Goal: Task Accomplishment & Management: Manage account settings

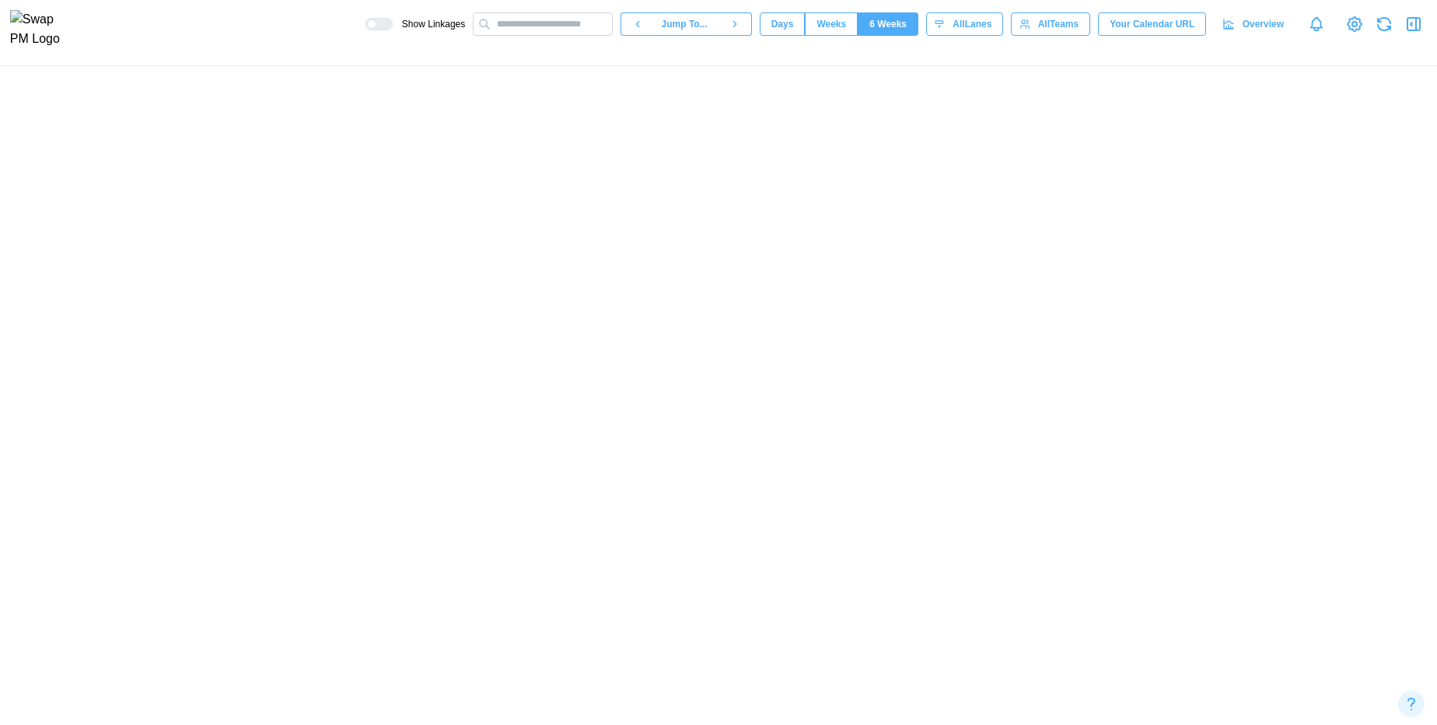
scroll to position [282, 0]
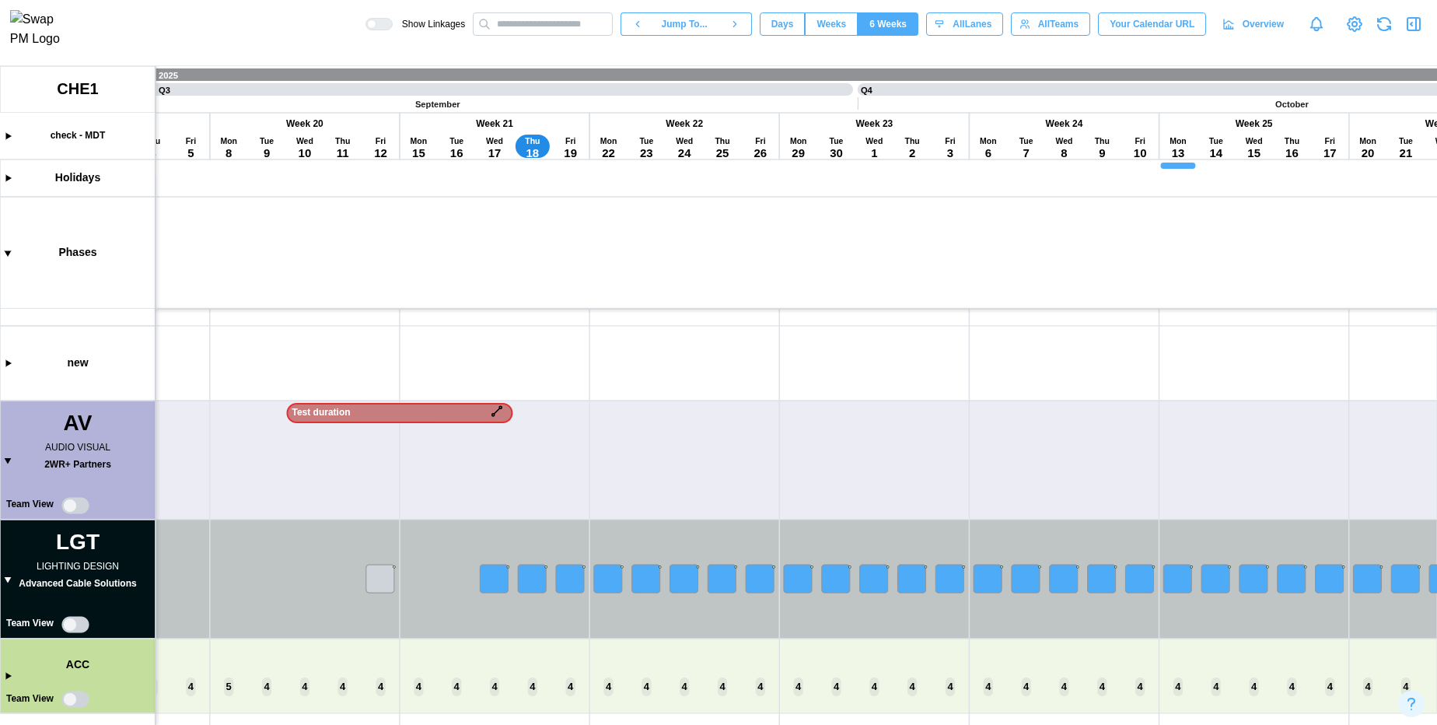
click at [10, 576] on canvas at bounding box center [718, 395] width 1437 height 659
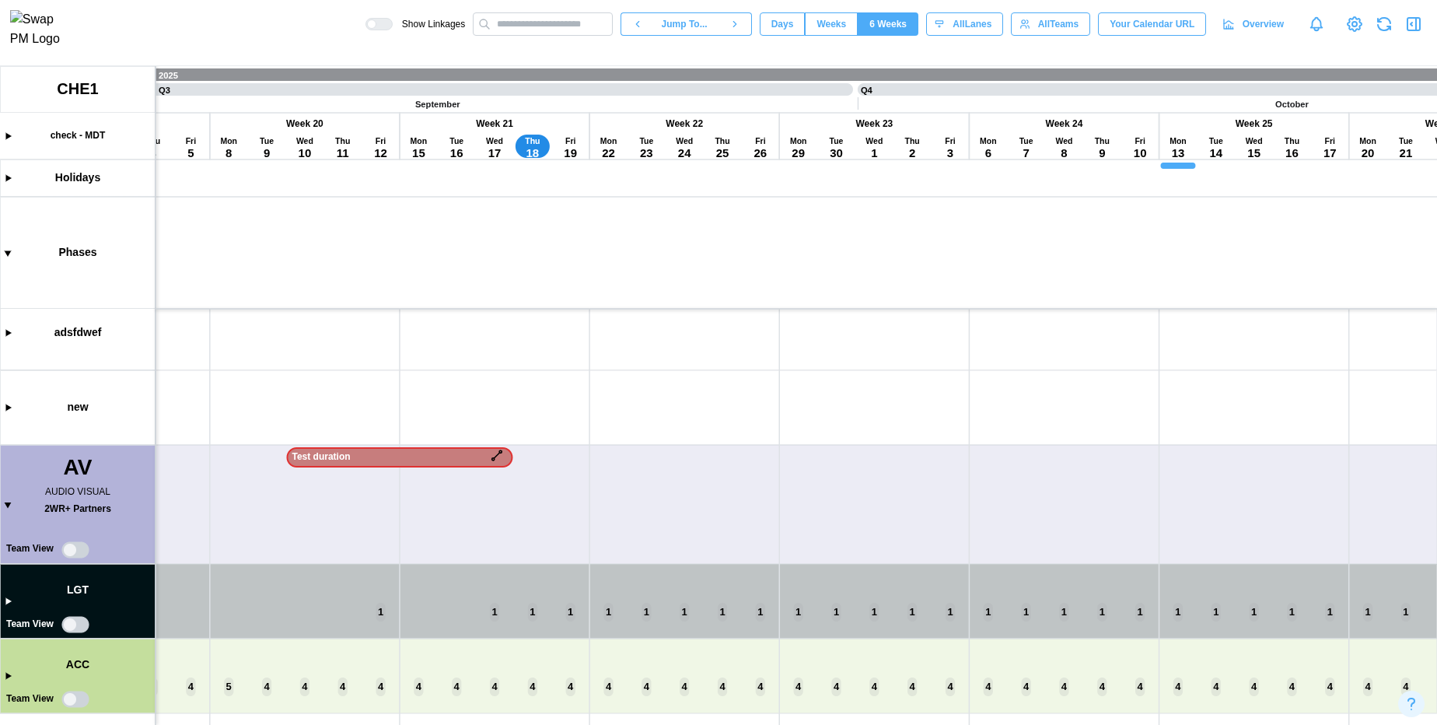
click at [4, 600] on canvas at bounding box center [718, 395] width 1437 height 659
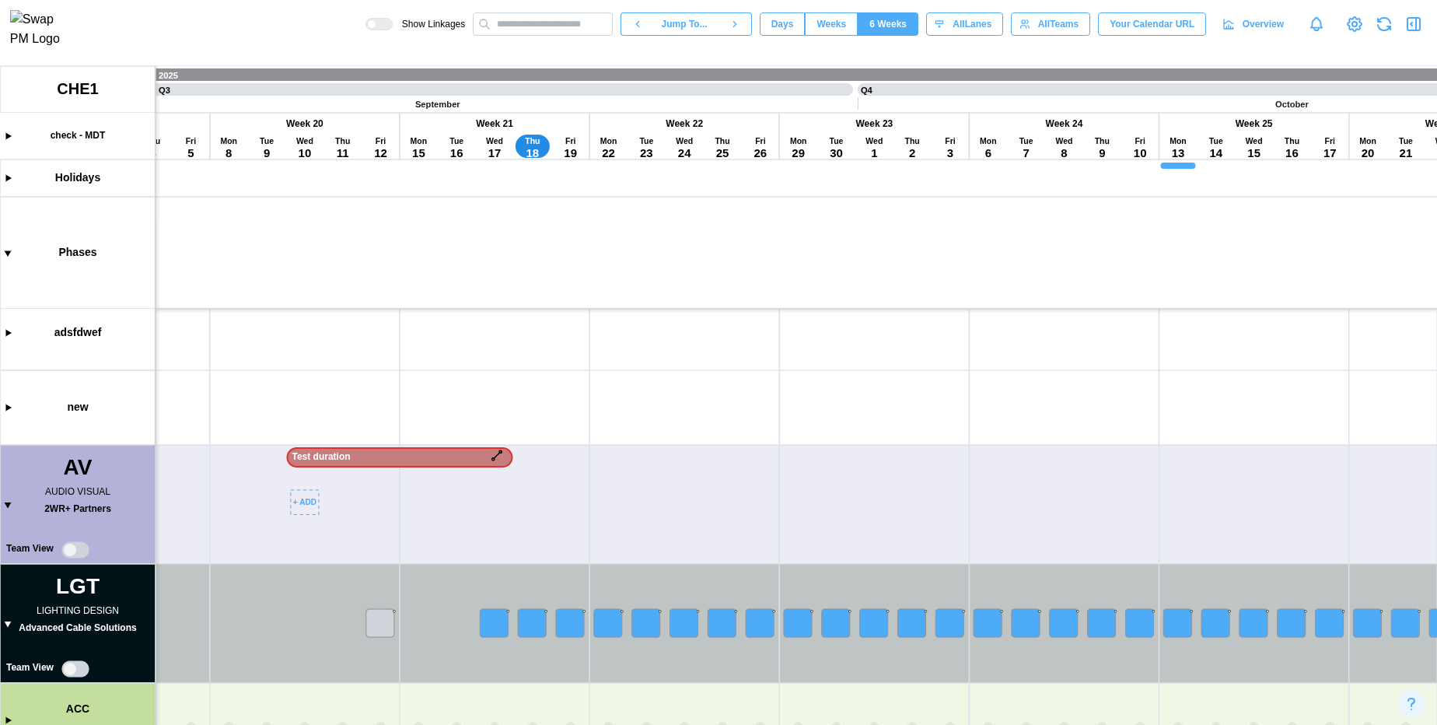
scroll to position [282, 0]
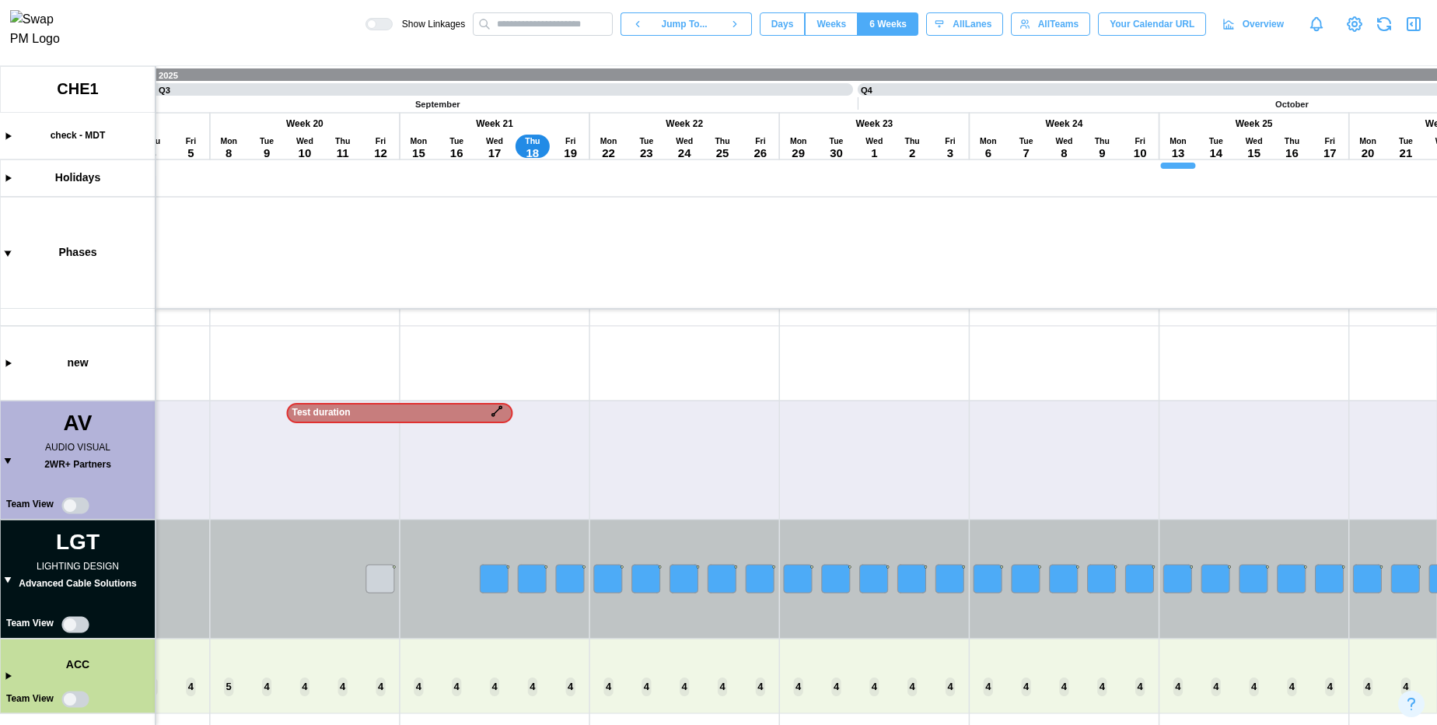
click at [85, 625] on canvas at bounding box center [718, 395] width 1437 height 659
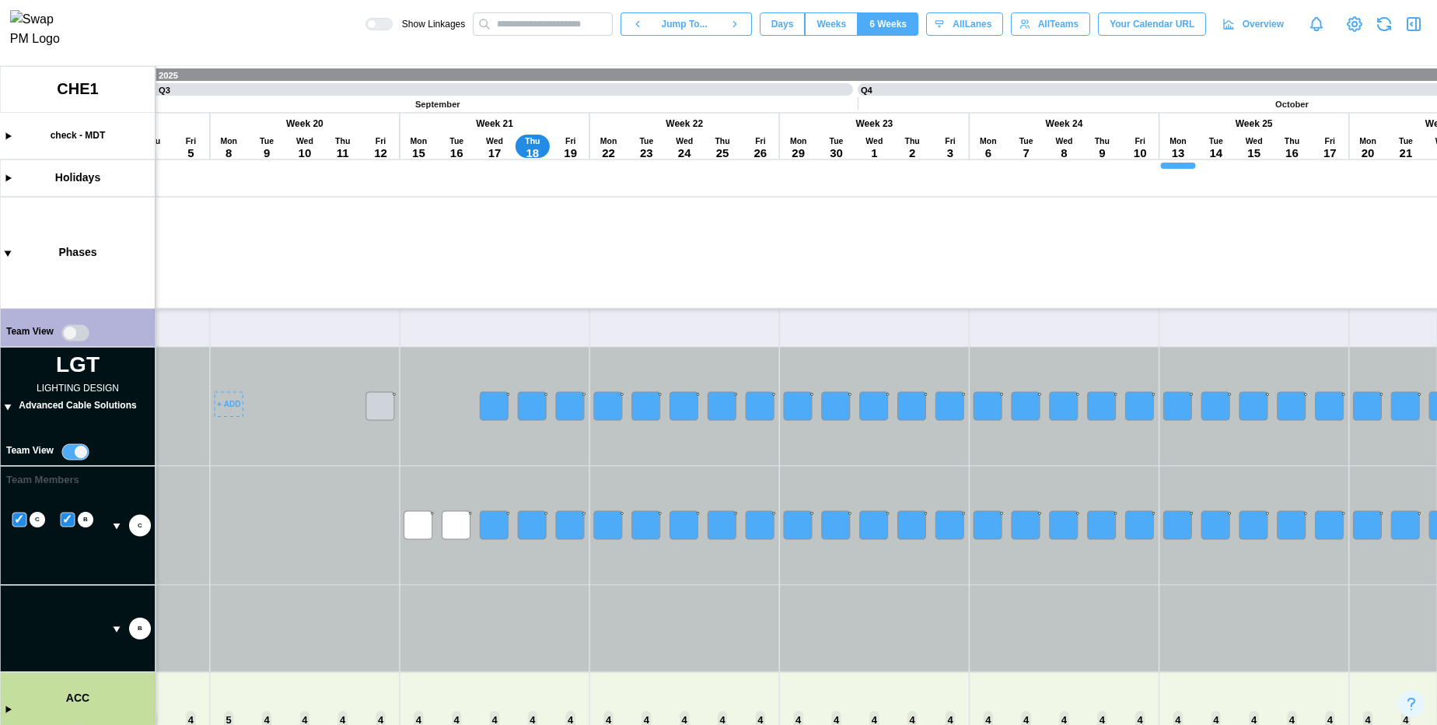
scroll to position [488, 0]
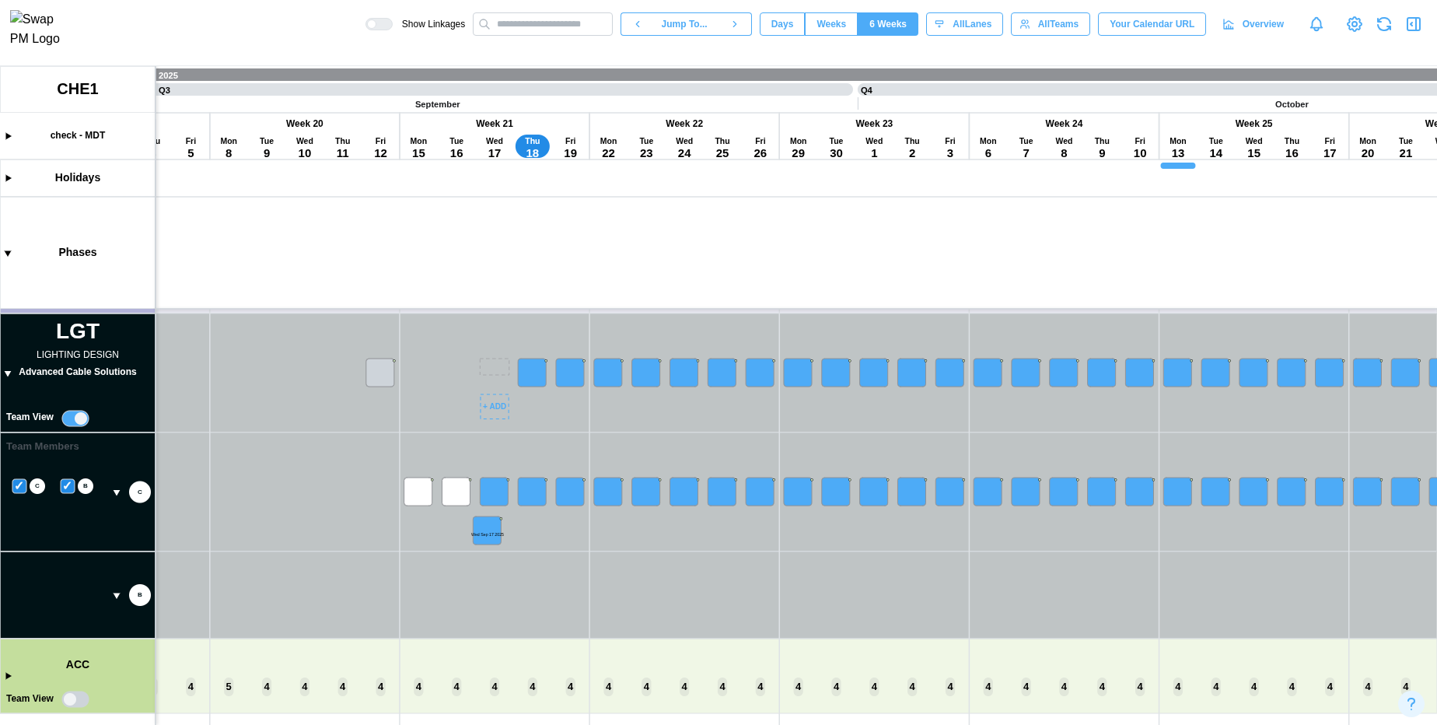
drag, startPoint x: 491, startPoint y: 376, endPoint x: 484, endPoint y: 533, distance: 158.0
click at [484, 533] on canvas at bounding box center [718, 395] width 1437 height 659
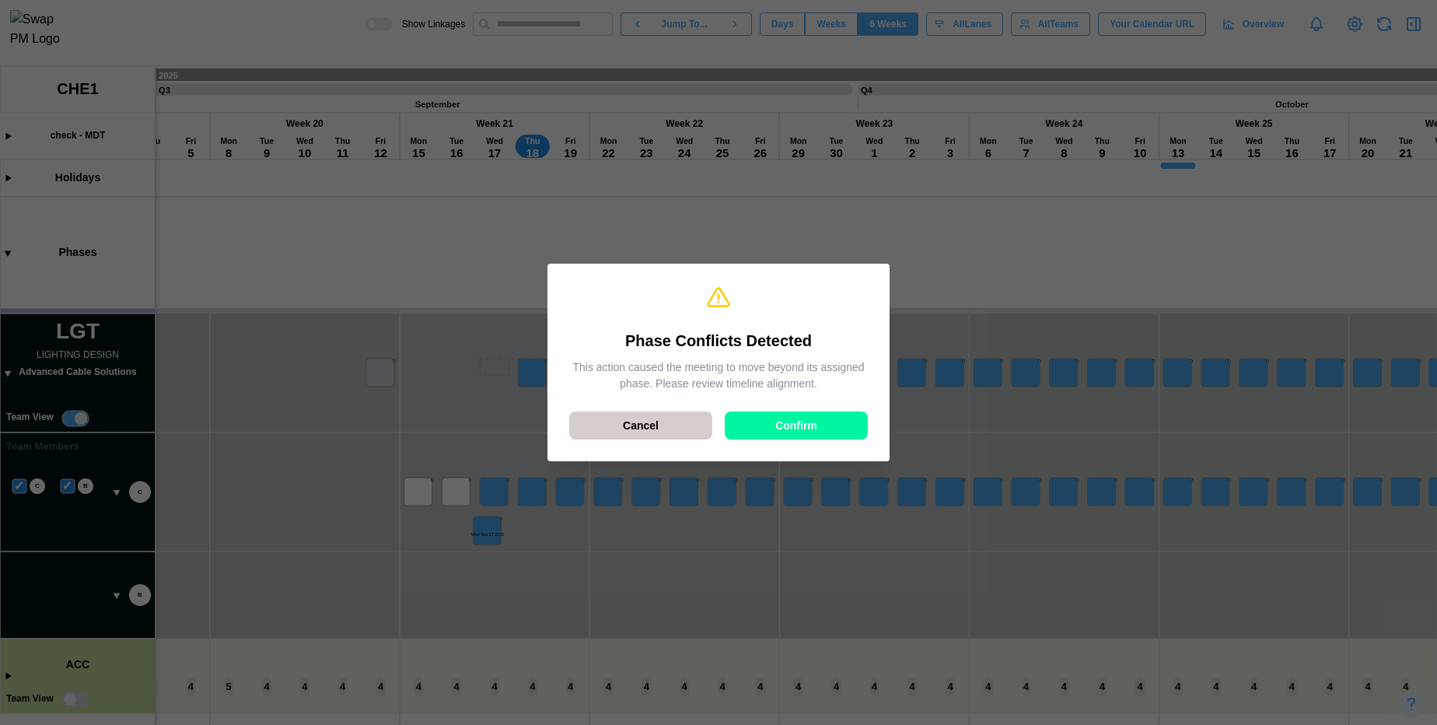
click at [617, 433] on div "Cancel" at bounding box center [641, 425] width 114 height 26
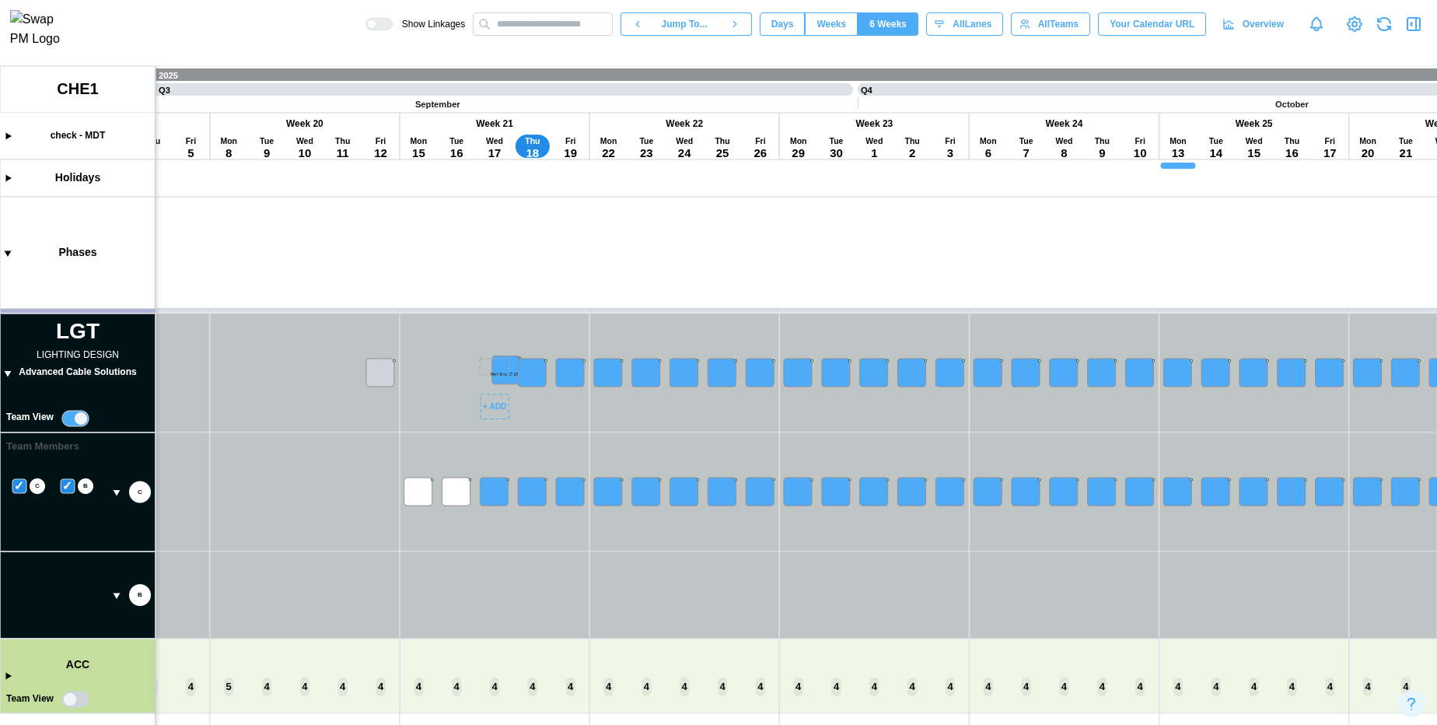
drag, startPoint x: 489, startPoint y: 388, endPoint x: 502, endPoint y: 375, distance: 18.2
click at [502, 375] on canvas at bounding box center [718, 395] width 1437 height 659
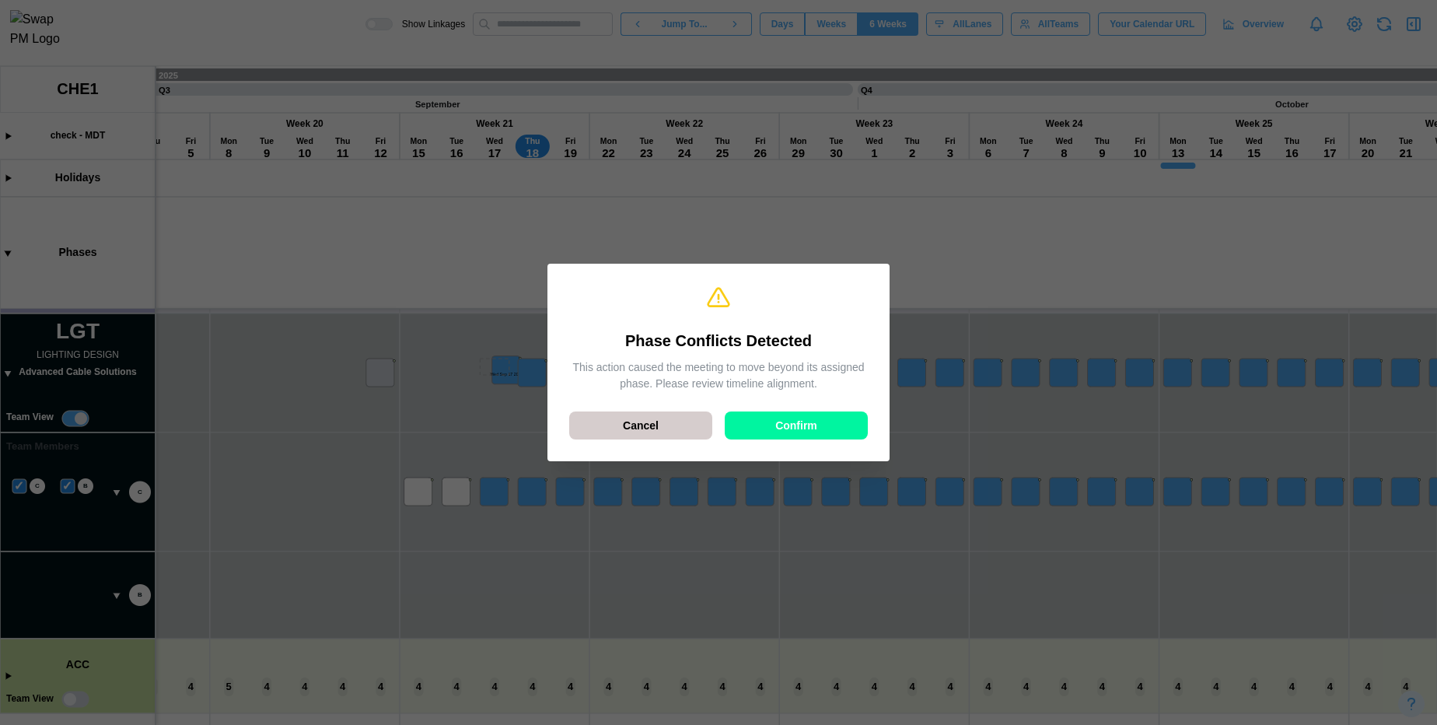
click at [596, 425] on div "Cancel" at bounding box center [641, 425] width 114 height 26
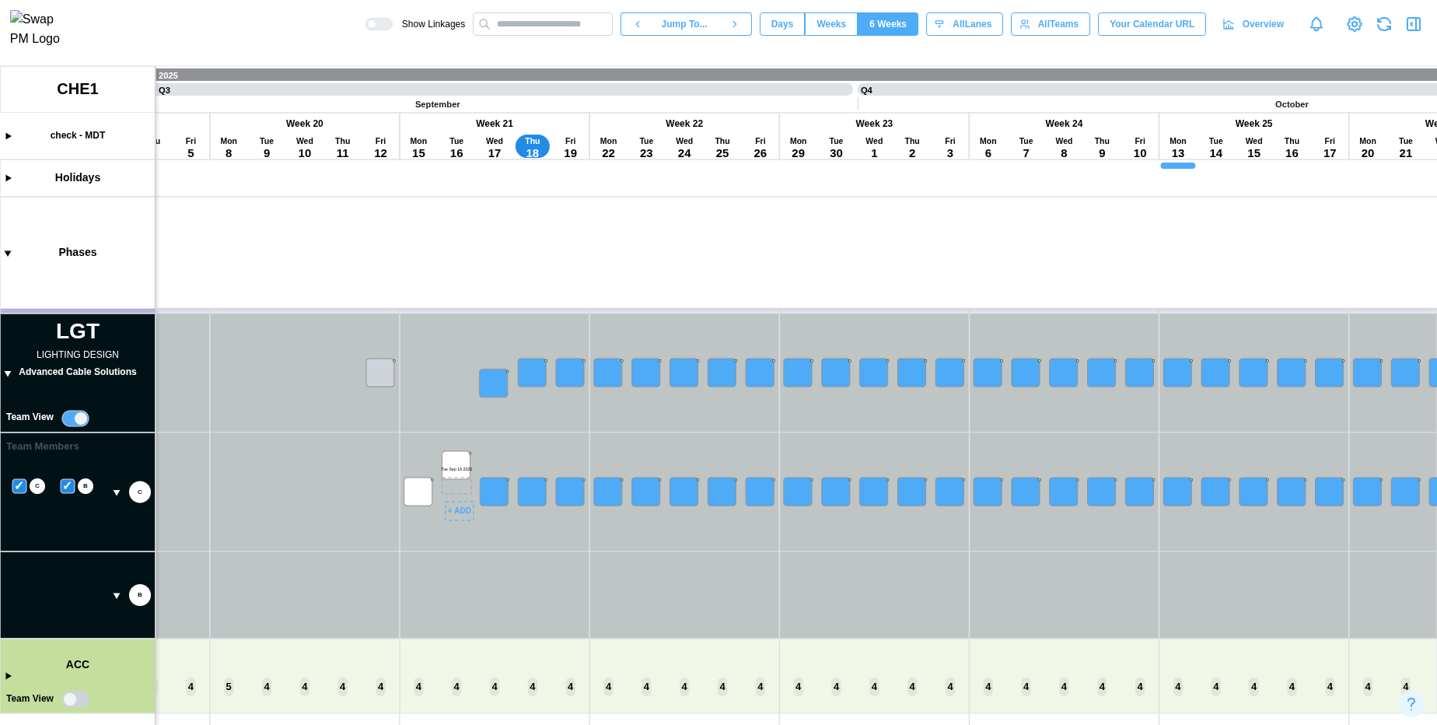
drag, startPoint x: 464, startPoint y: 496, endPoint x: 456, endPoint y: 385, distance: 111.5
click at [456, 385] on canvas at bounding box center [718, 395] width 1437 height 659
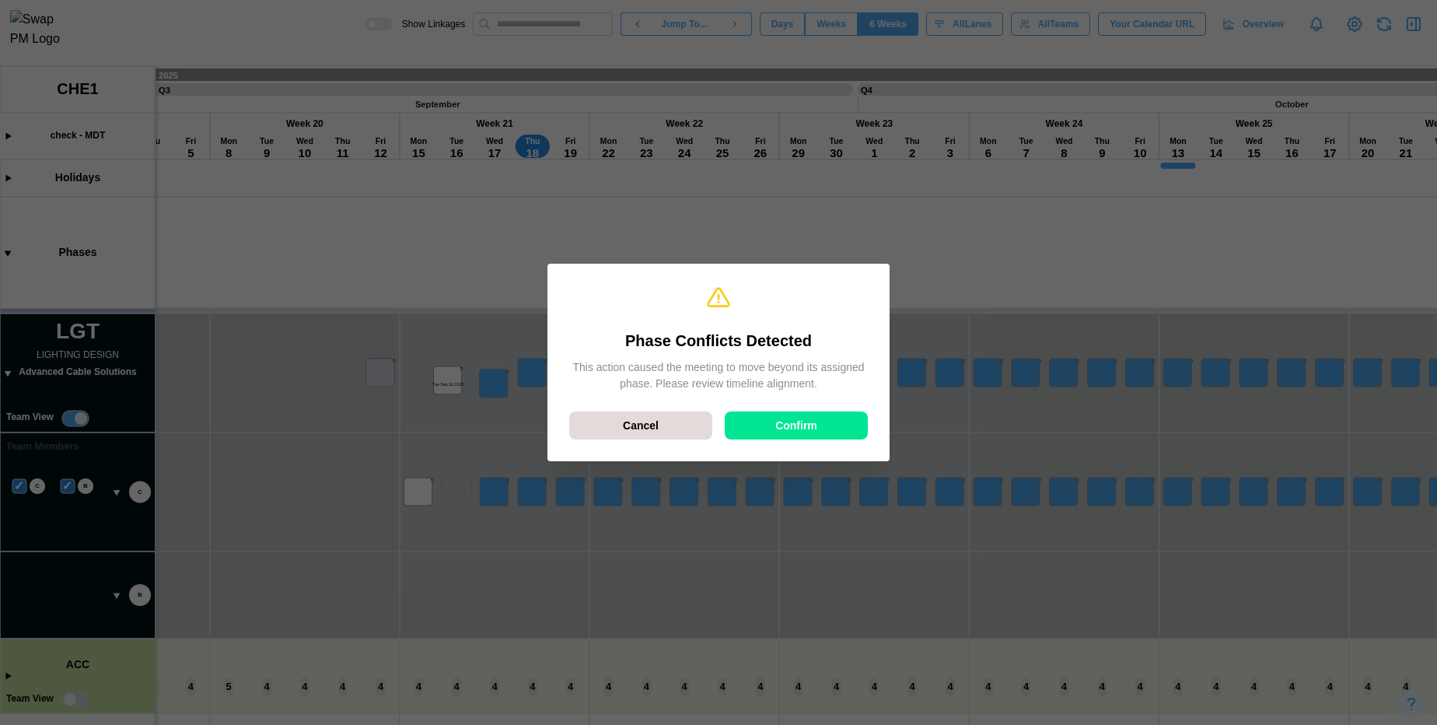
click at [756, 431] on div "Confirm" at bounding box center [797, 425] width 114 height 26
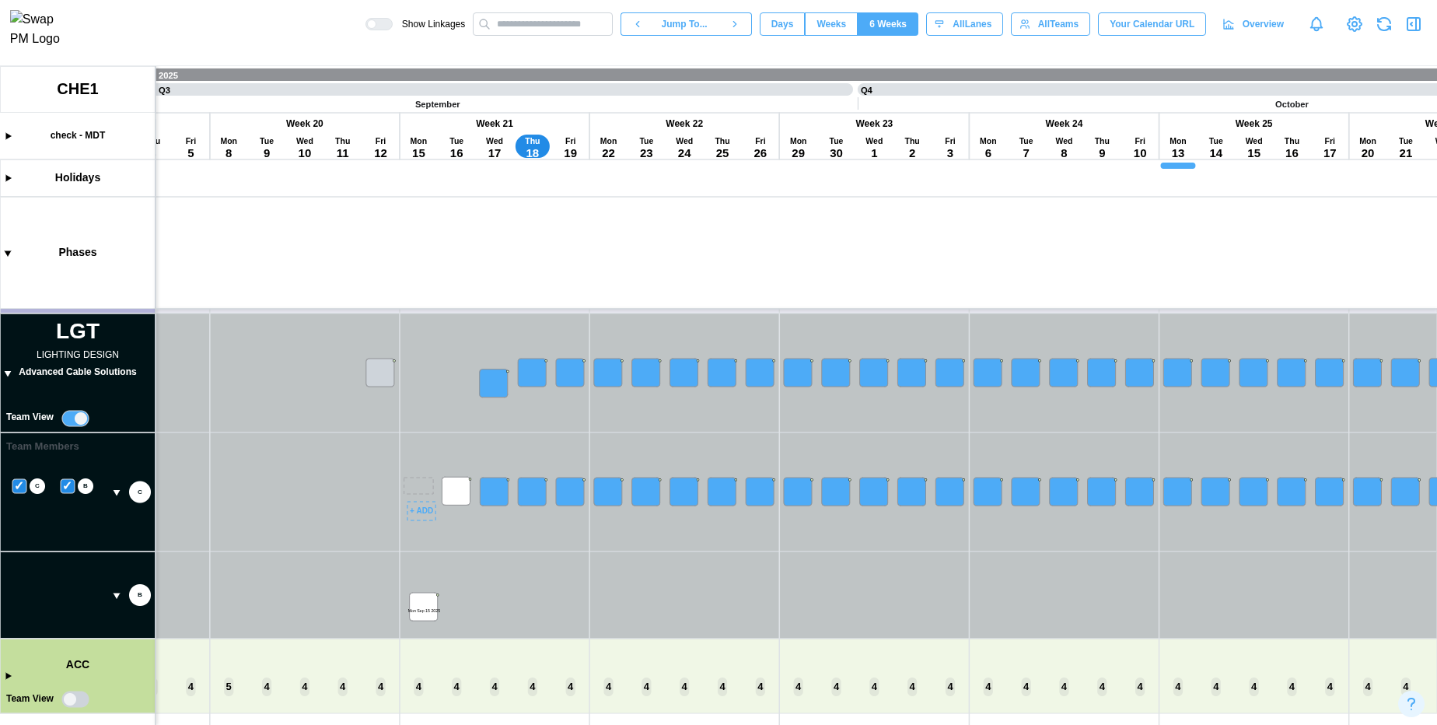
drag, startPoint x: 418, startPoint y: 495, endPoint x: 424, endPoint y: 610, distance: 115.2
click at [424, 610] on canvas at bounding box center [718, 395] width 1437 height 659
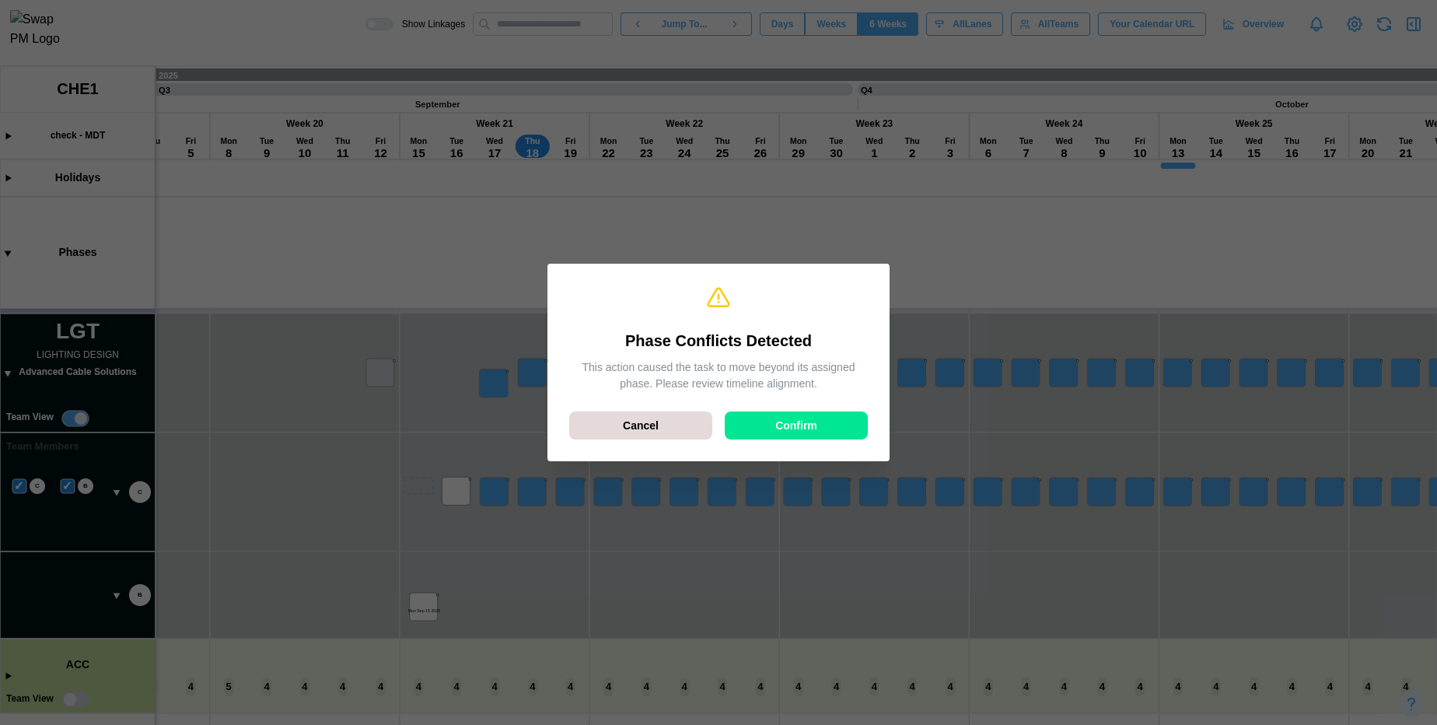
click at [780, 415] on span "Confirm" at bounding box center [796, 425] width 42 height 26
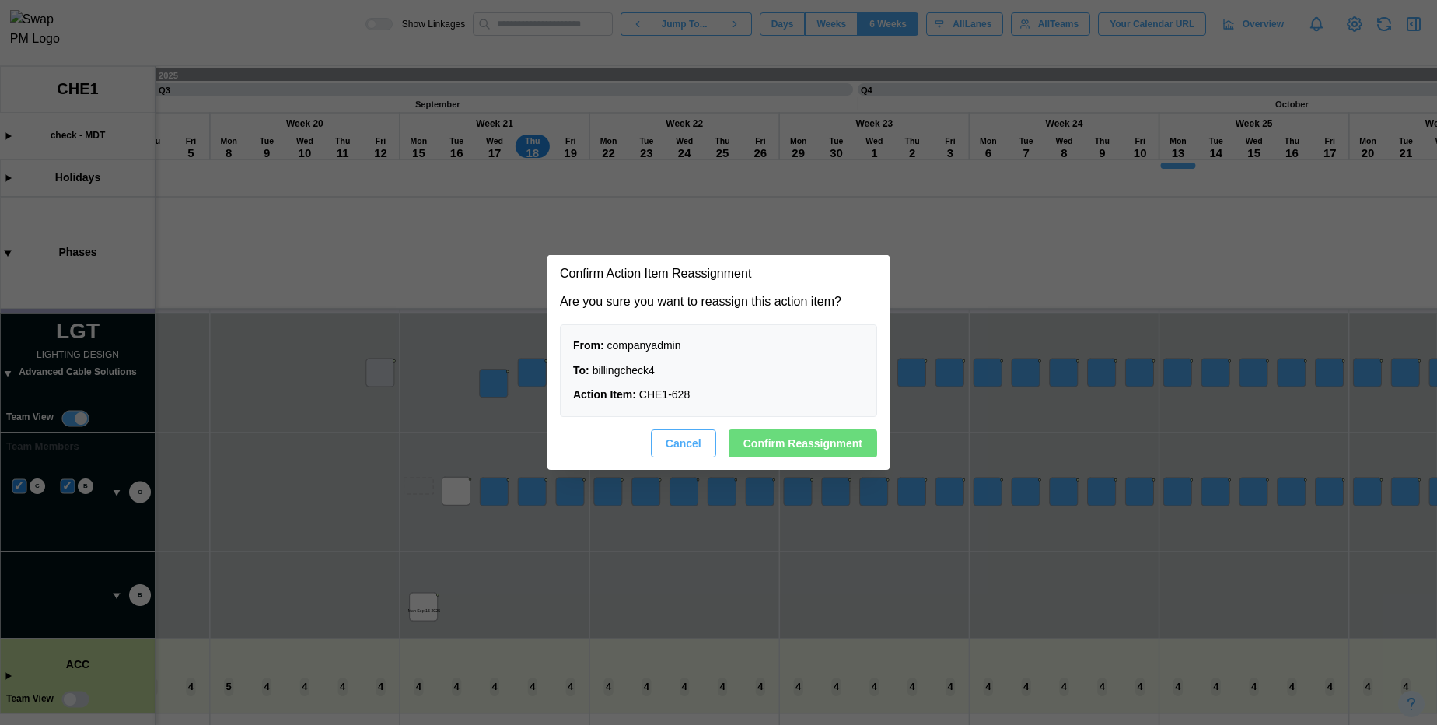
click at [771, 437] on span "Confirm Reassignment" at bounding box center [802, 443] width 119 height 26
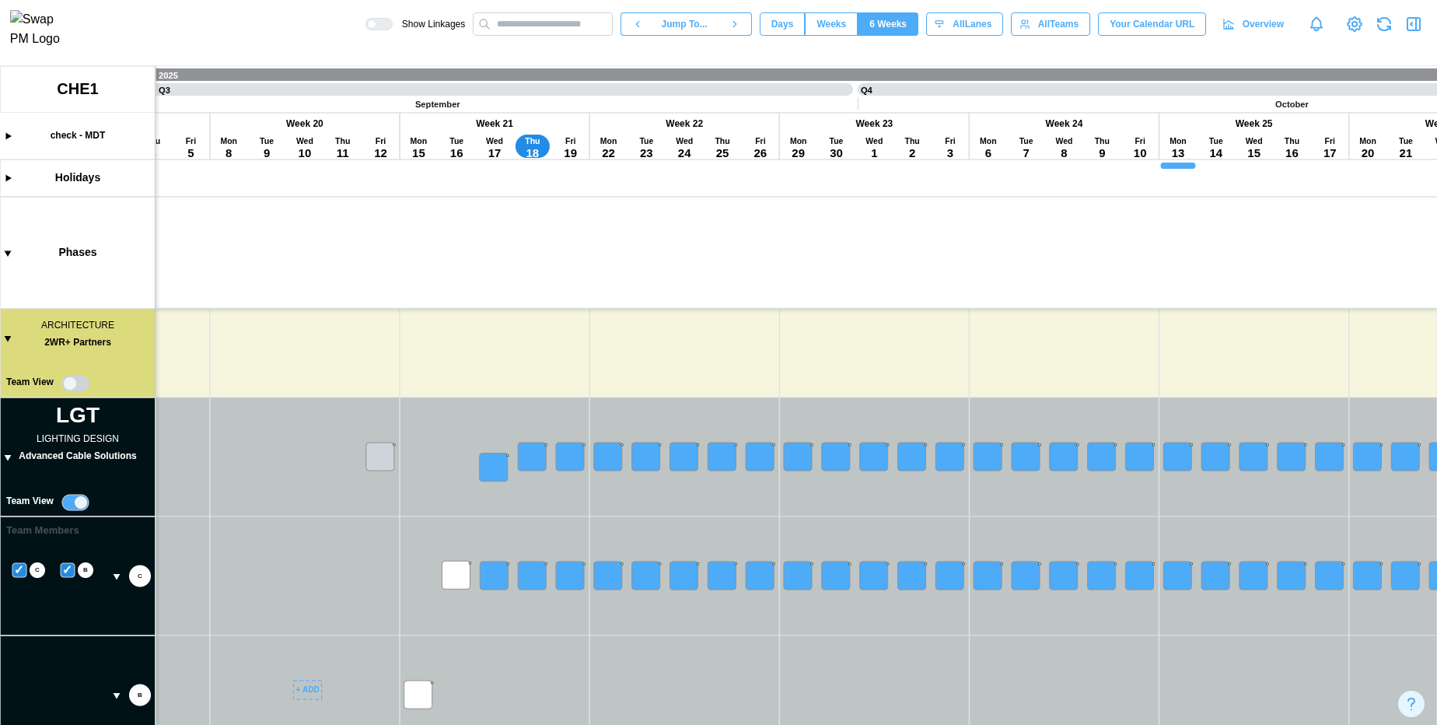
scroll to position [0, 3541]
drag, startPoint x: 316, startPoint y: 652, endPoint x: 330, endPoint y: 589, distance: 64.7
click at [330, 589] on canvas at bounding box center [718, 395] width 1437 height 659
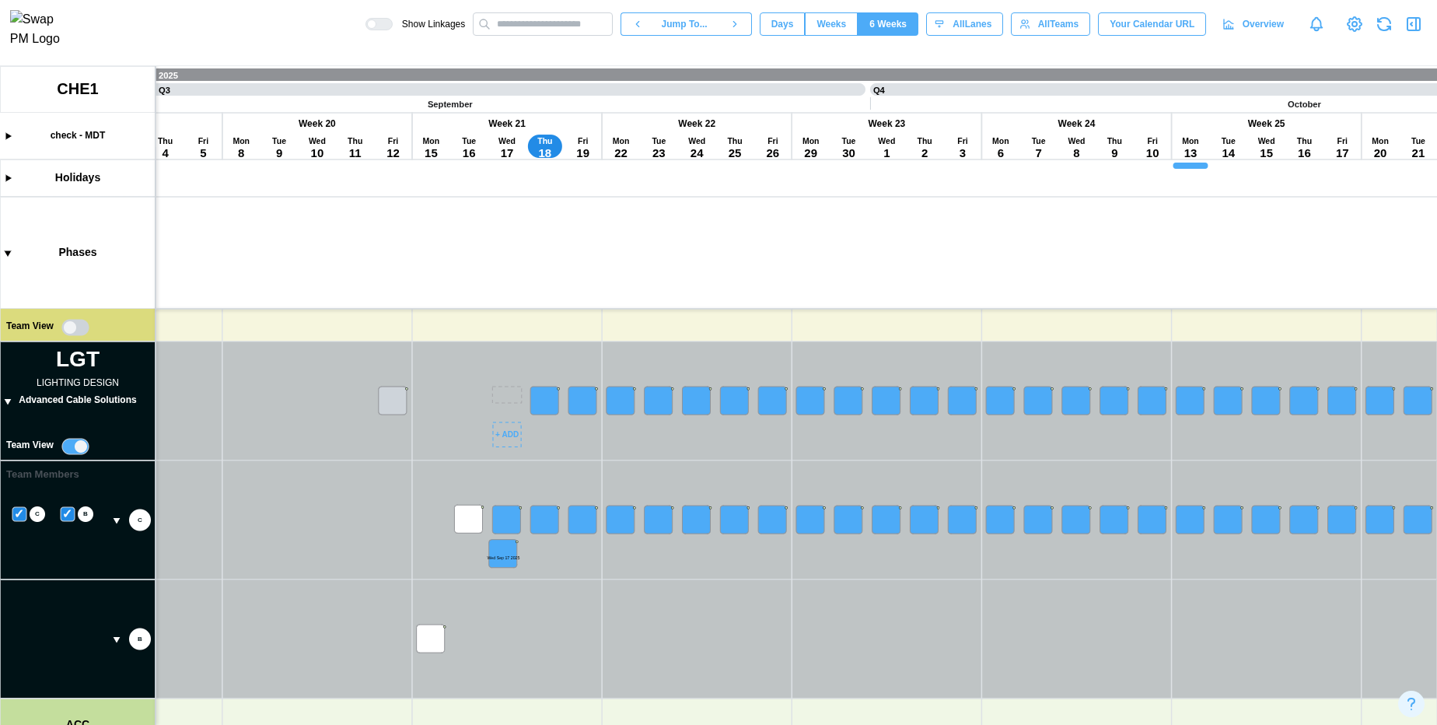
drag, startPoint x: 503, startPoint y: 411, endPoint x: 486, endPoint y: 656, distance: 245.6
click at [486, 656] on canvas at bounding box center [718, 395] width 1437 height 659
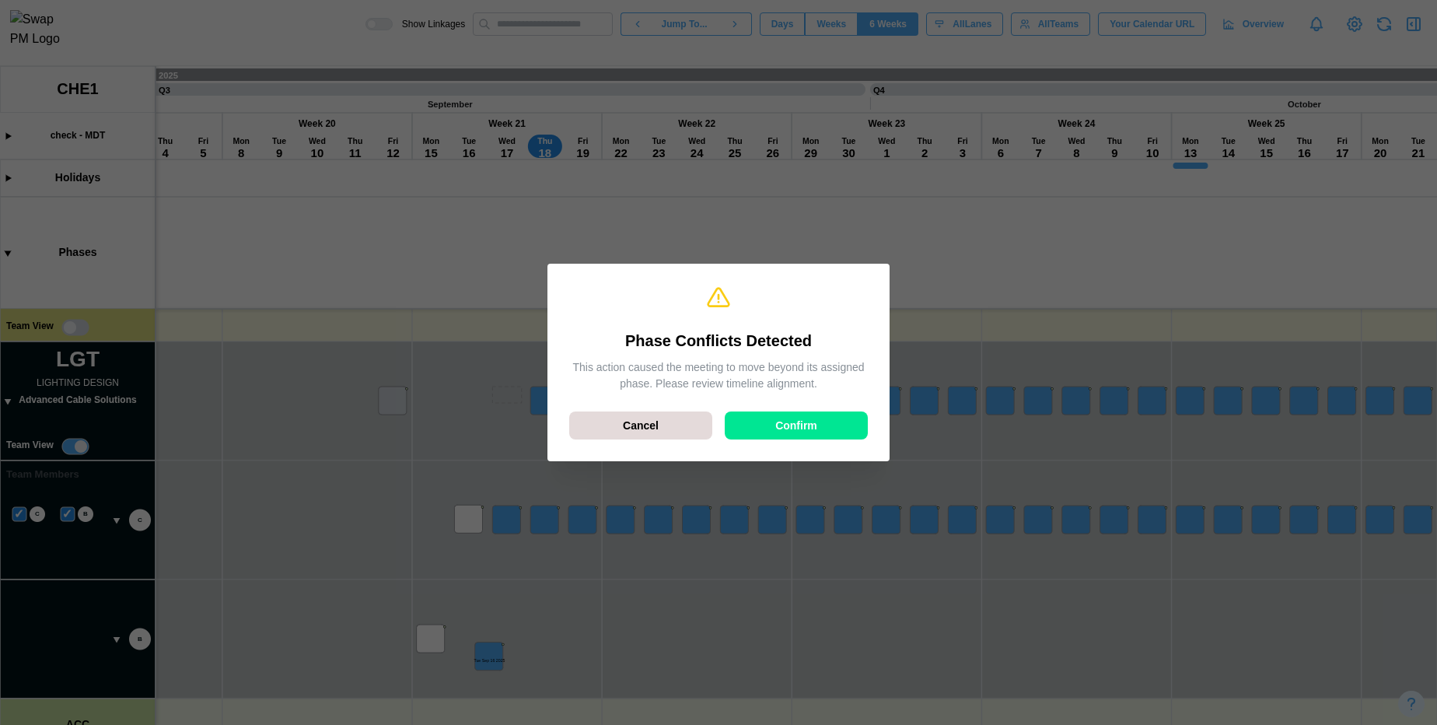
click at [764, 435] on div "Confirm" at bounding box center [797, 425] width 114 height 26
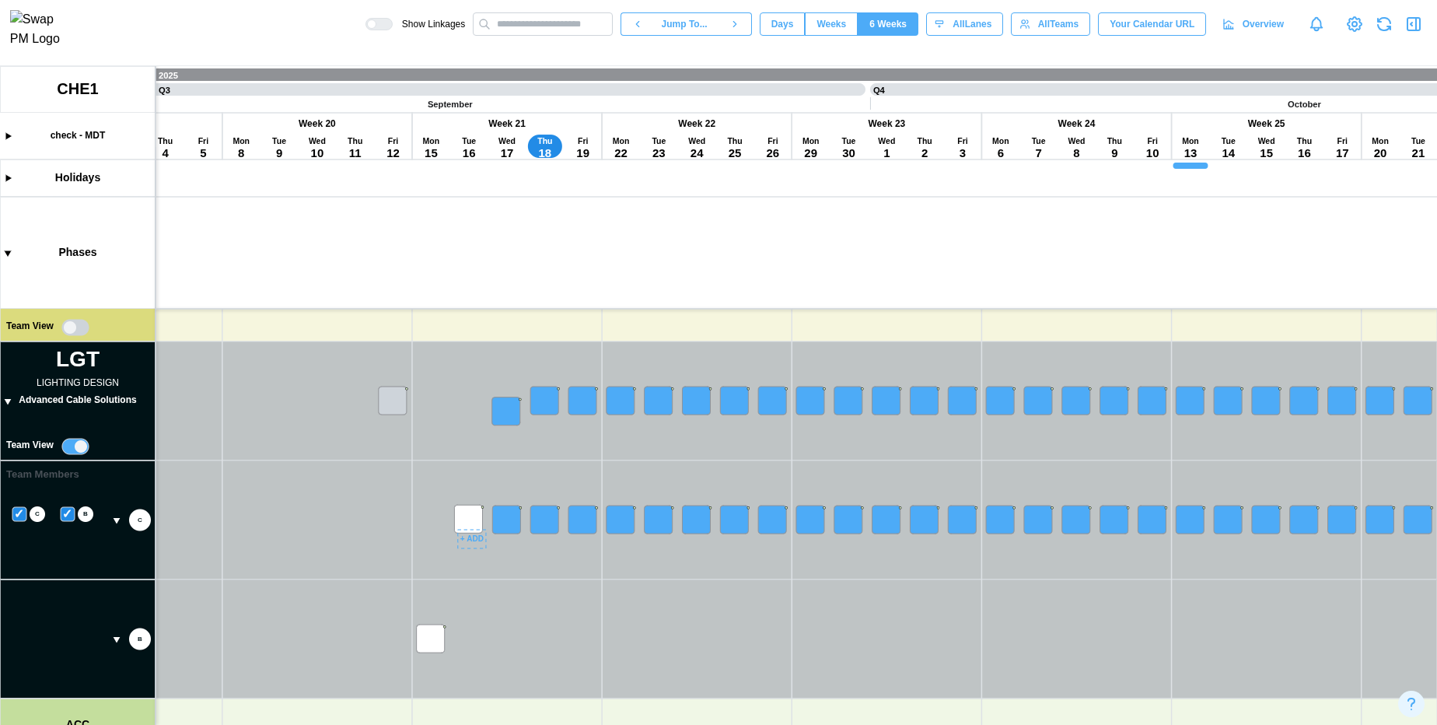
drag, startPoint x: 467, startPoint y: 520, endPoint x: 456, endPoint y: 414, distance: 107.0
click at [456, 414] on canvas at bounding box center [718, 395] width 1437 height 659
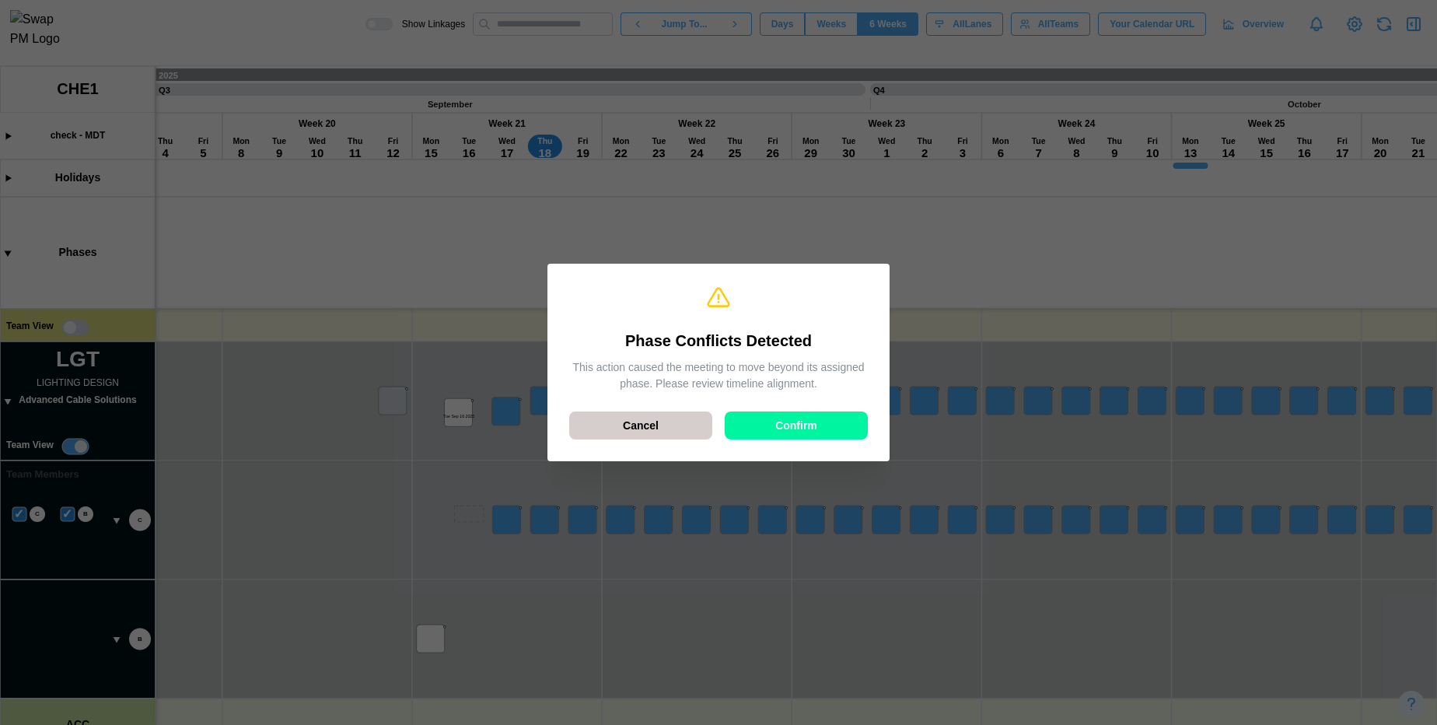
click at [579, 418] on button "Cancel" at bounding box center [640, 425] width 143 height 28
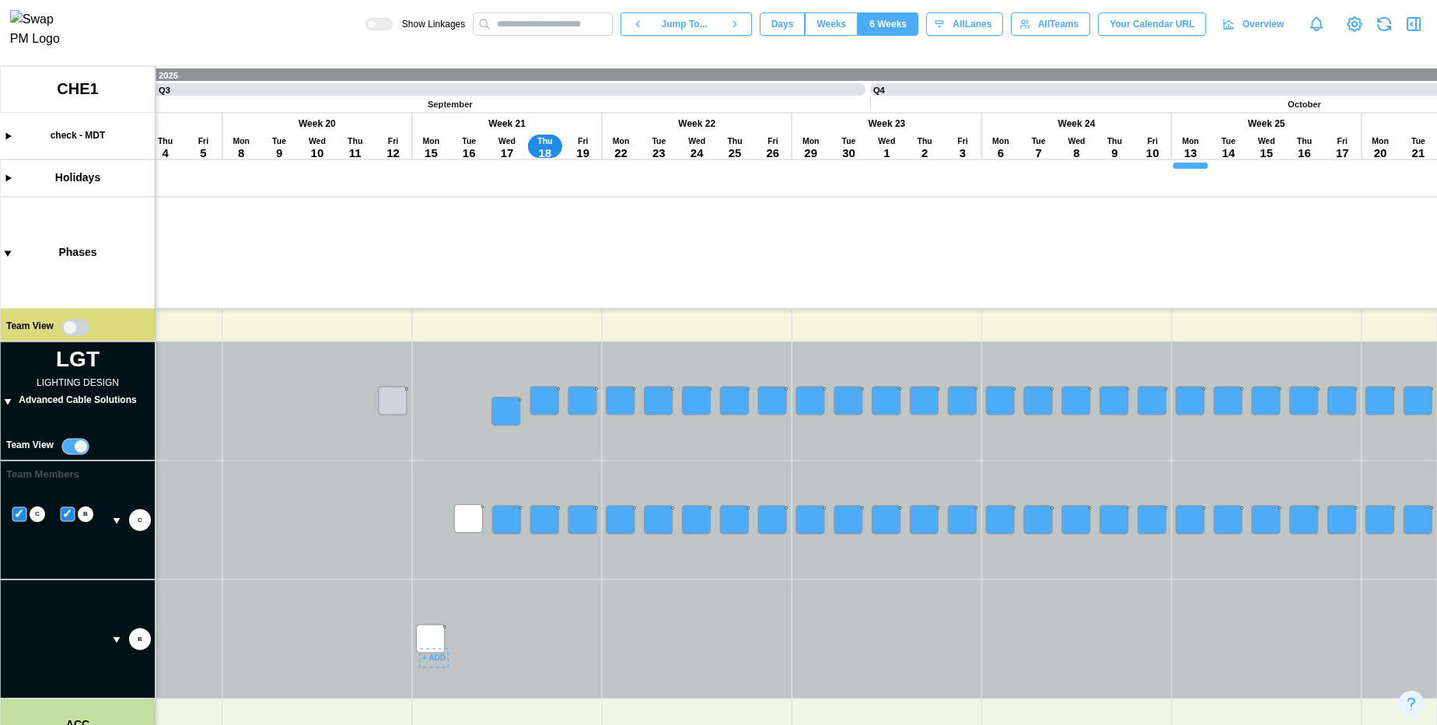
click at [438, 638] on canvas at bounding box center [718, 395] width 1437 height 659
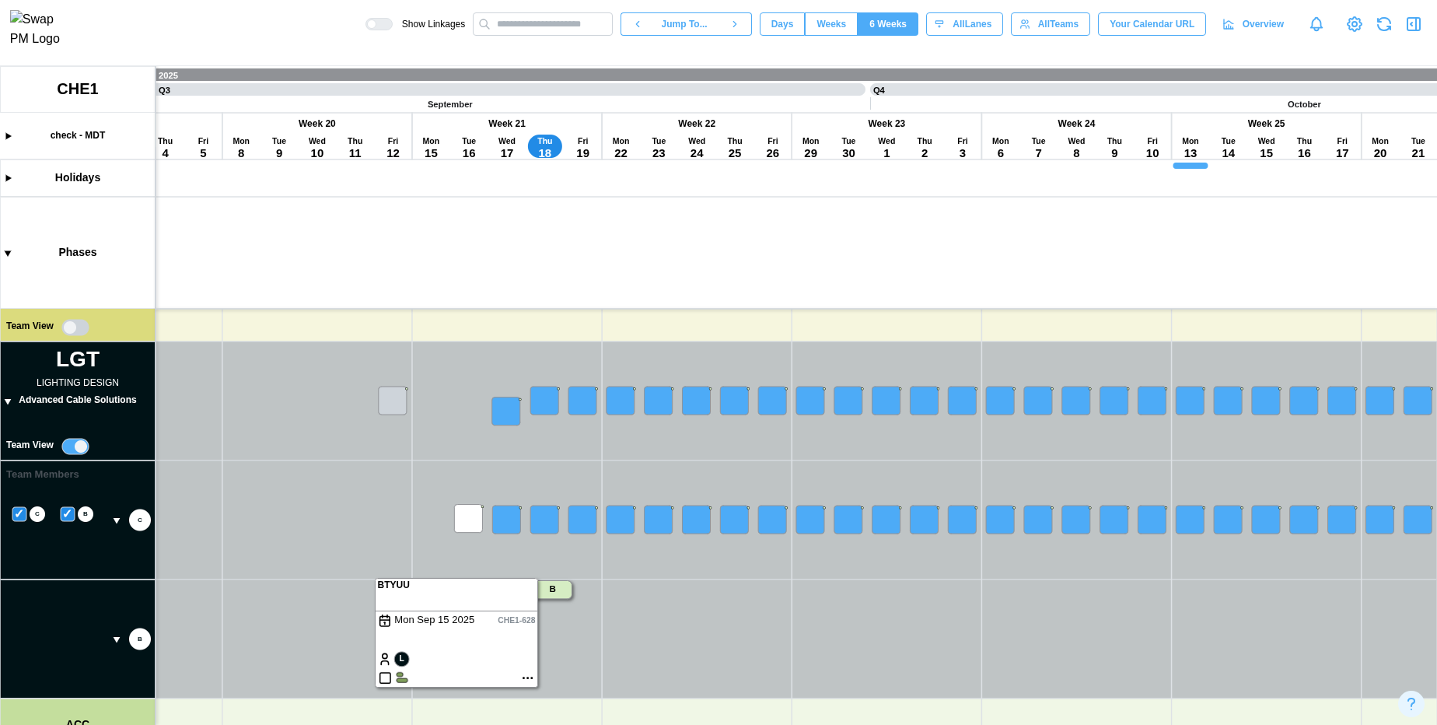
click at [526, 680] on canvas at bounding box center [718, 395] width 1437 height 659
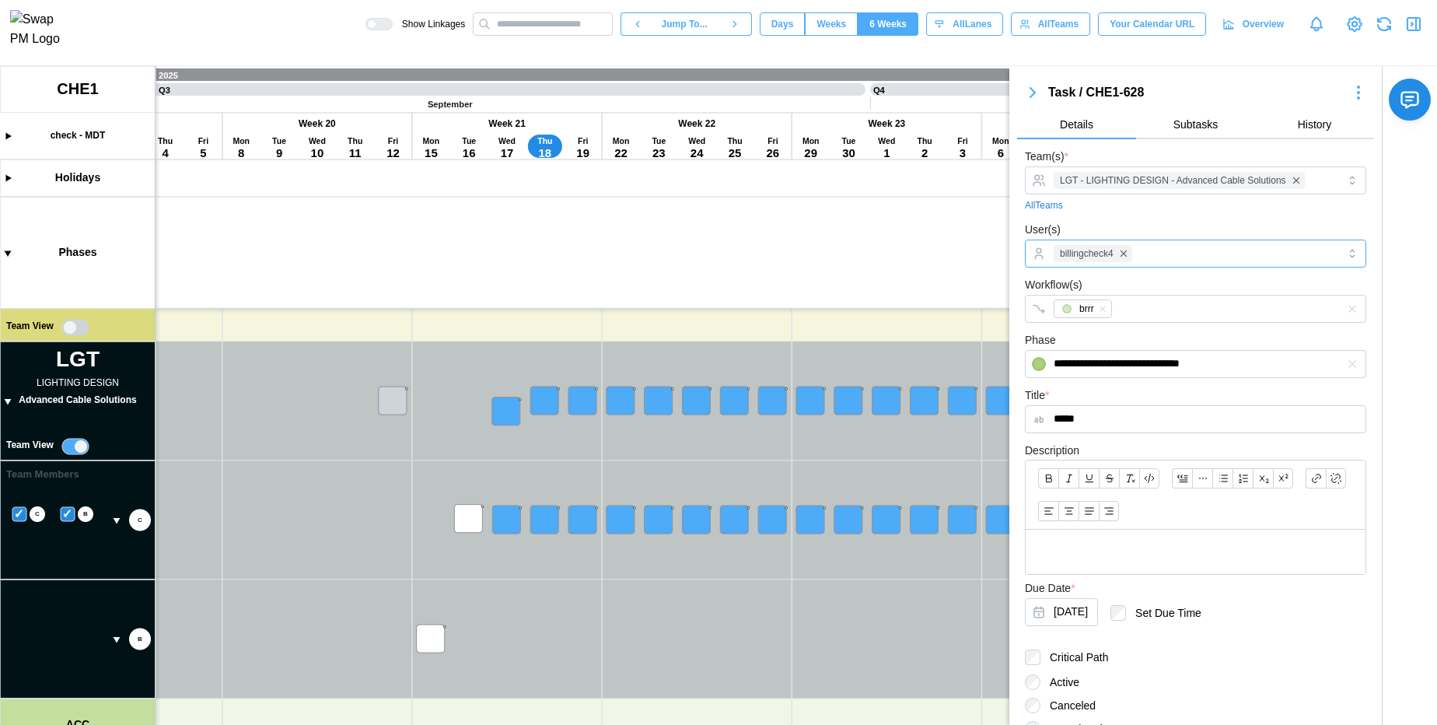
click at [1226, 243] on div "billingcheck4" at bounding box center [1194, 253] width 288 height 26
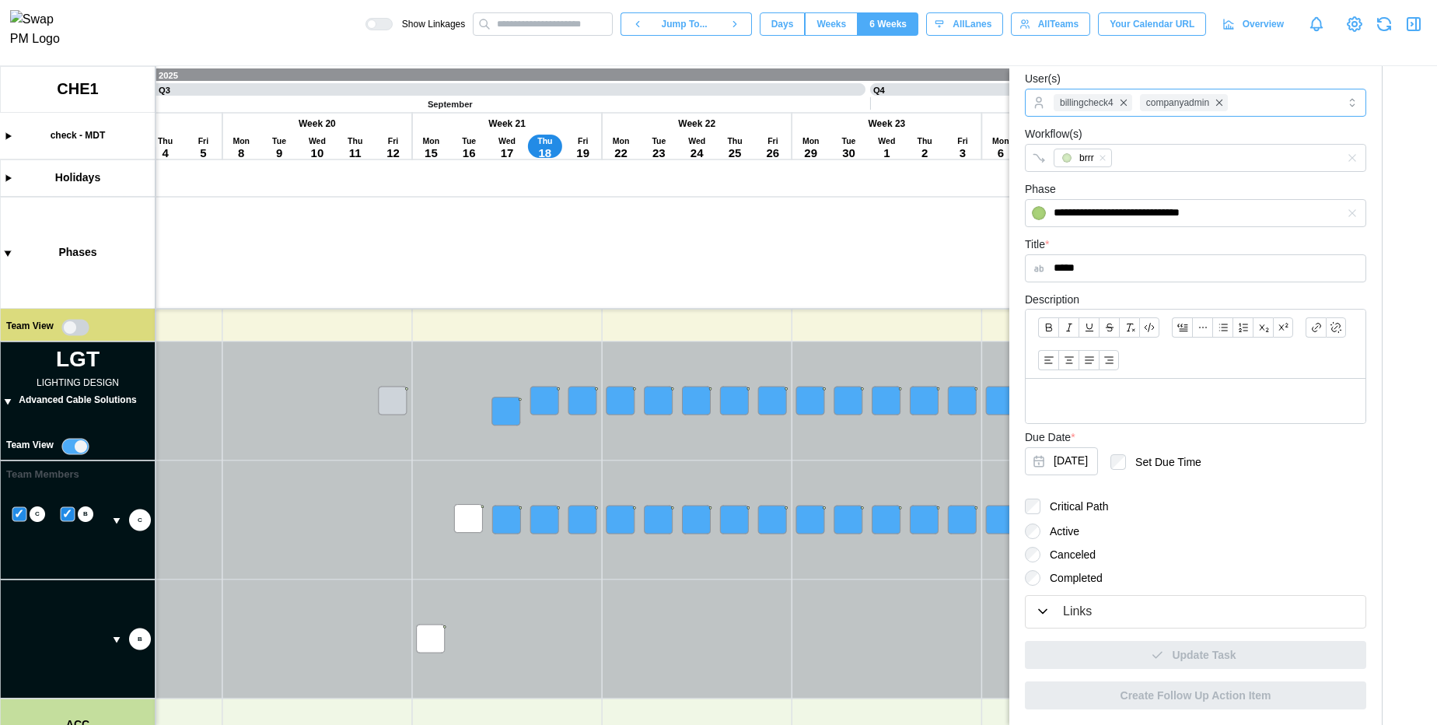
scroll to position [0, 0]
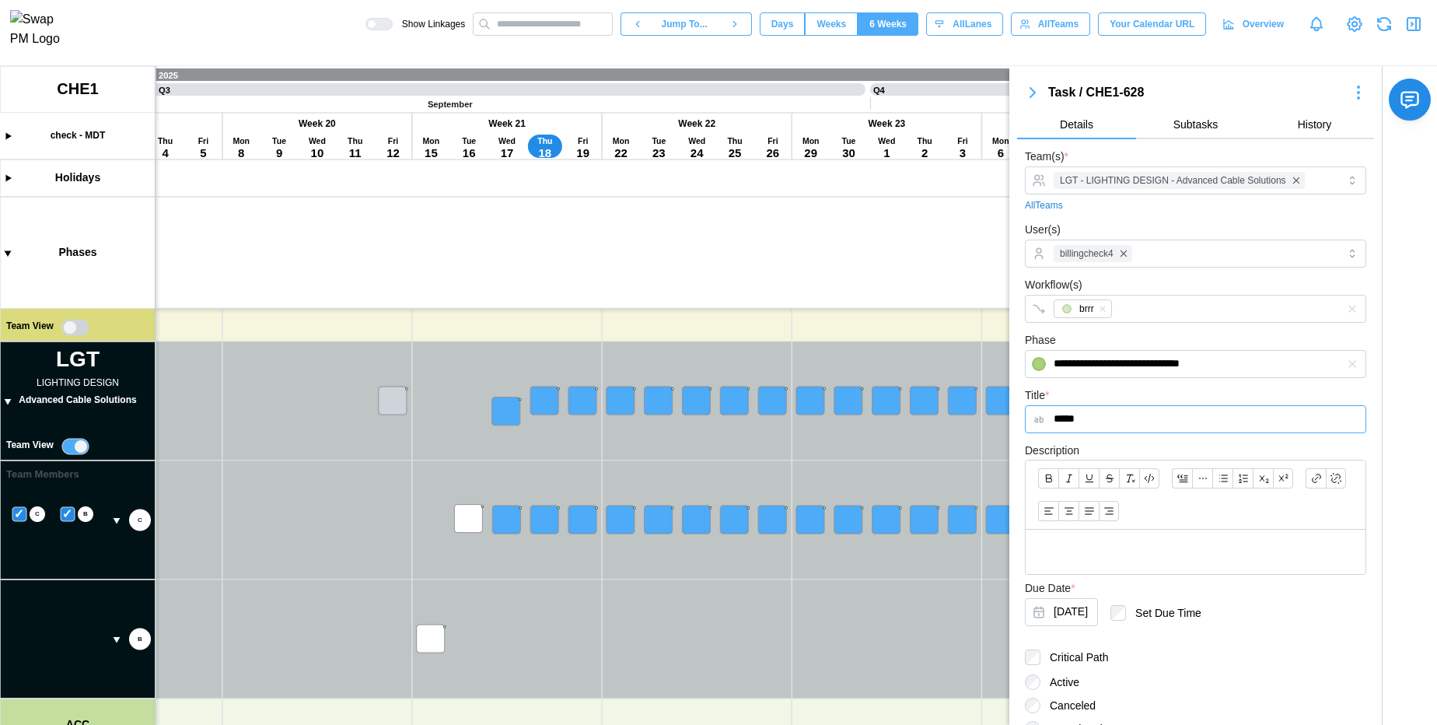
click at [1152, 417] on input "*****" at bounding box center [1195, 419] width 341 height 28
type input "*****"
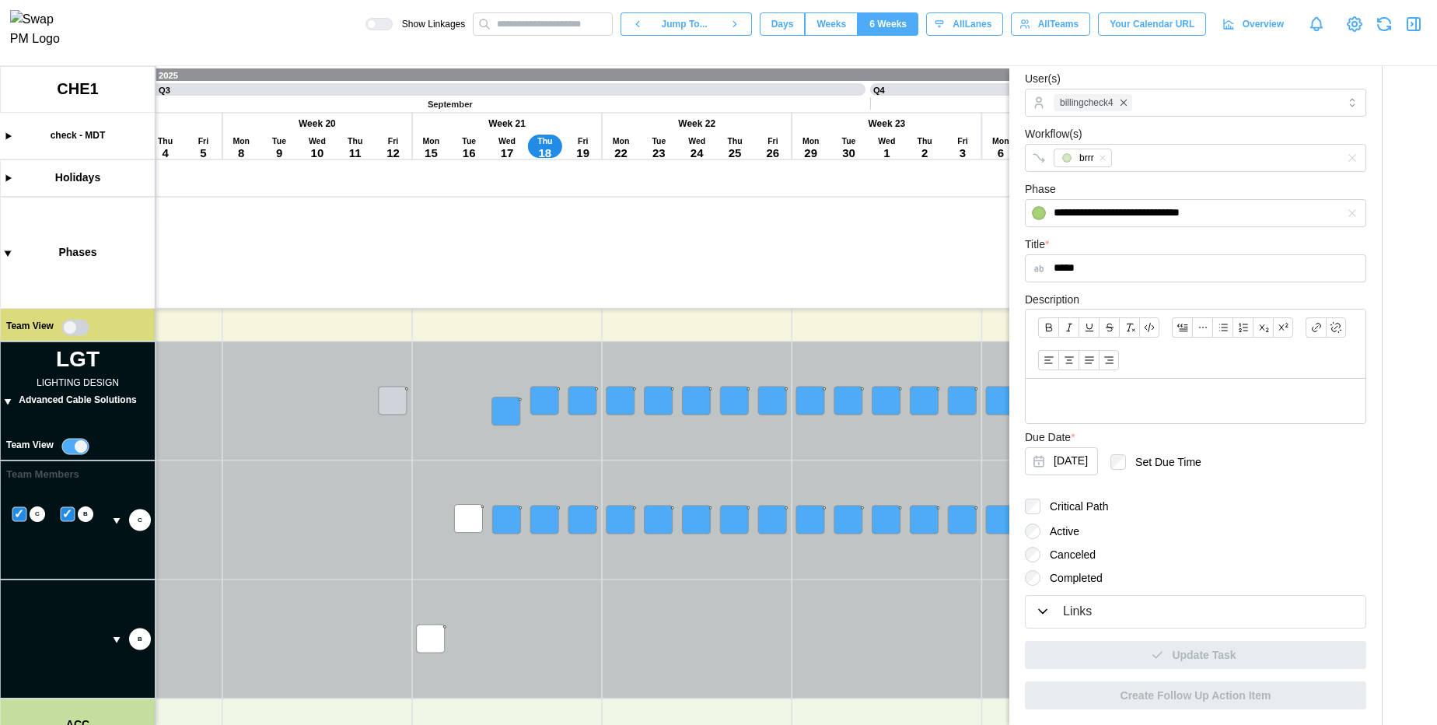
click at [1089, 413] on div at bounding box center [1196, 401] width 340 height 44
click at [1048, 574] on label "Completed" at bounding box center [1071, 578] width 62 height 16
click at [1044, 533] on label "Active" at bounding box center [1059, 531] width 39 height 16
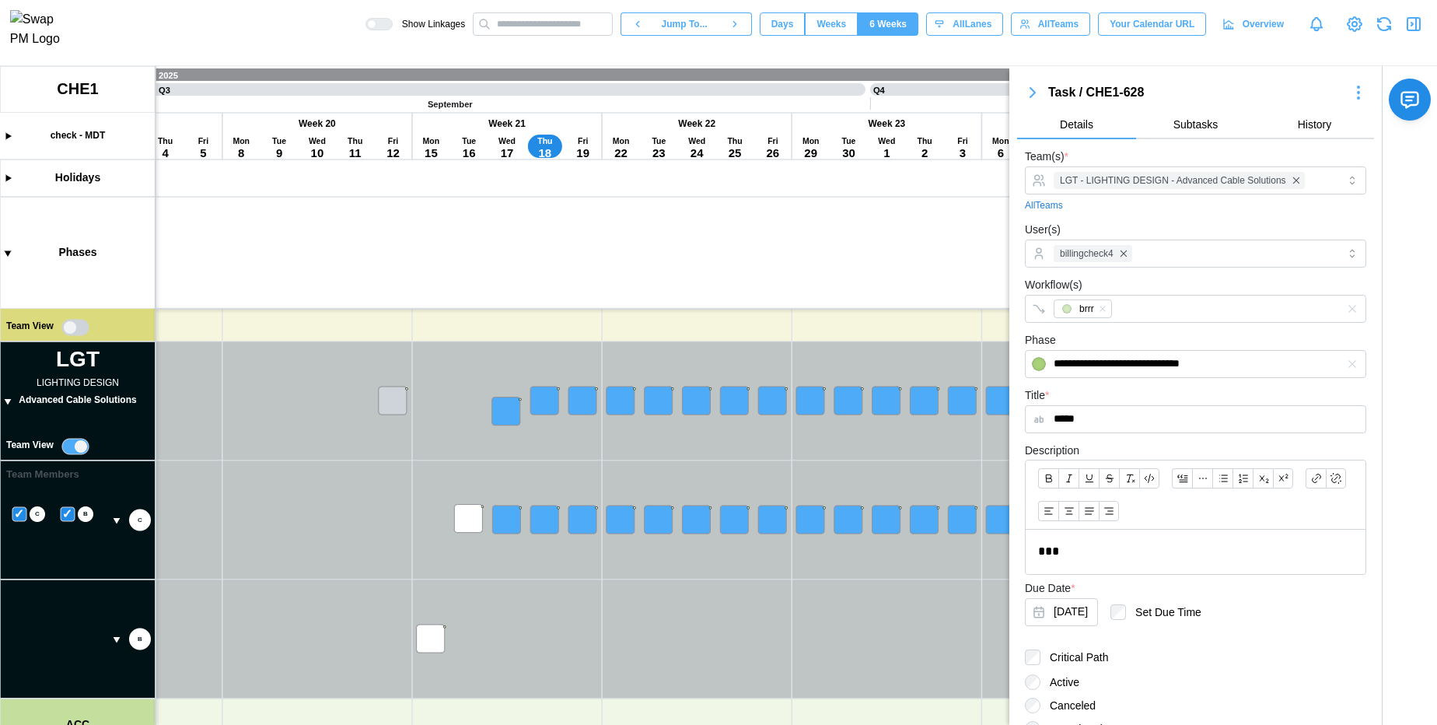
click at [1037, 84] on icon "button" at bounding box center [1032, 92] width 19 height 19
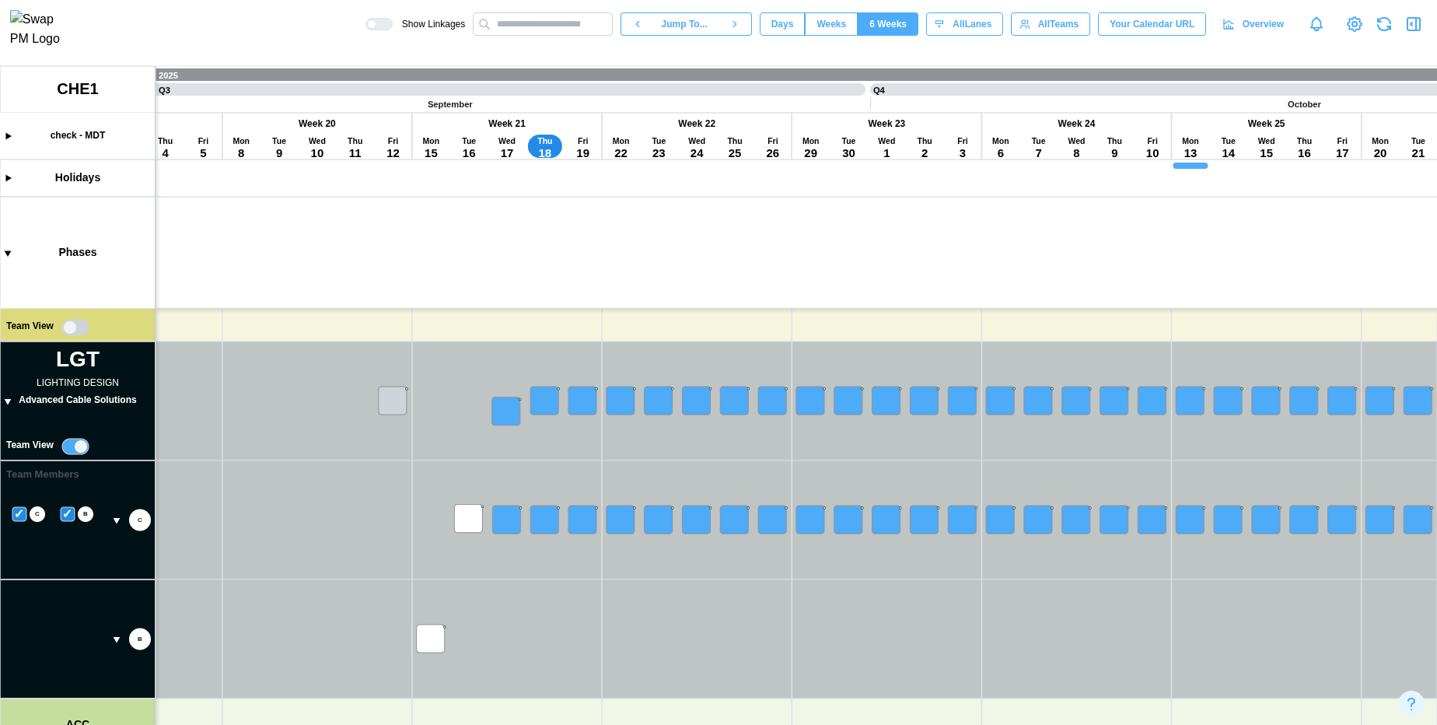
click at [782, 33] on span "Days" at bounding box center [782, 24] width 23 height 22
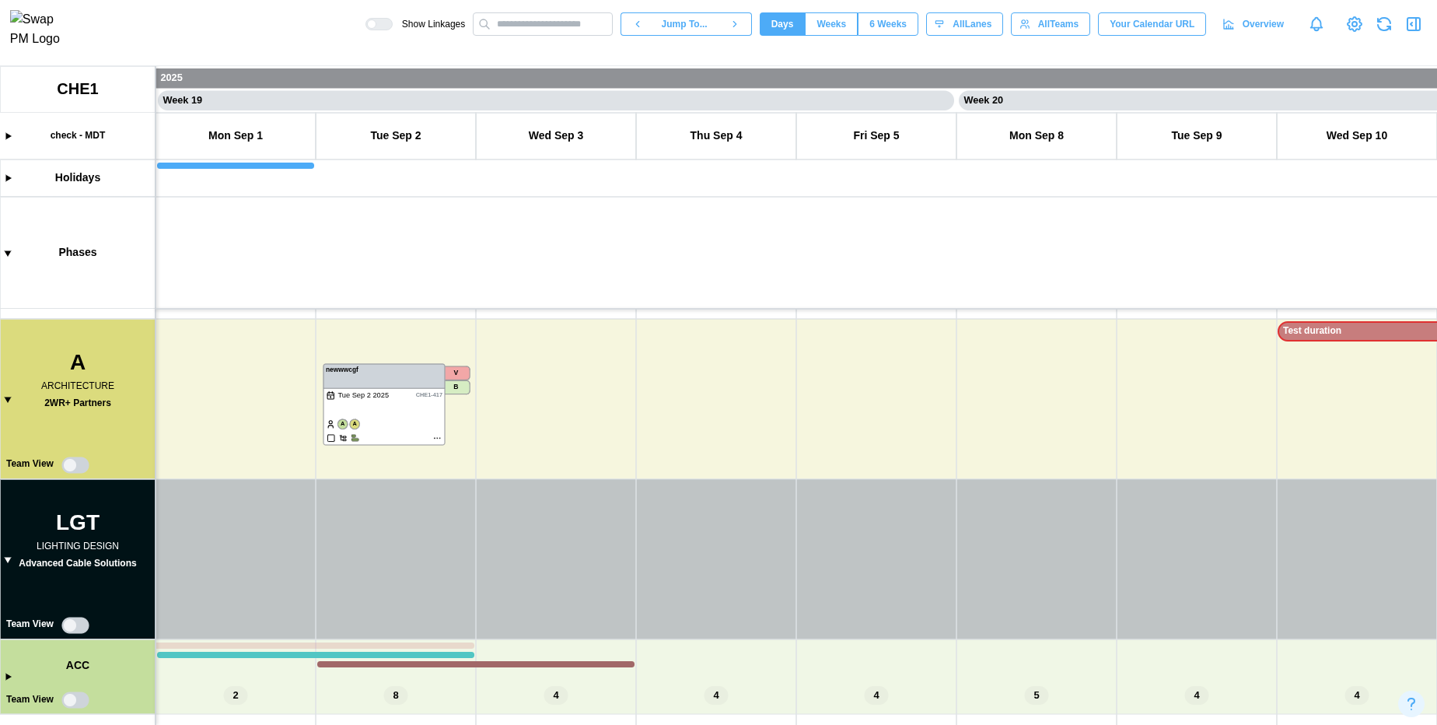
scroll to position [0, 14418]
click at [432, 437] on canvas at bounding box center [718, 395] width 1437 height 659
click at [435, 436] on canvas at bounding box center [718, 395] width 1437 height 659
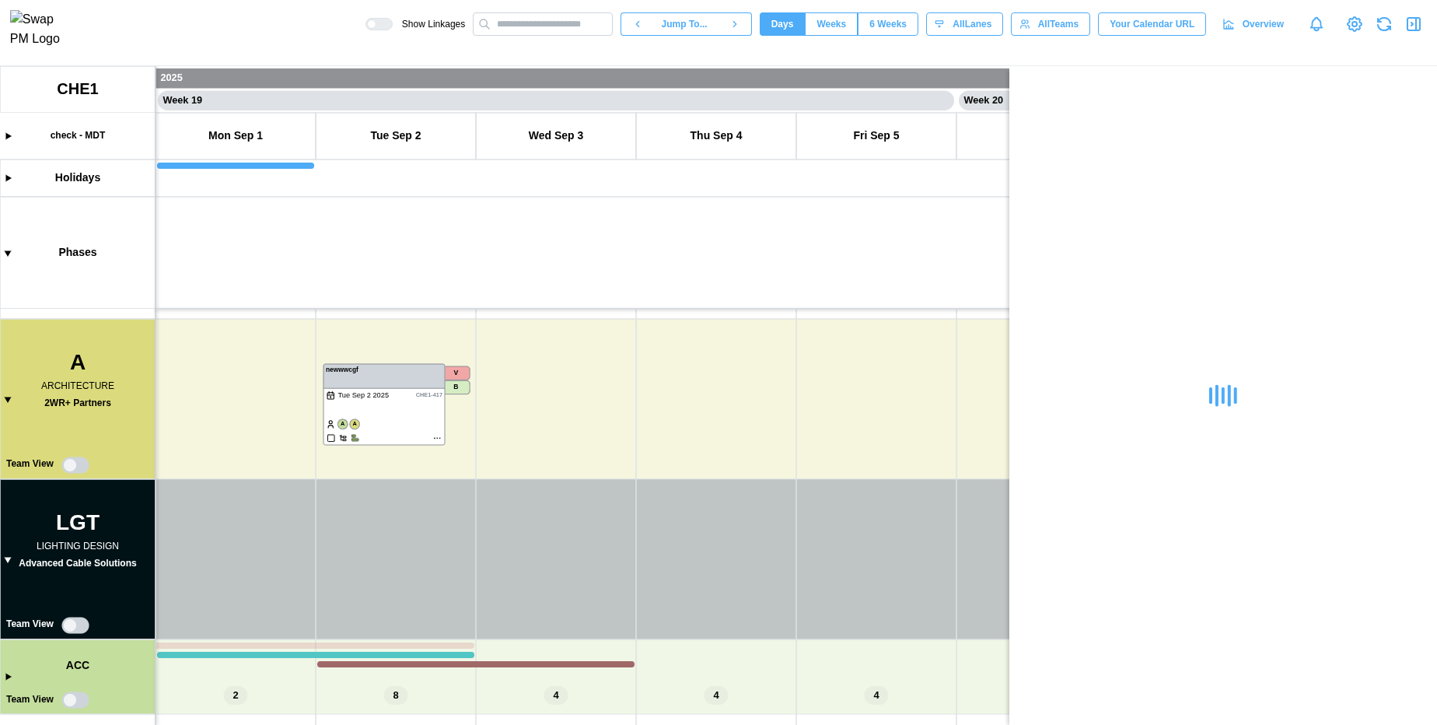
click at [435, 436] on canvas at bounding box center [718, 395] width 1437 height 659
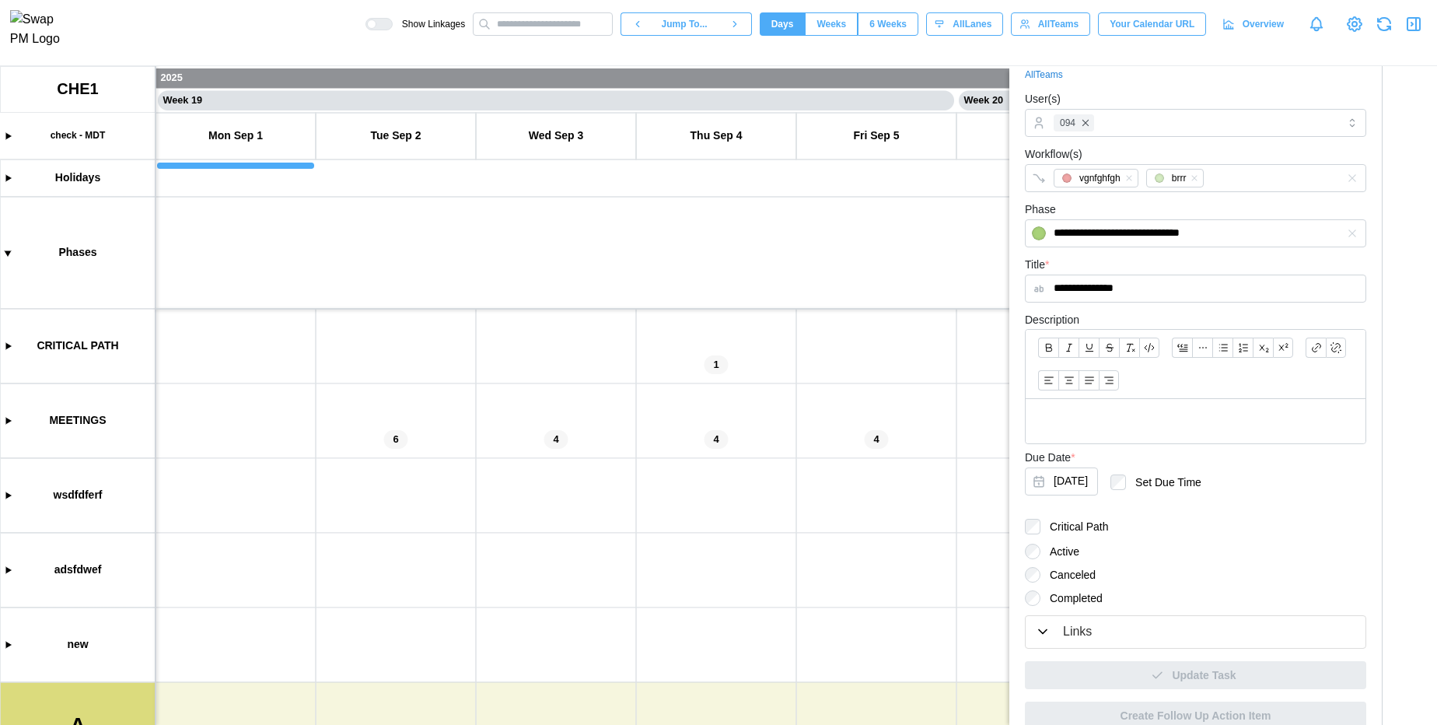
scroll to position [153, 0]
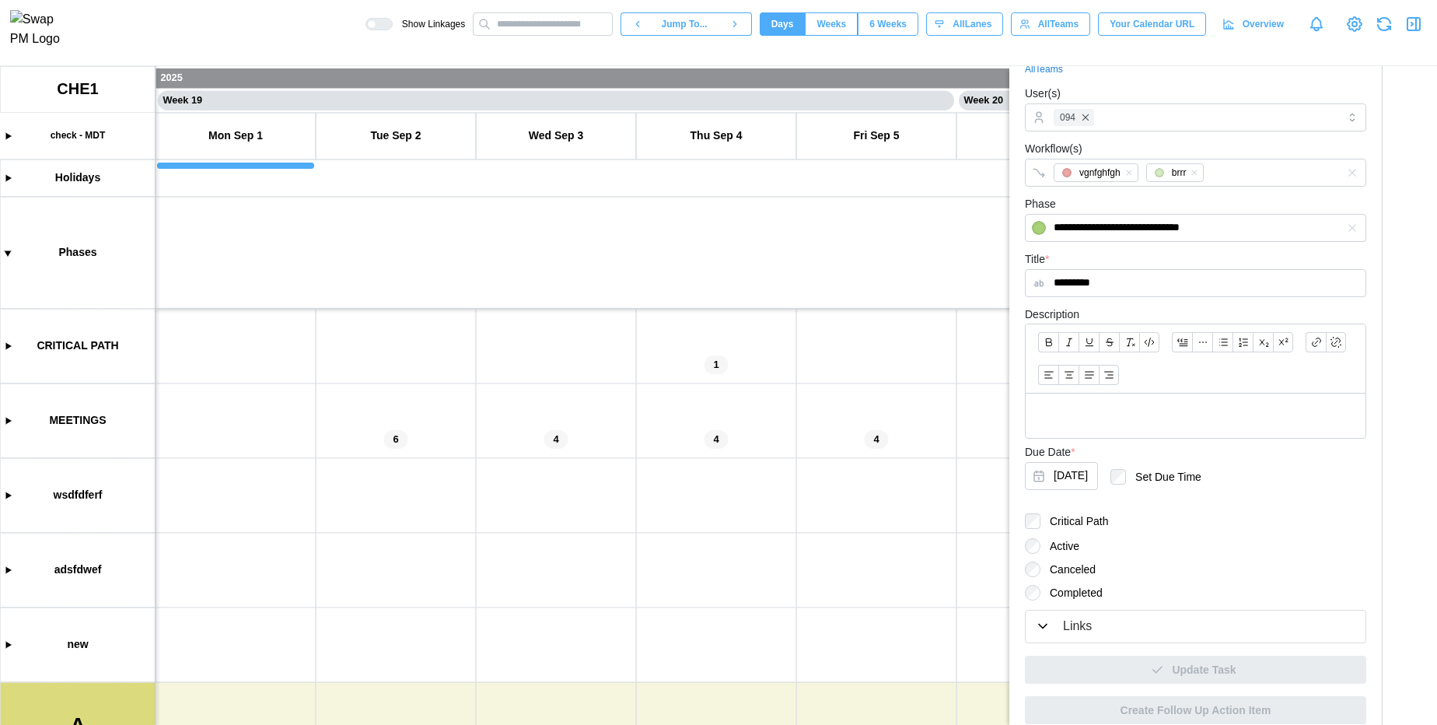
type input "********"
click at [1068, 407] on p at bounding box center [1195, 415] width 315 height 19
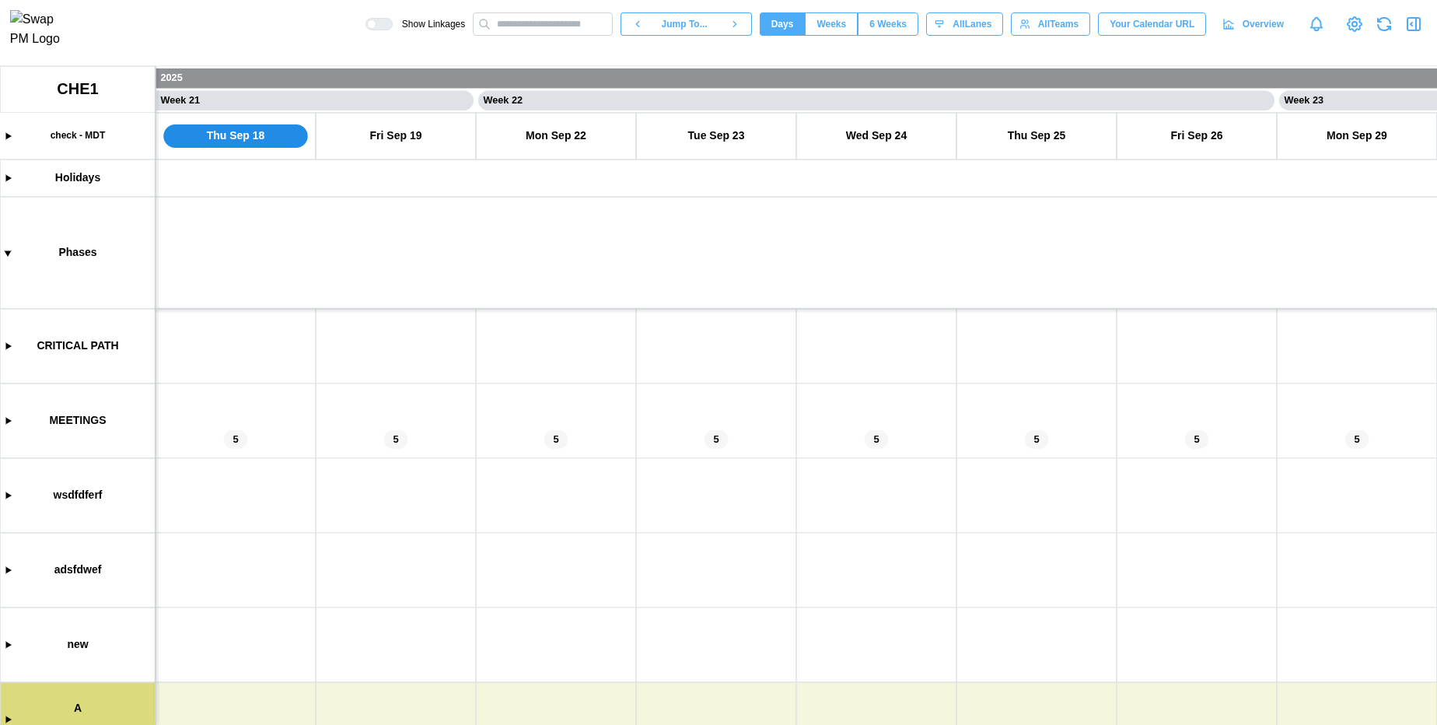
scroll to position [157, 0]
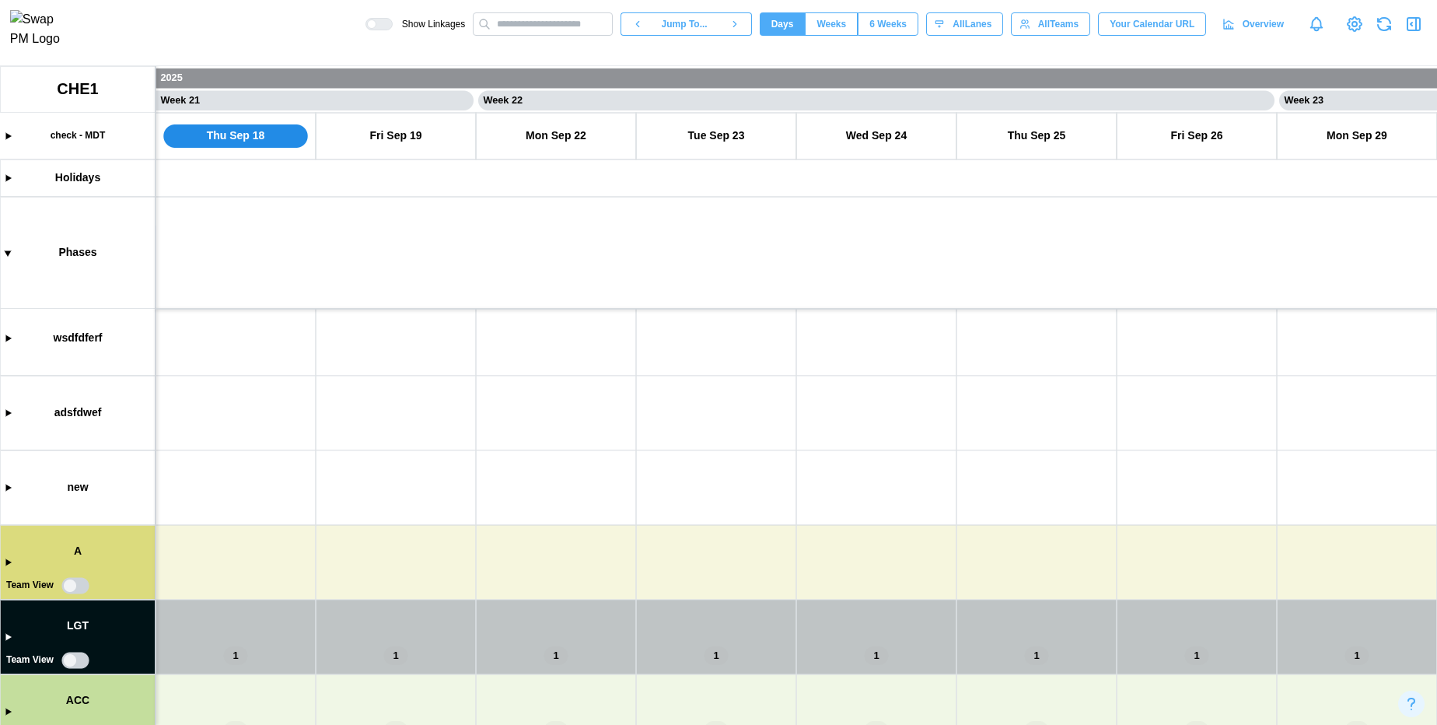
click at [8, 563] on canvas at bounding box center [718, 395] width 1437 height 659
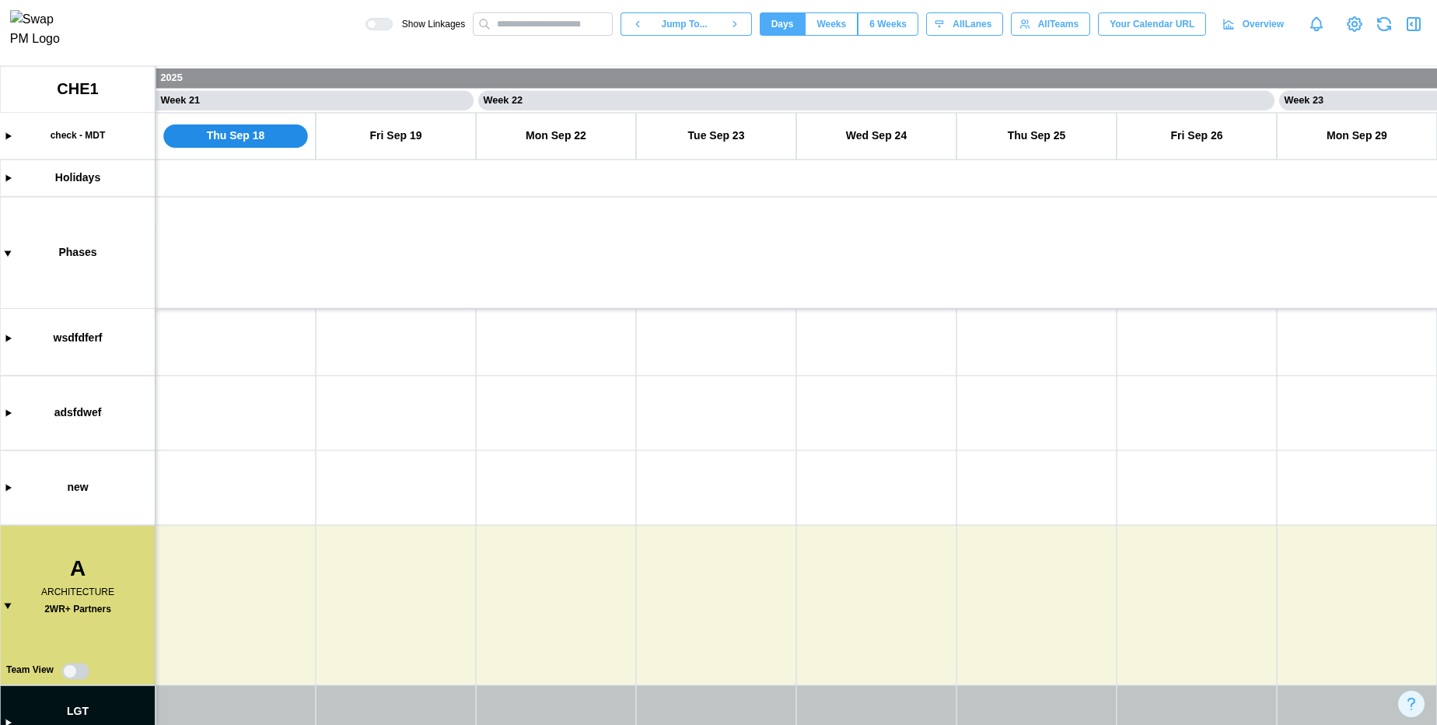
click at [4, 604] on canvas at bounding box center [718, 395] width 1437 height 659
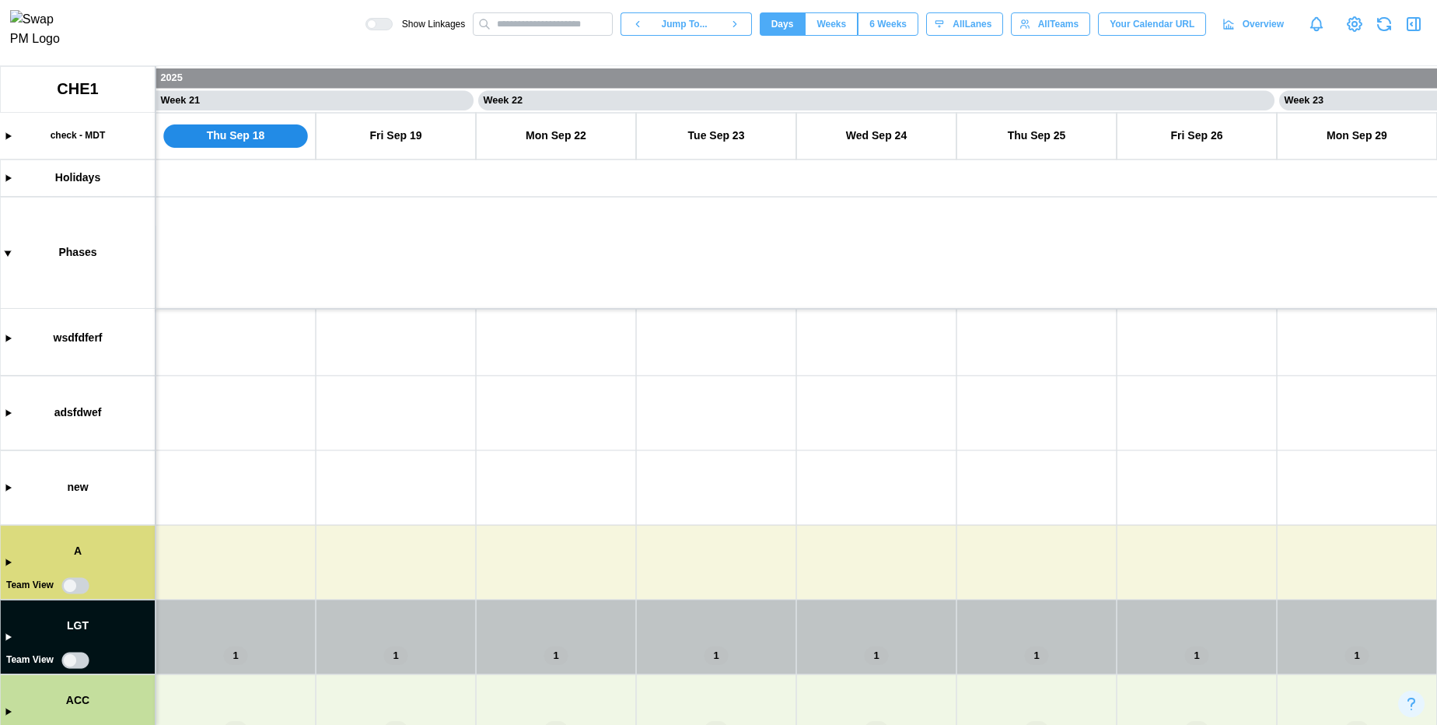
click at [5, 567] on canvas at bounding box center [718, 395] width 1437 height 659
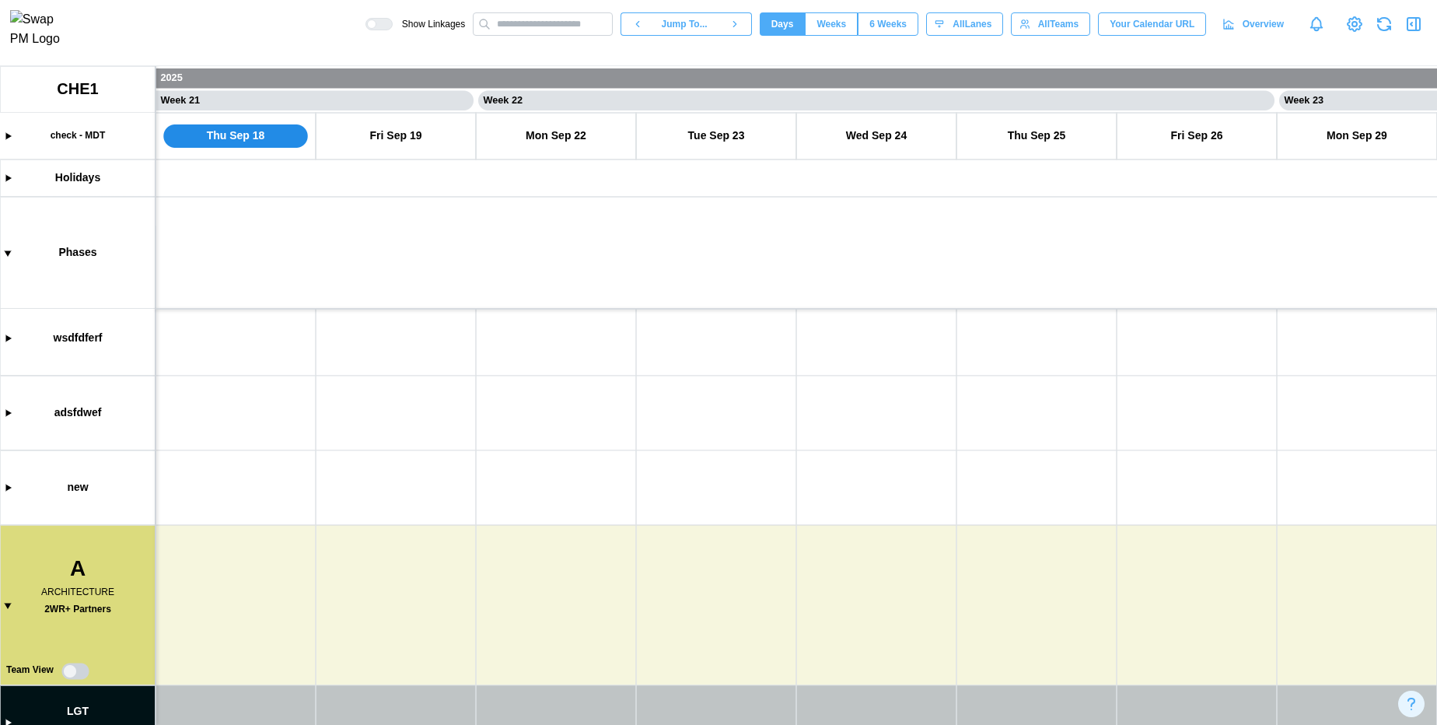
click at [386, 568] on canvas at bounding box center [718, 395] width 1437 height 659
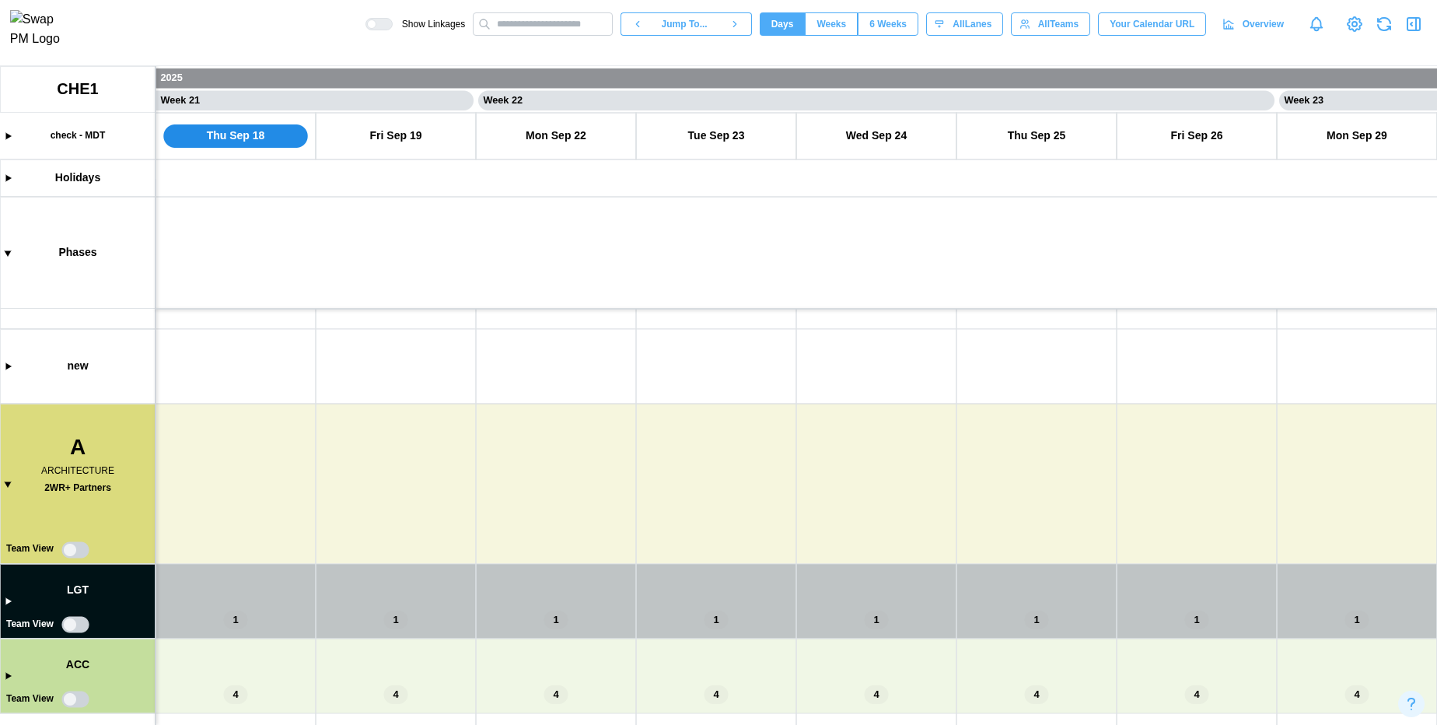
click at [565, 450] on canvas at bounding box center [718, 395] width 1437 height 659
click at [5, 600] on canvas at bounding box center [718, 395] width 1437 height 659
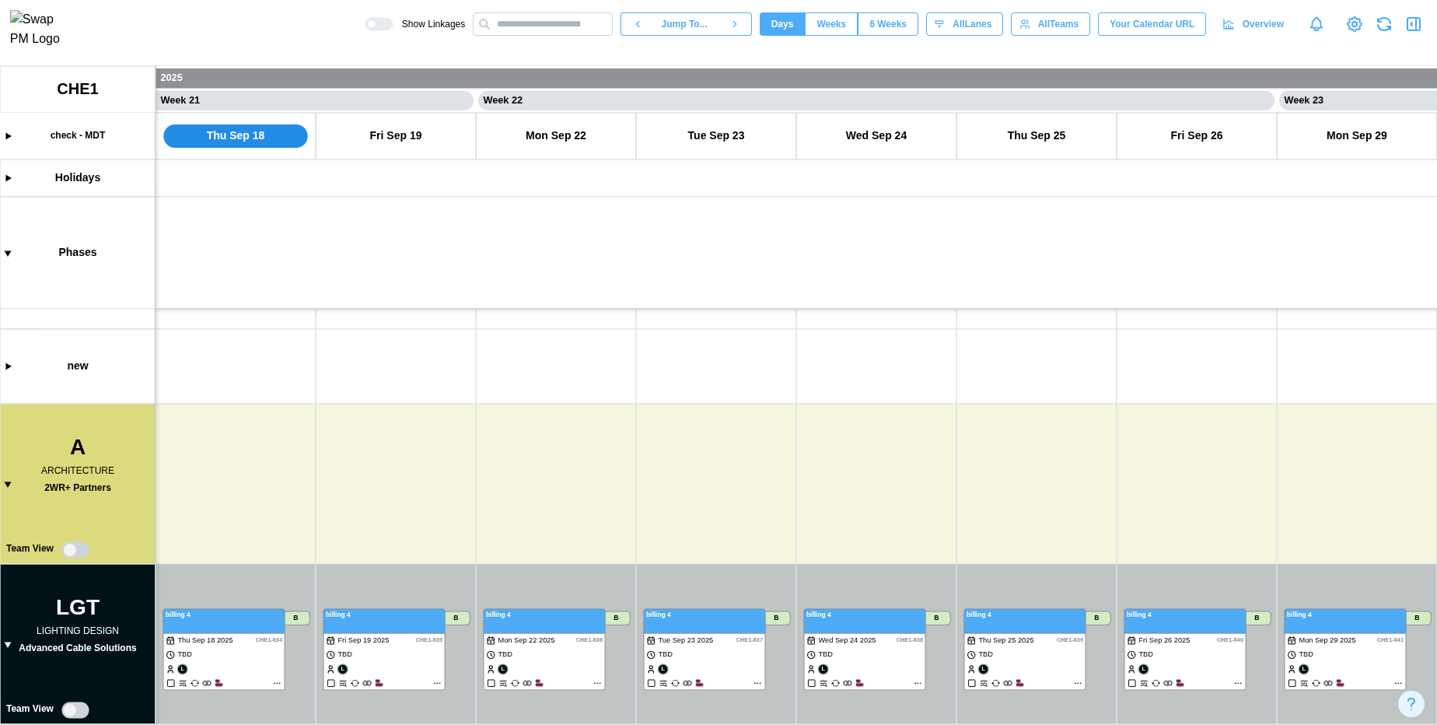
scroll to position [364, 0]
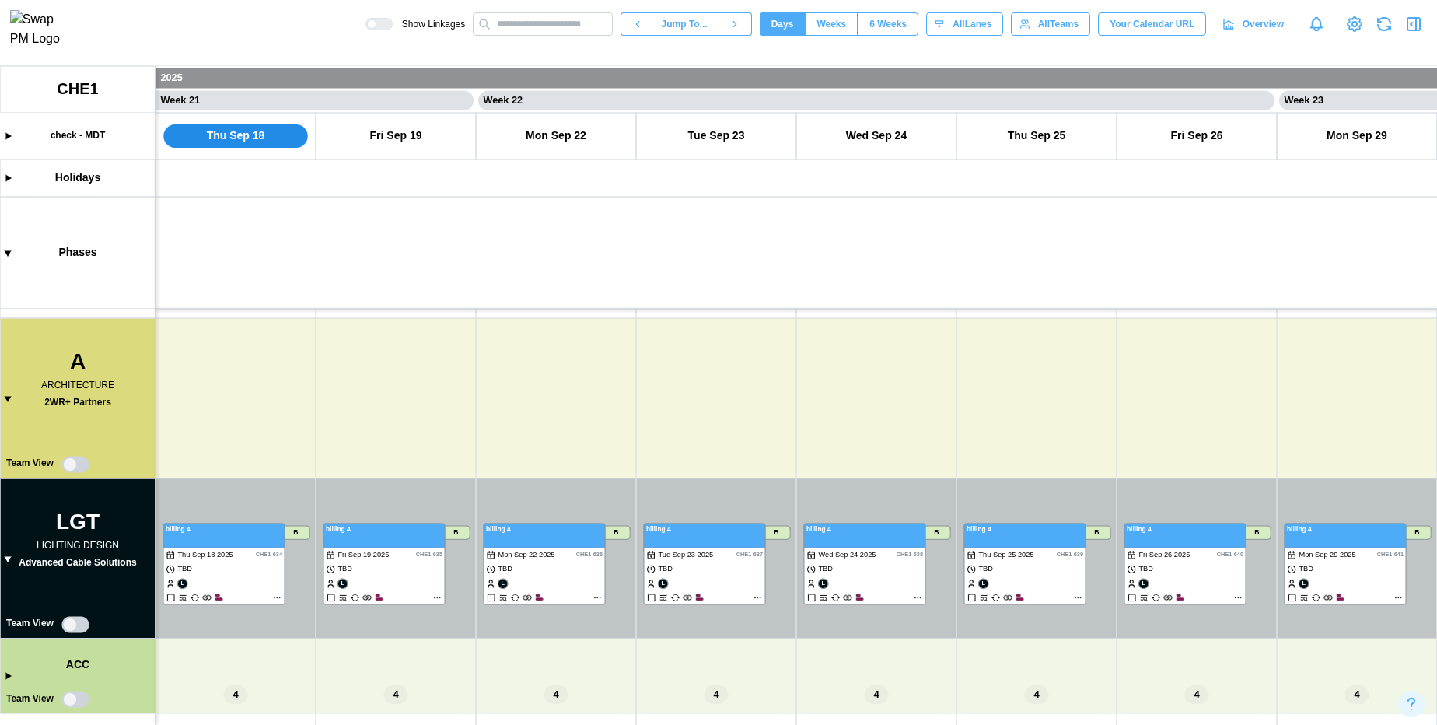
click at [232, 615] on canvas at bounding box center [718, 395] width 1437 height 659
click at [167, 619] on canvas at bounding box center [718, 395] width 1437 height 659
click at [372, 616] on canvas at bounding box center [718, 395] width 1437 height 659
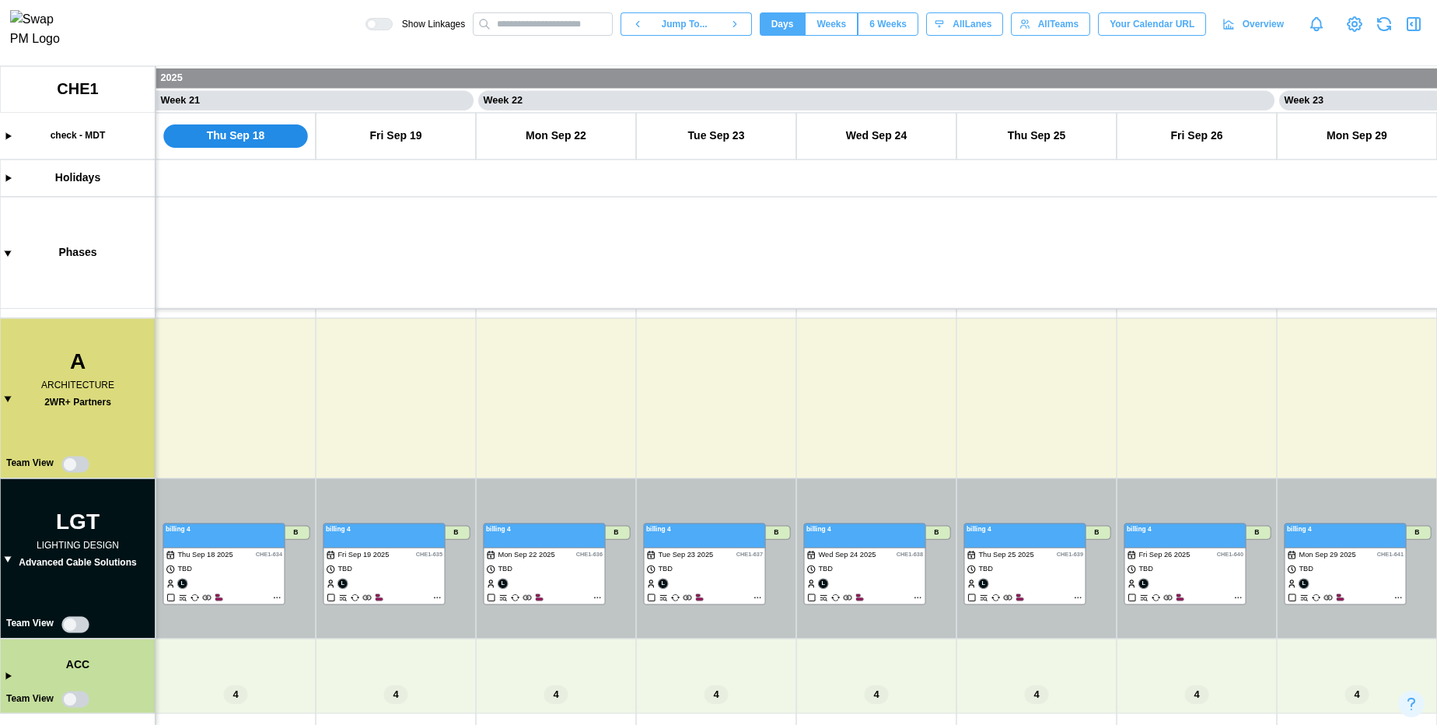
click at [535, 502] on canvas at bounding box center [718, 395] width 1437 height 659
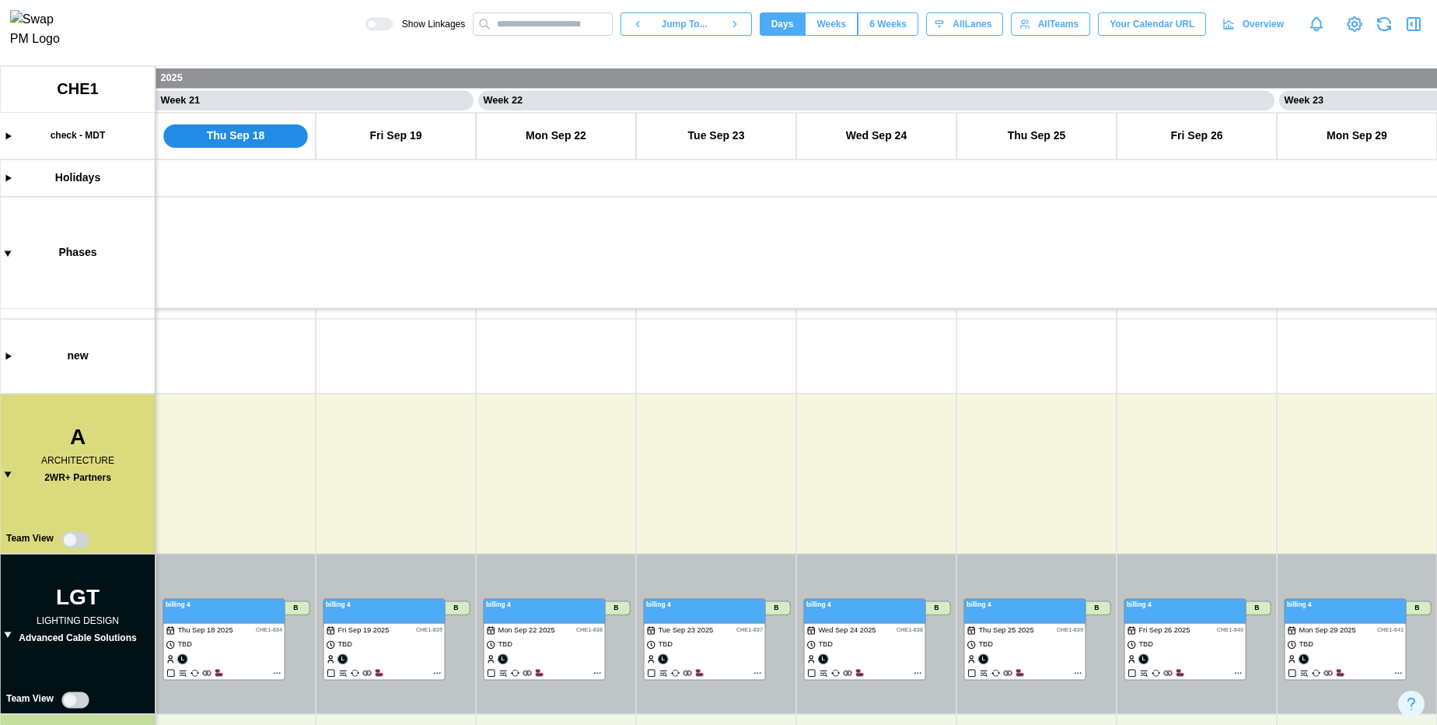
click at [422, 435] on canvas at bounding box center [718, 395] width 1437 height 659
click at [369, 495] on canvas at bounding box center [718, 395] width 1437 height 659
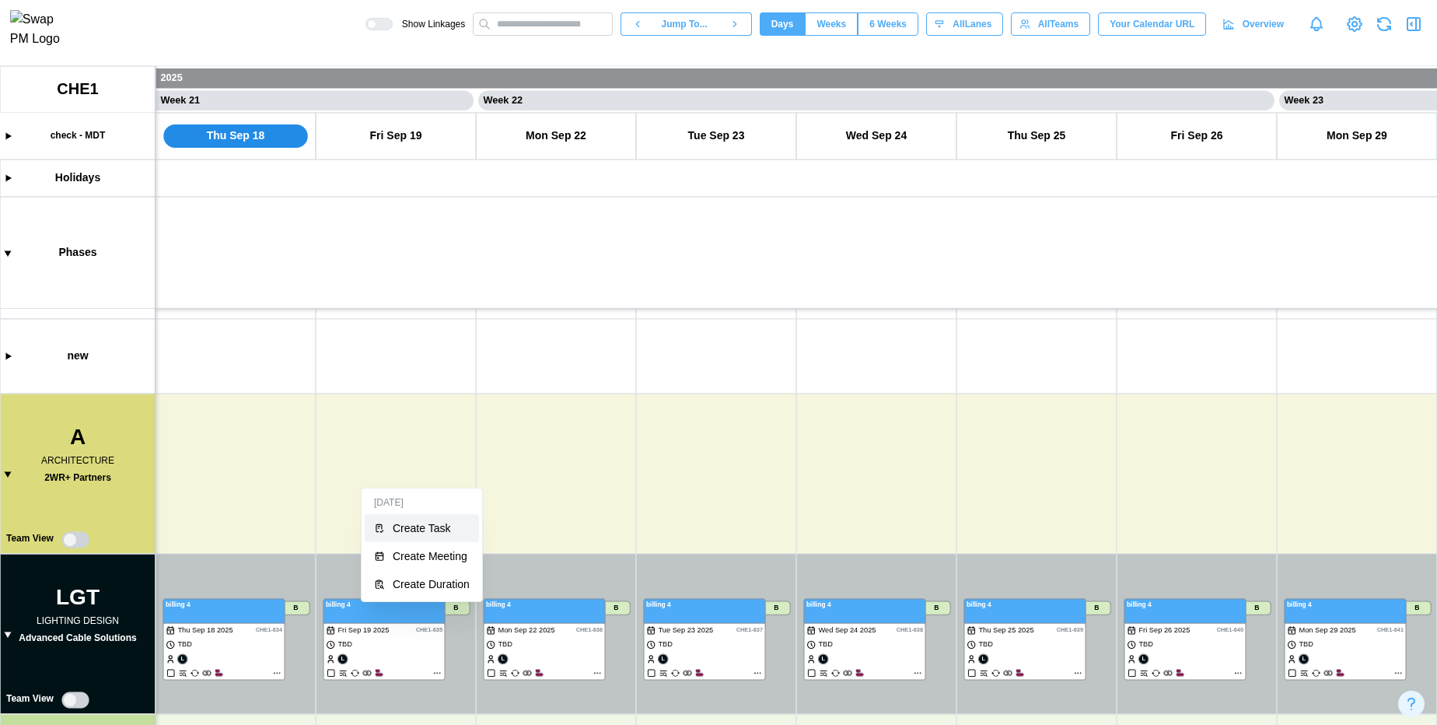
click at [397, 522] on div "Create Task" at bounding box center [431, 528] width 77 height 12
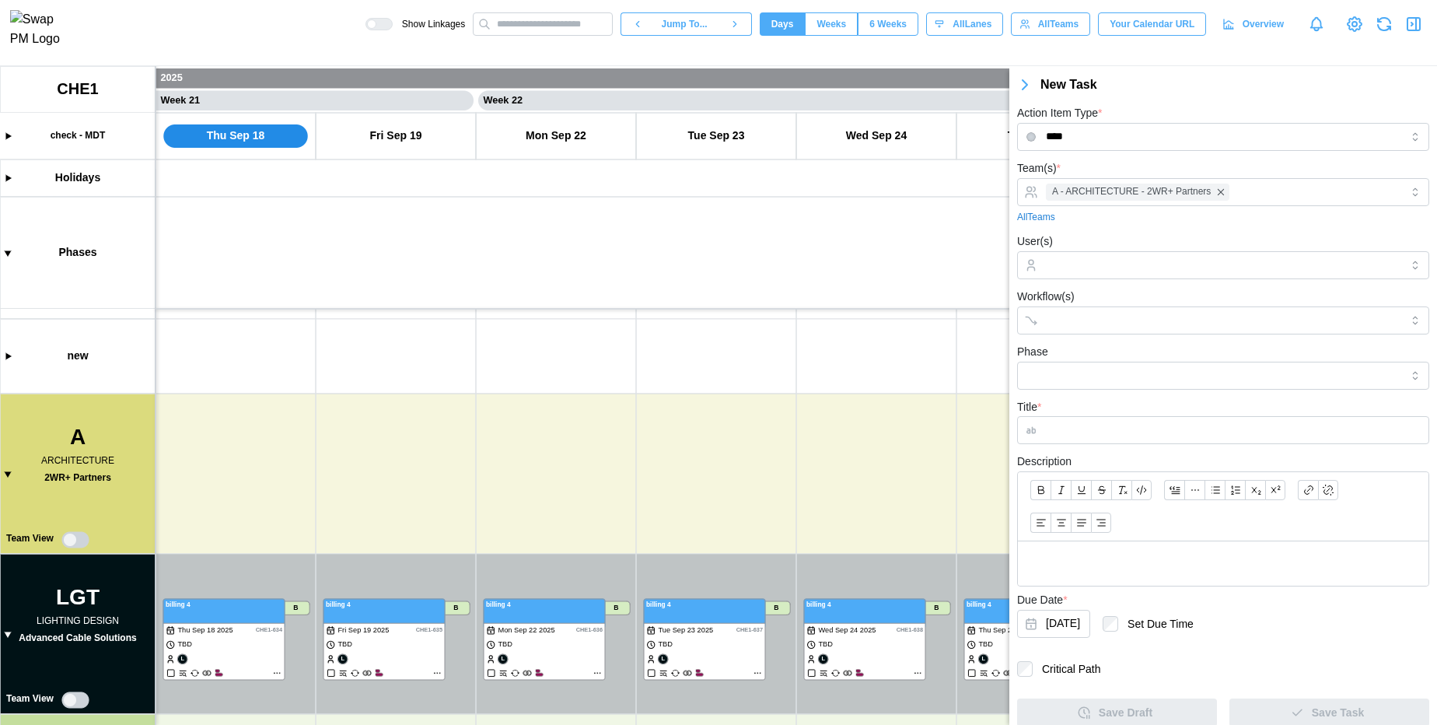
scroll to position [9, 0]
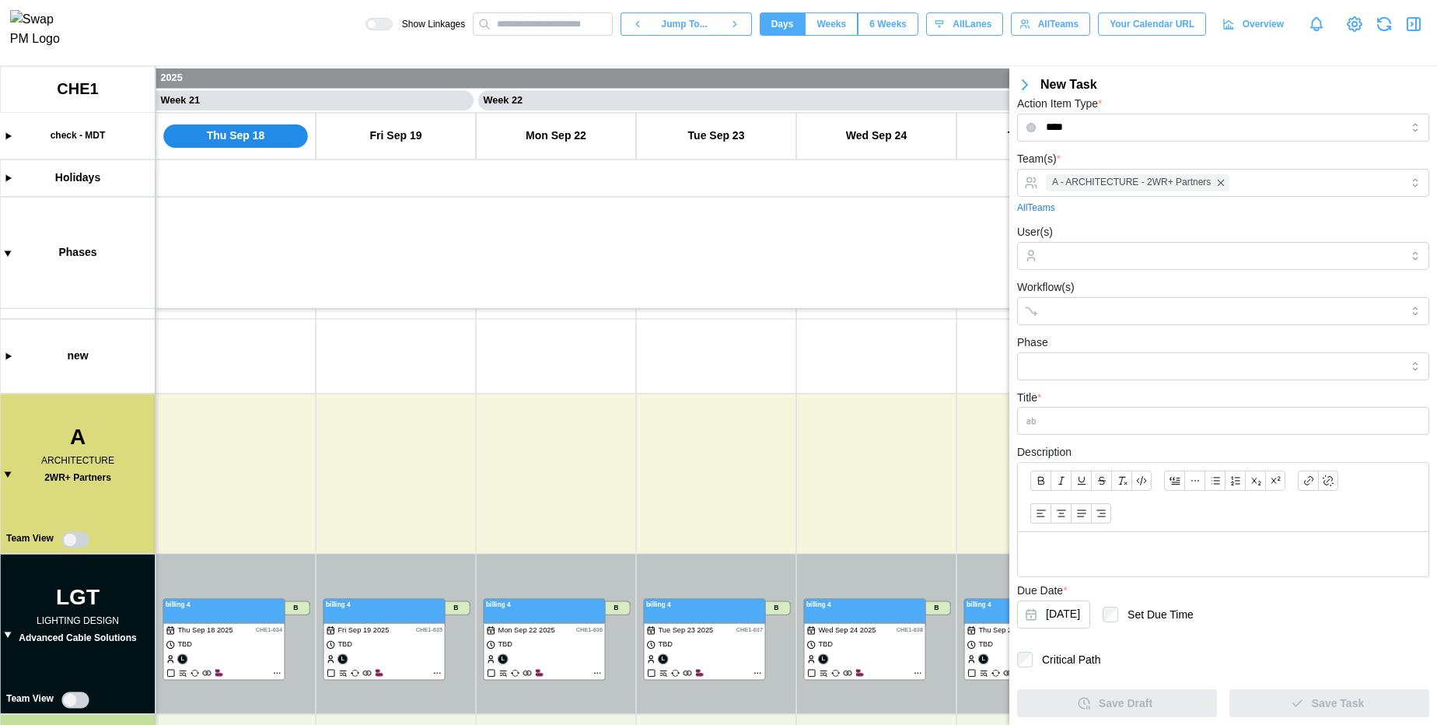
click at [757, 670] on canvas at bounding box center [718, 395] width 1437 height 659
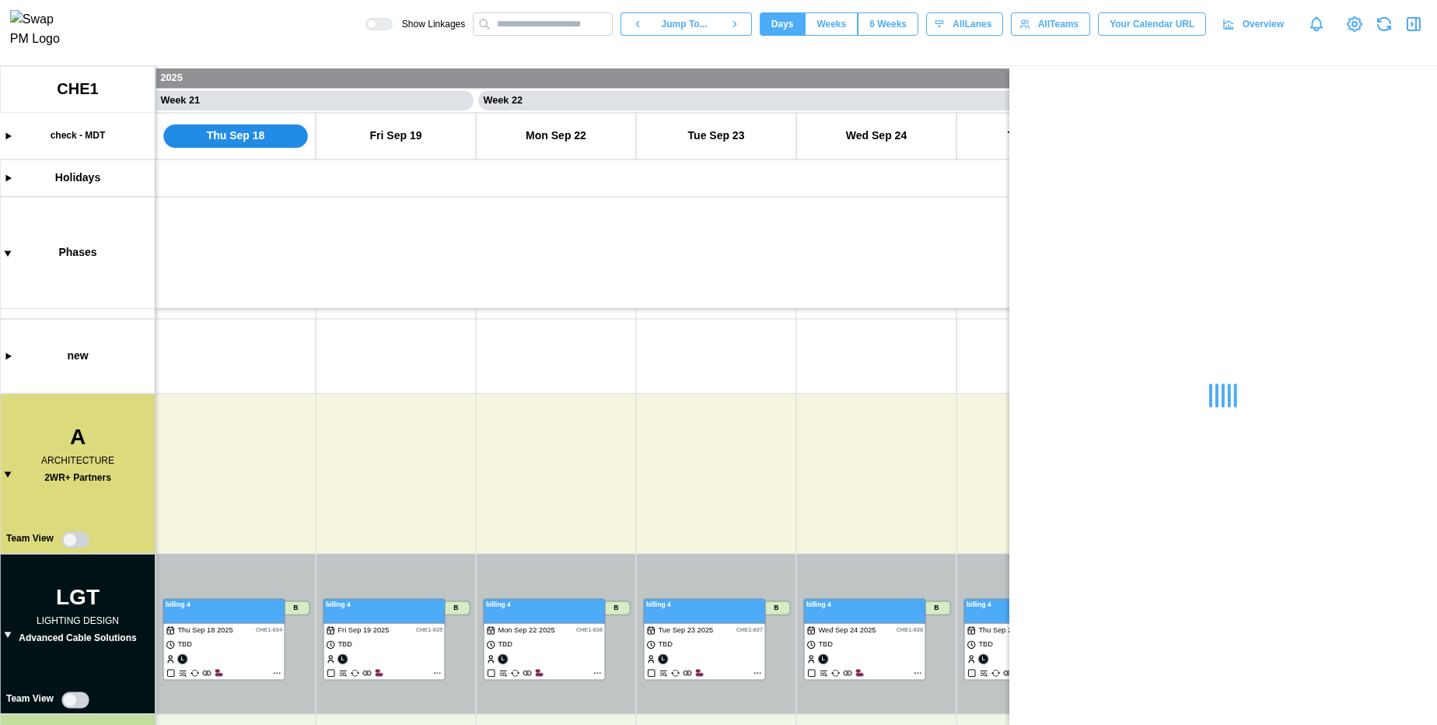
click at [757, 670] on canvas at bounding box center [718, 395] width 1437 height 659
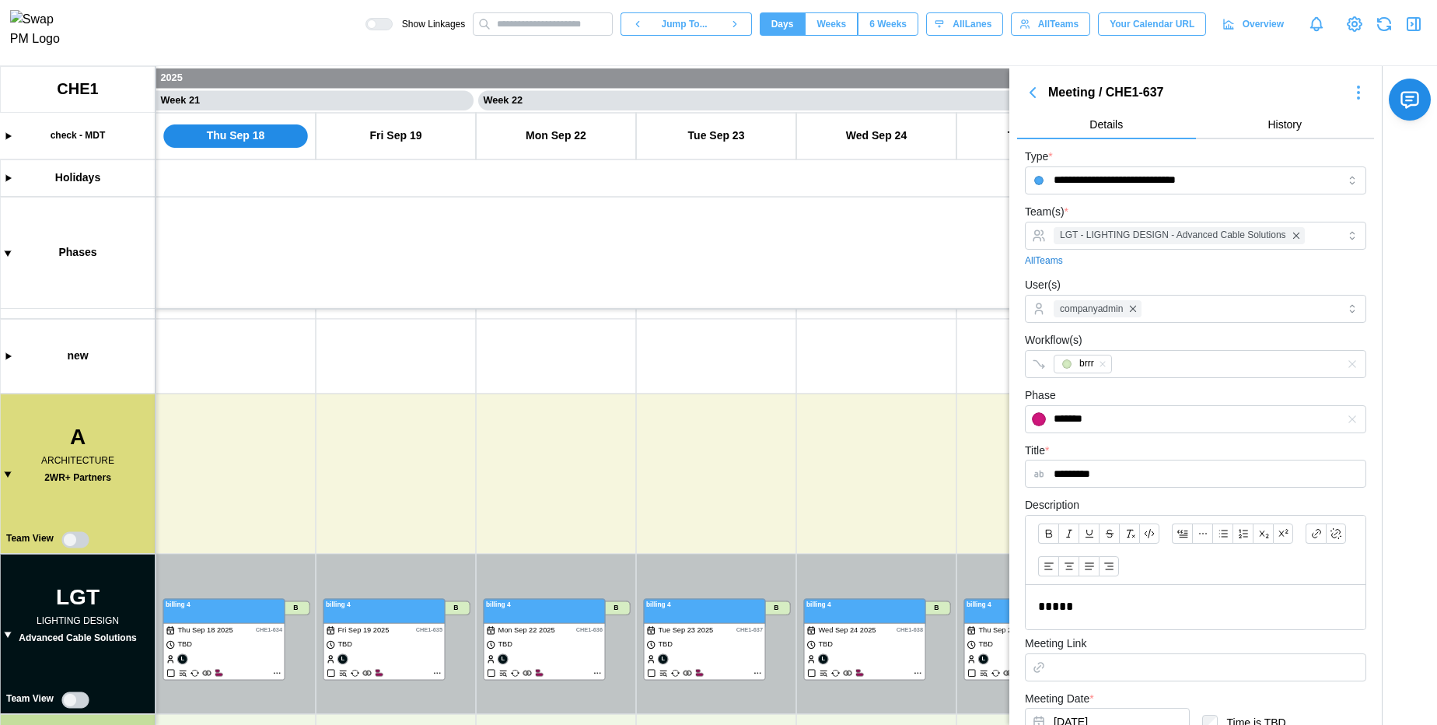
scroll to position [284, 0]
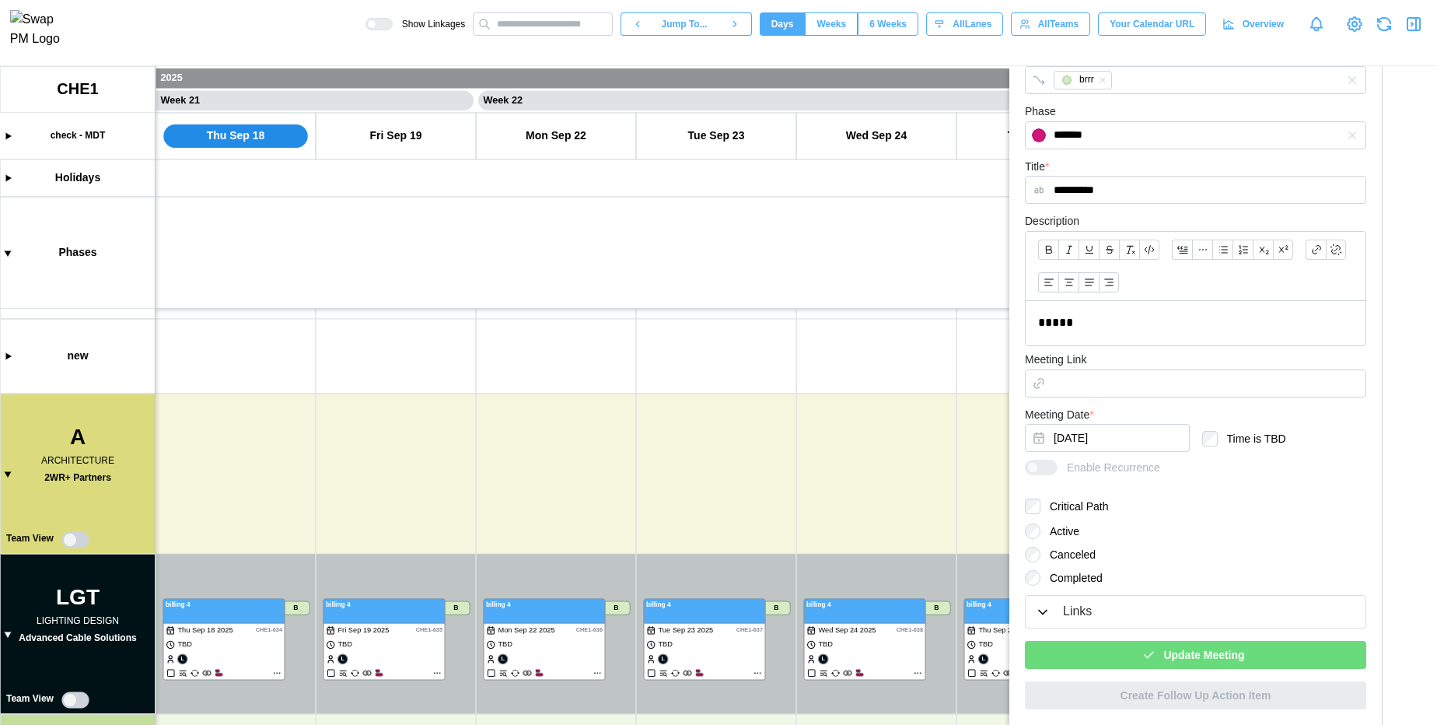
type input "*********"
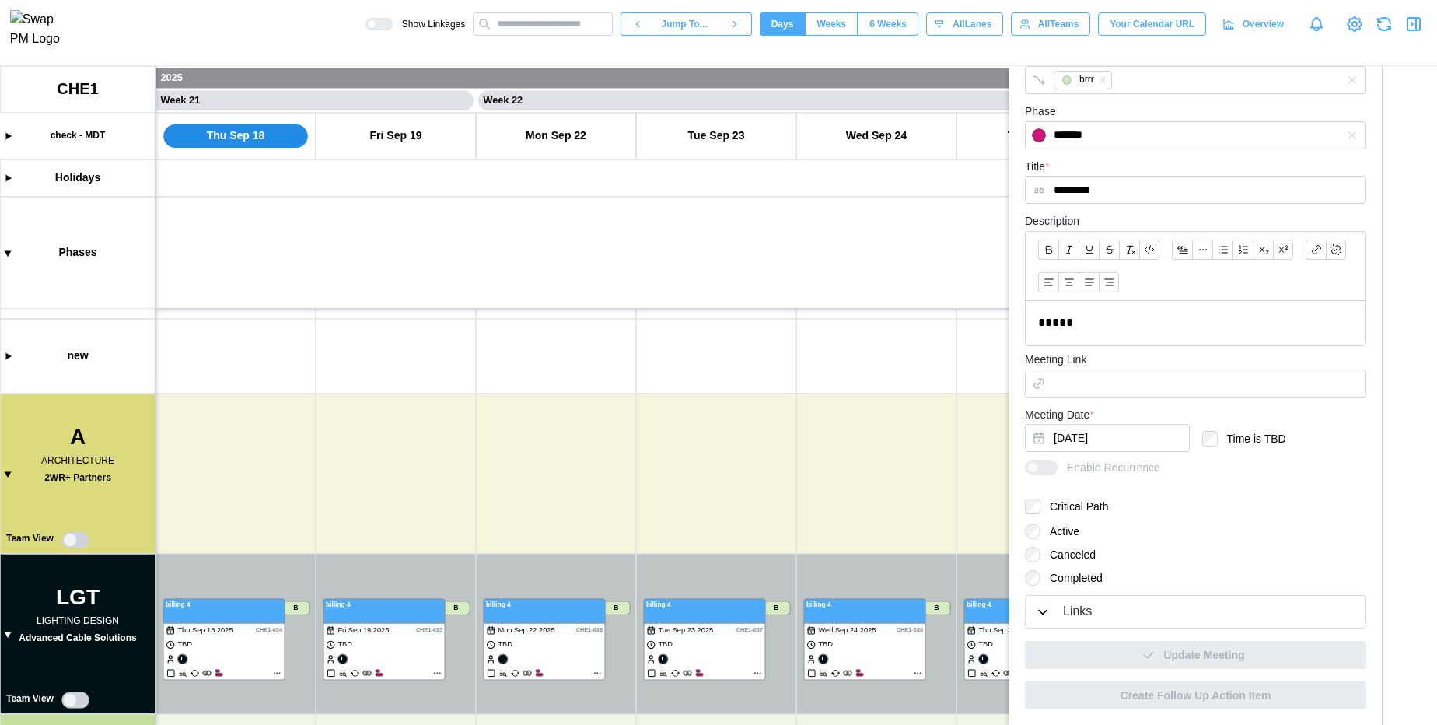
click at [607, 452] on canvas at bounding box center [718, 395] width 1437 height 659
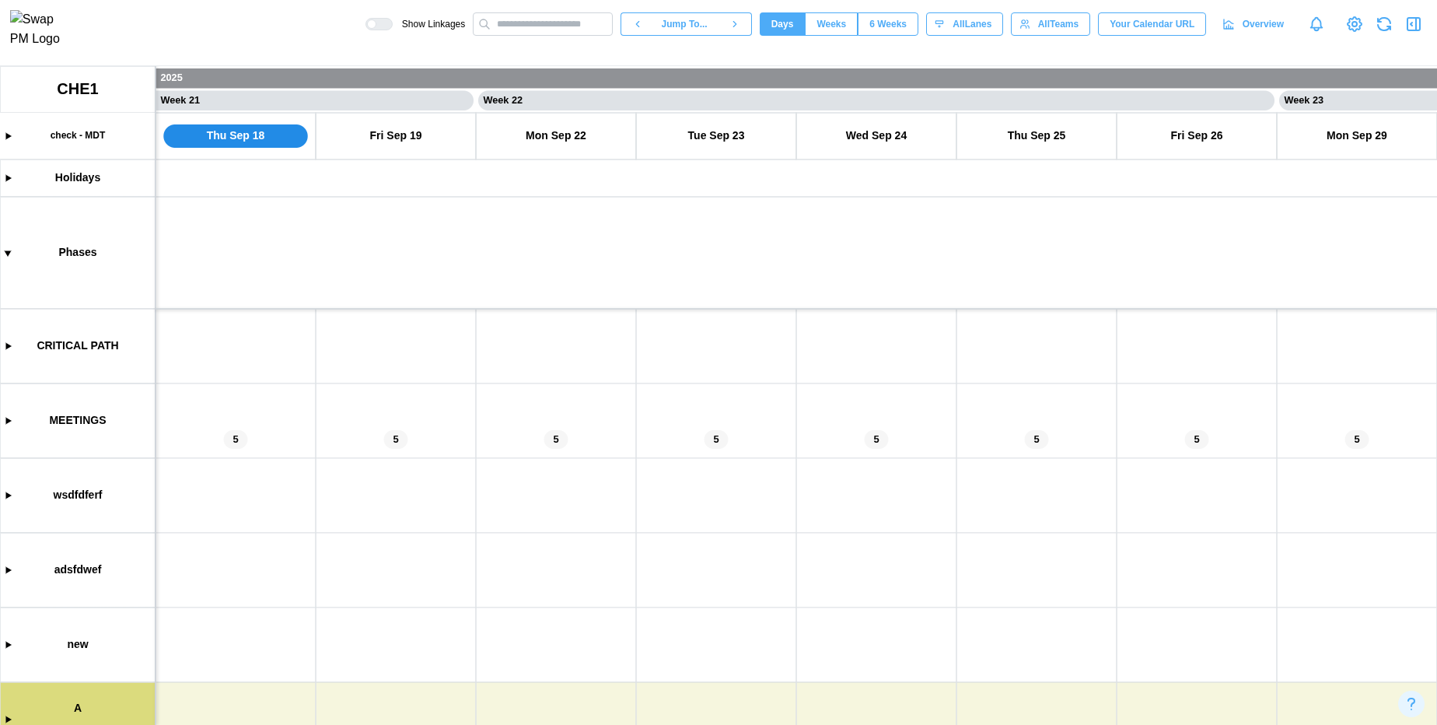
scroll to position [193, 0]
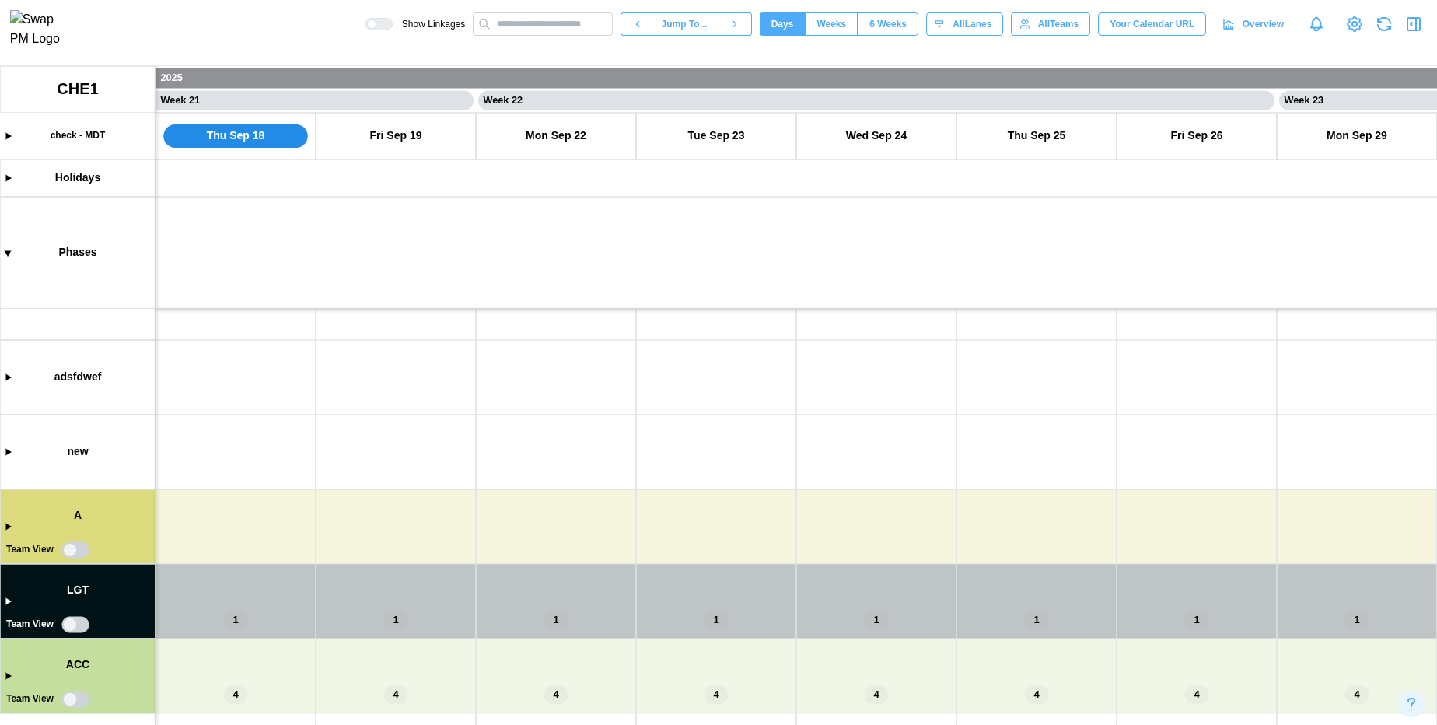
click at [9, 600] on canvas at bounding box center [718, 395] width 1437 height 659
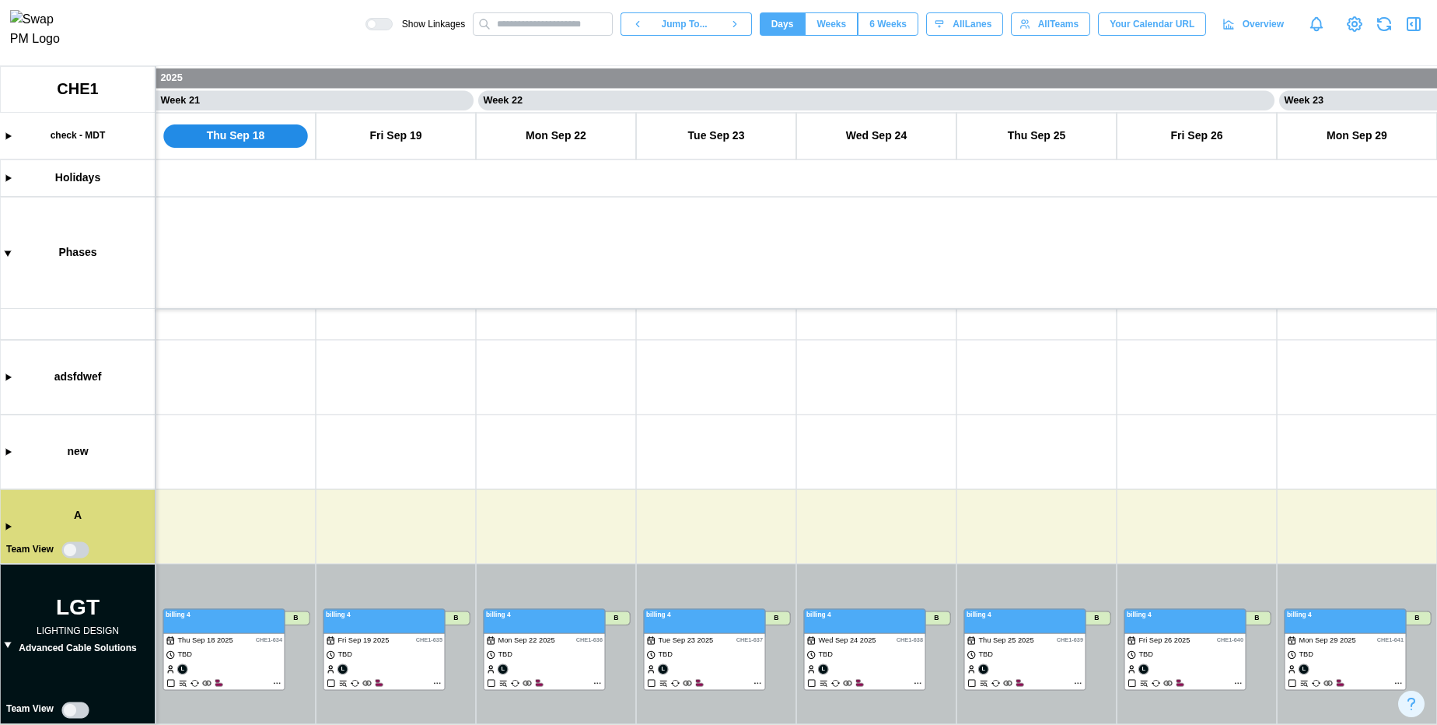
scroll to position [278, 0]
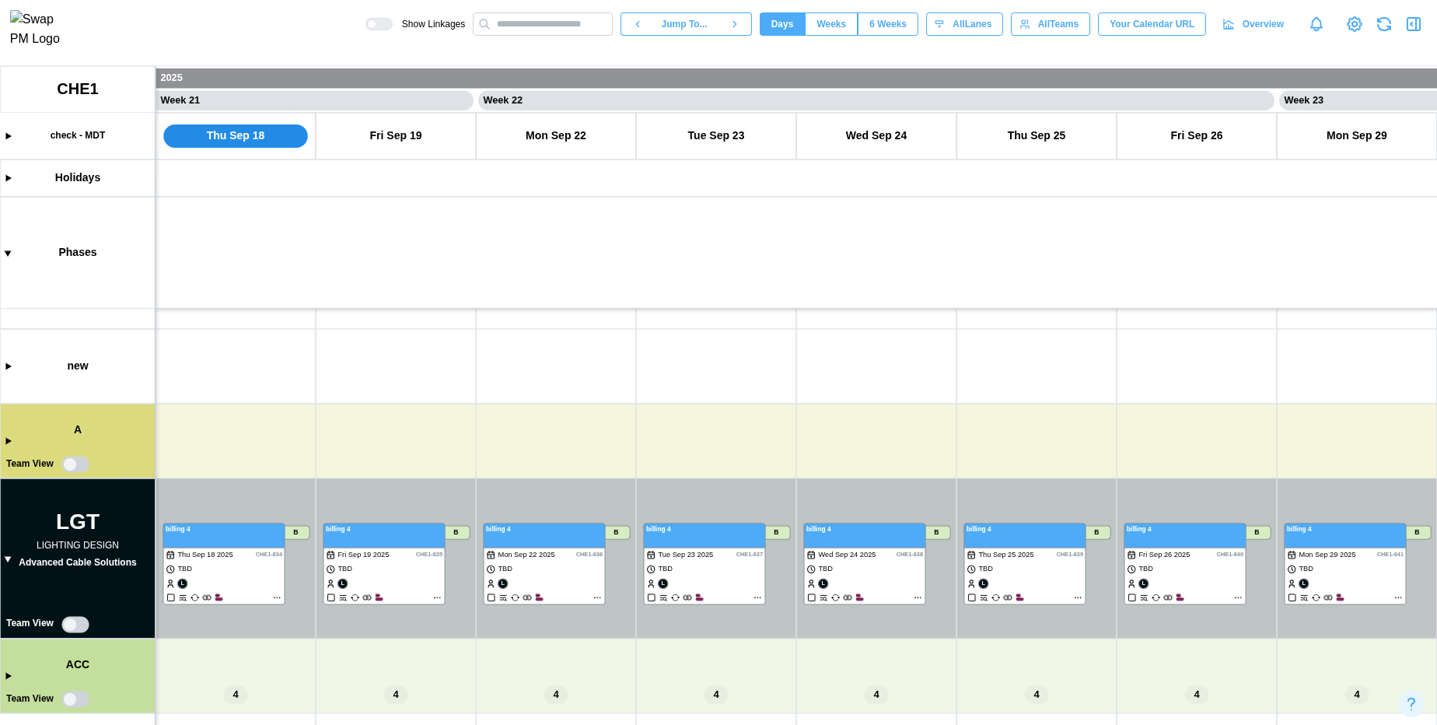
click at [71, 627] on canvas at bounding box center [718, 395] width 1437 height 659
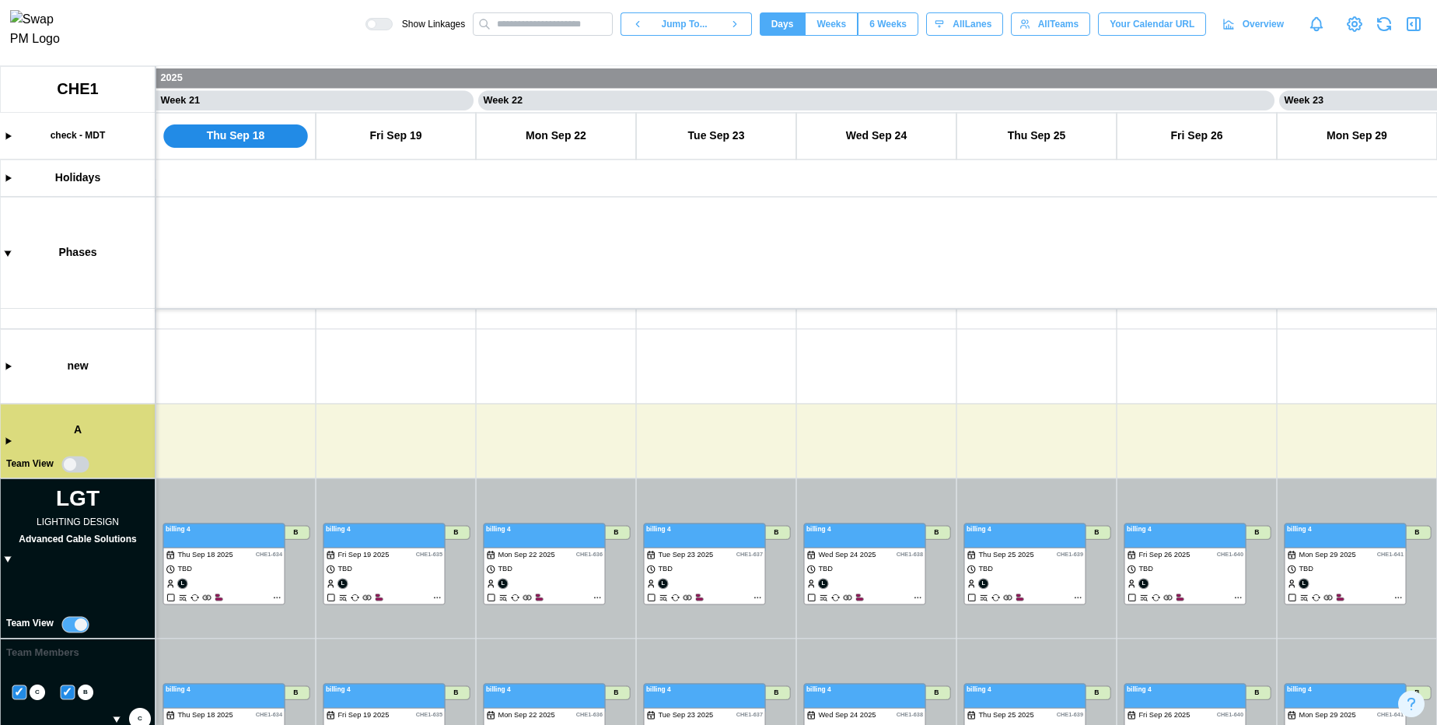
scroll to position [551, 0]
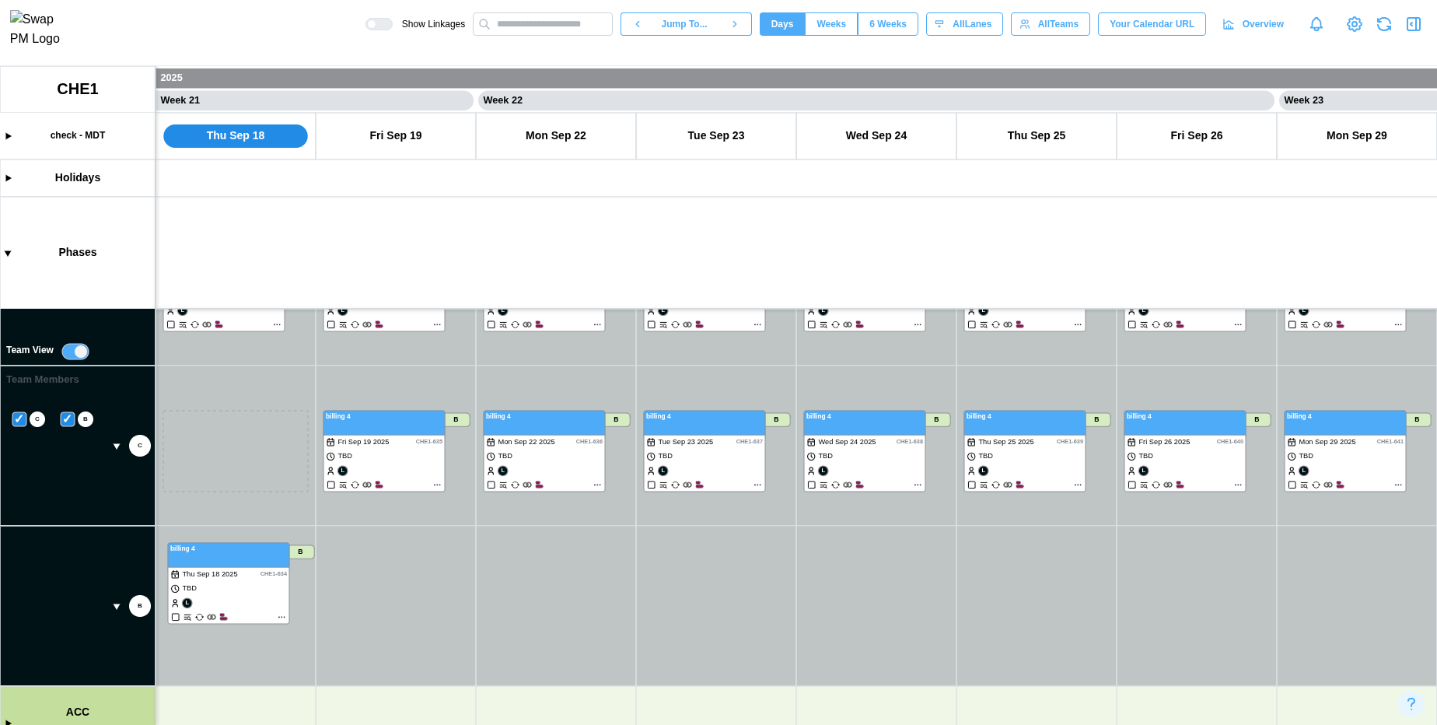
drag, startPoint x: 201, startPoint y: 449, endPoint x: 211, endPoint y: 585, distance: 136.5
click at [211, 585] on canvas at bounding box center [718, 395] width 1437 height 659
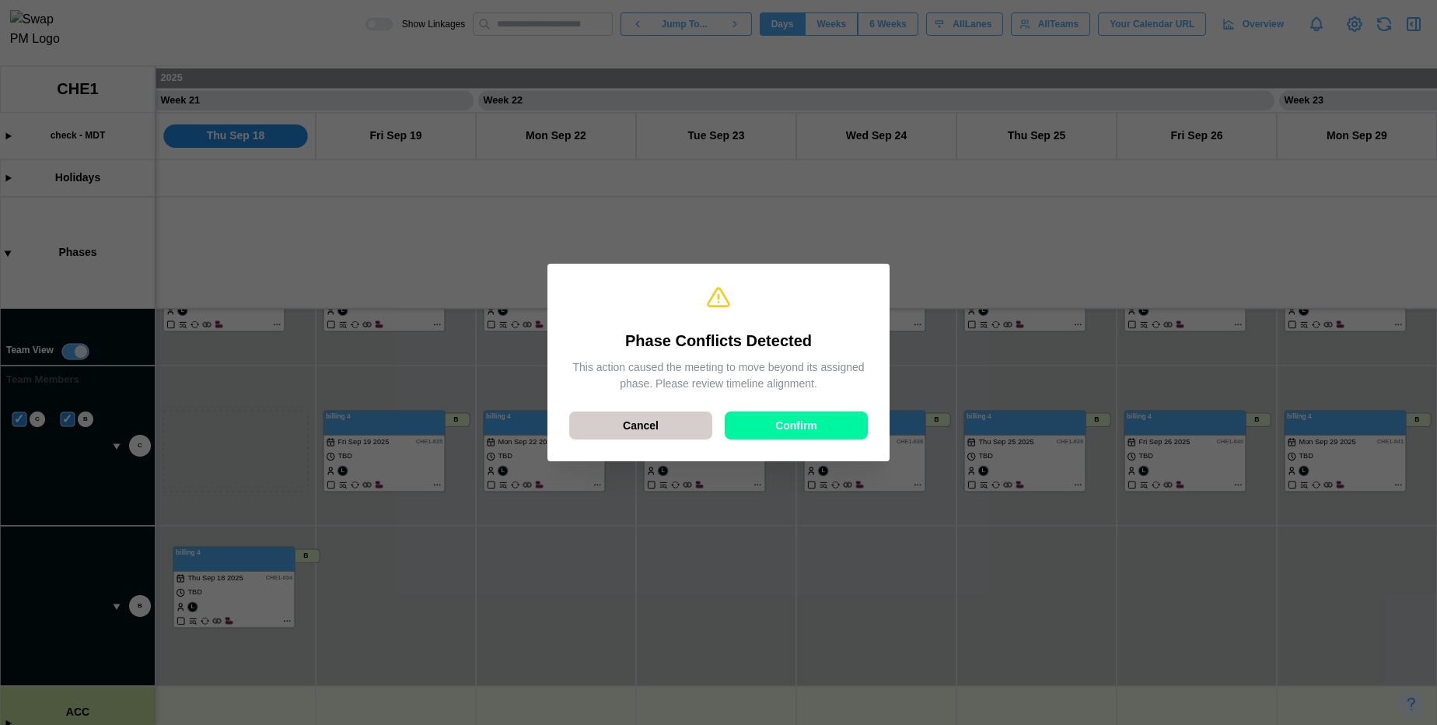
click at [613, 425] on div "Cancel" at bounding box center [641, 425] width 114 height 26
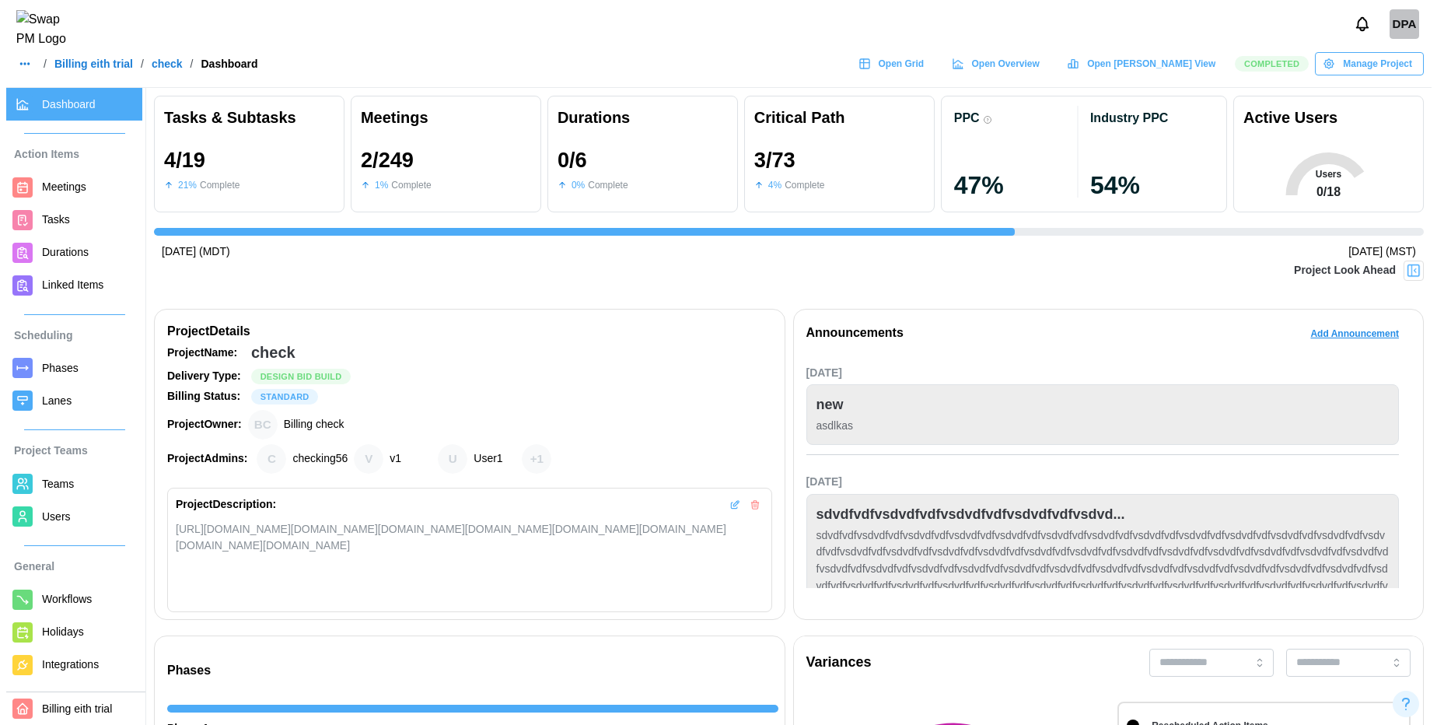
scroll to position [0, 3182]
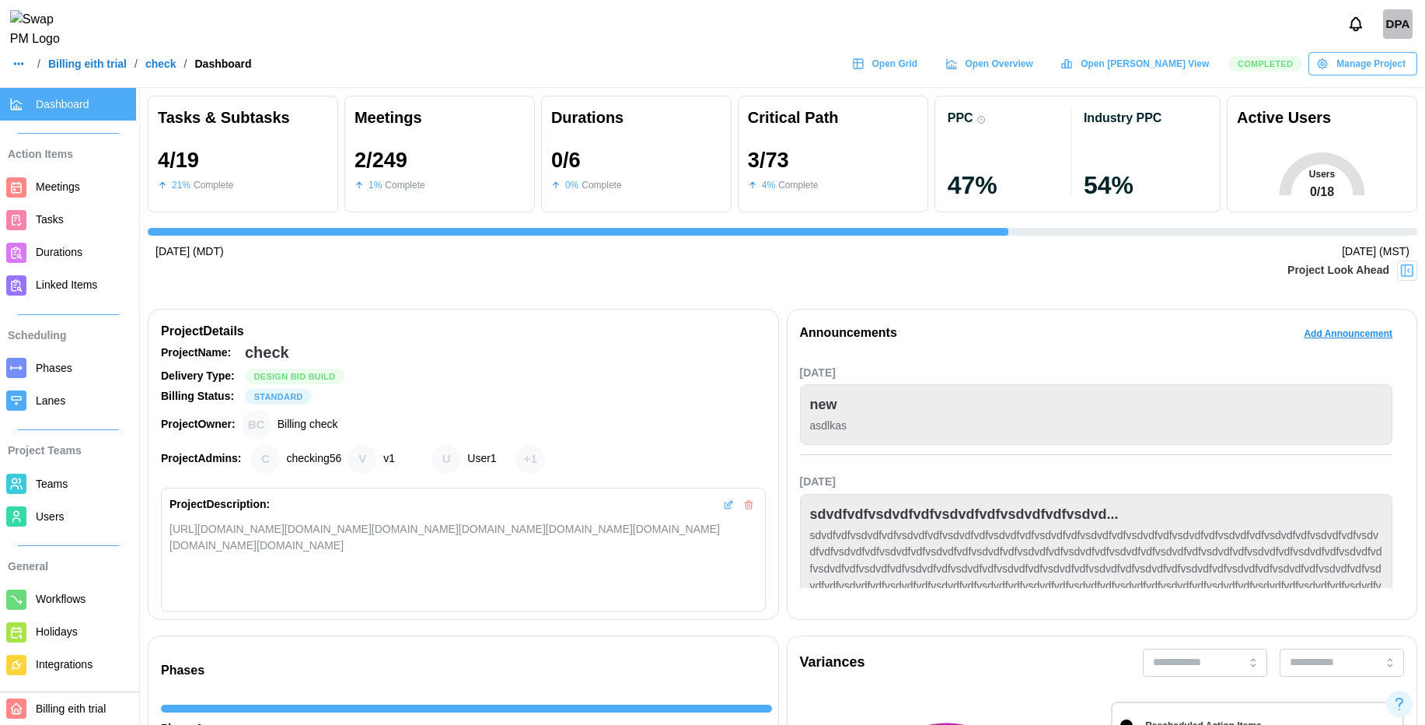
click at [54, 375] on span "Phases" at bounding box center [83, 367] width 94 height 19
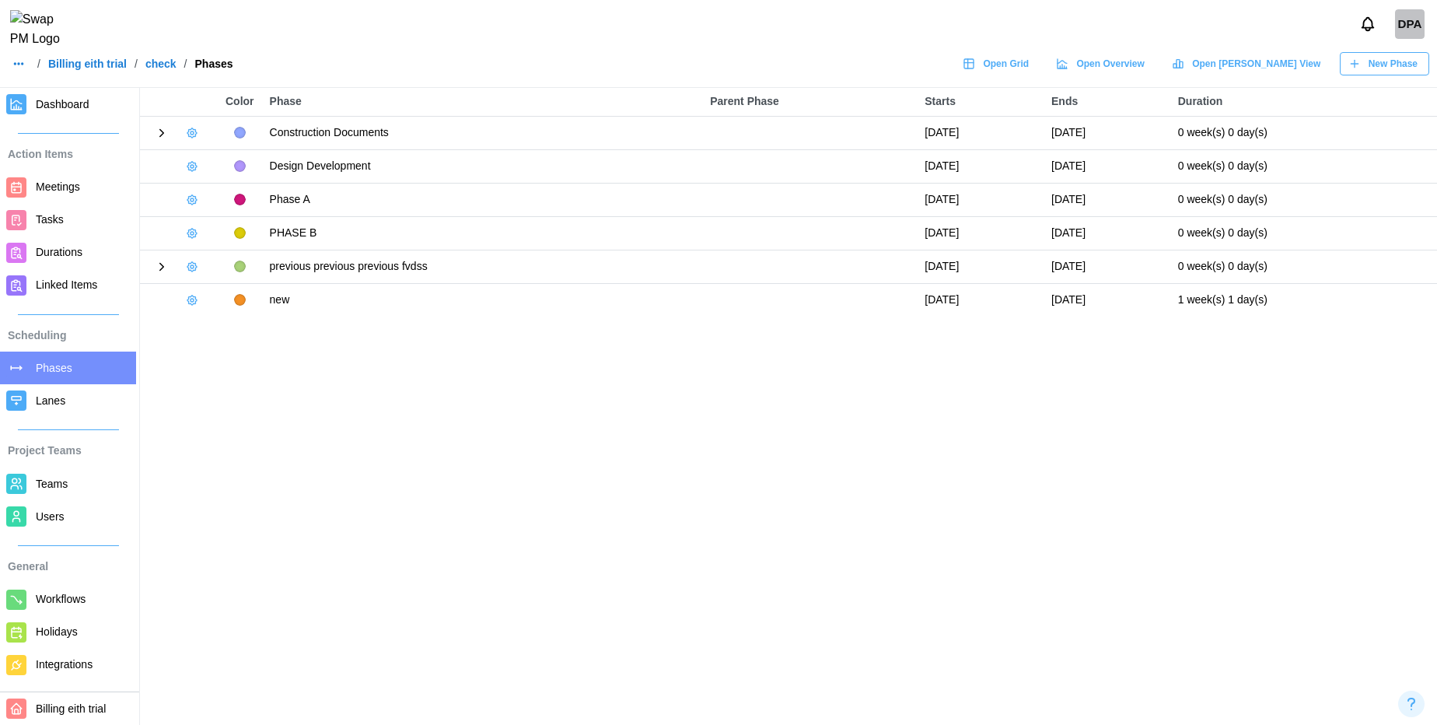
click at [57, 600] on span "Workflows" at bounding box center [61, 599] width 50 height 12
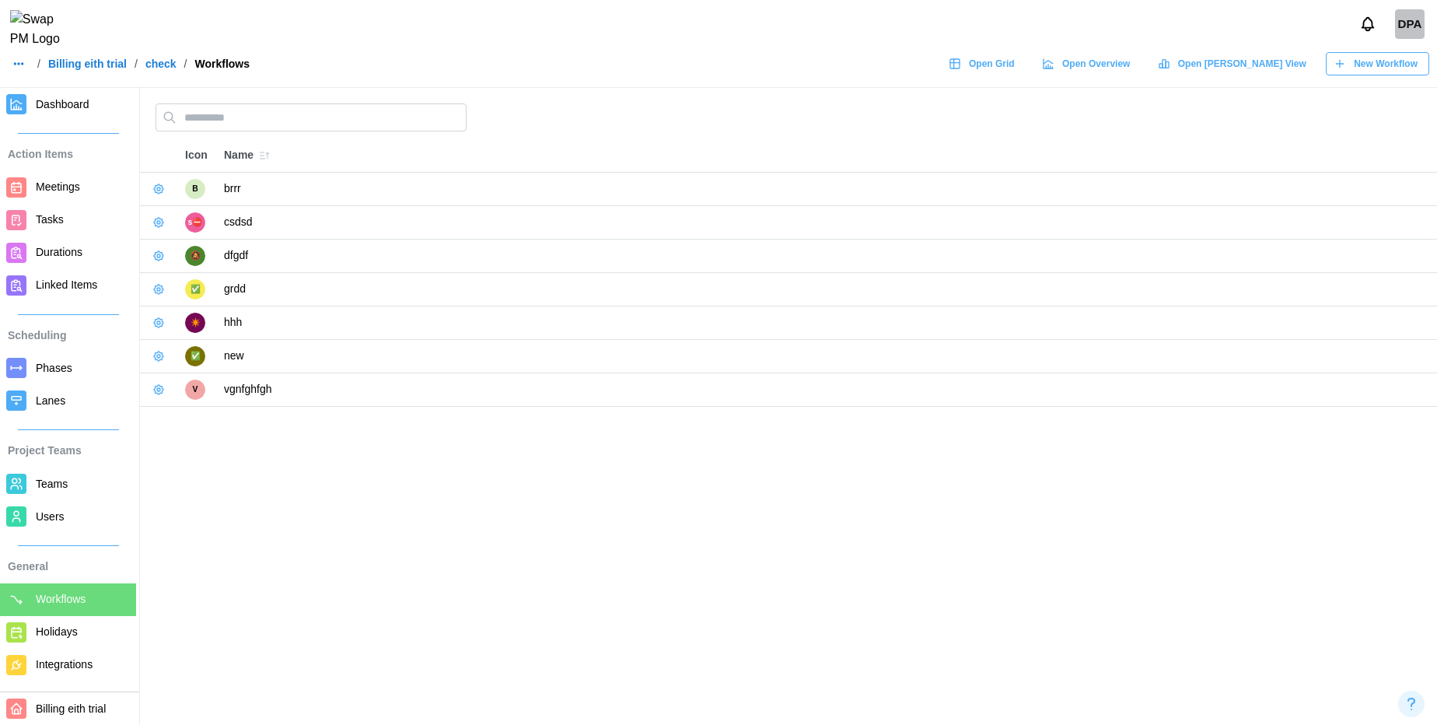
click at [67, 367] on span "Phases" at bounding box center [54, 368] width 37 height 12
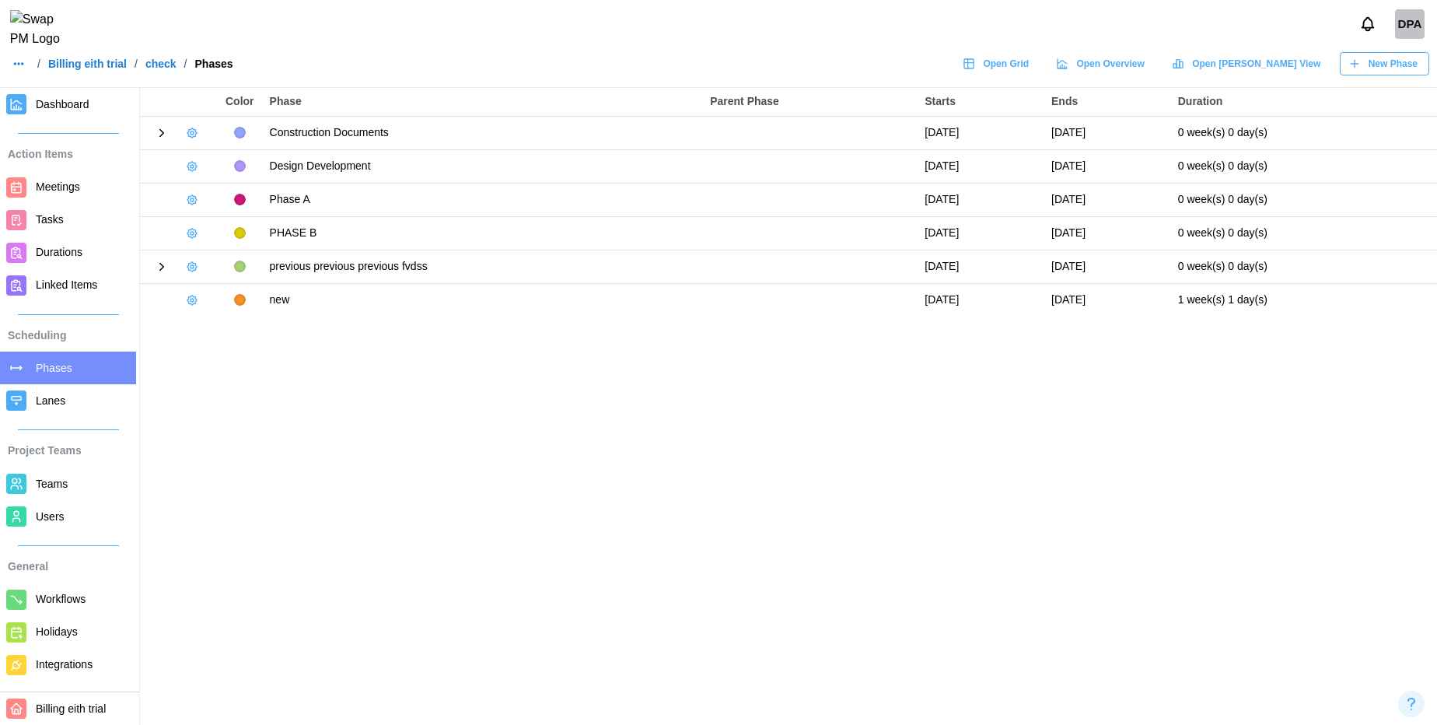
click at [162, 133] on icon at bounding box center [162, 133] width 14 height 14
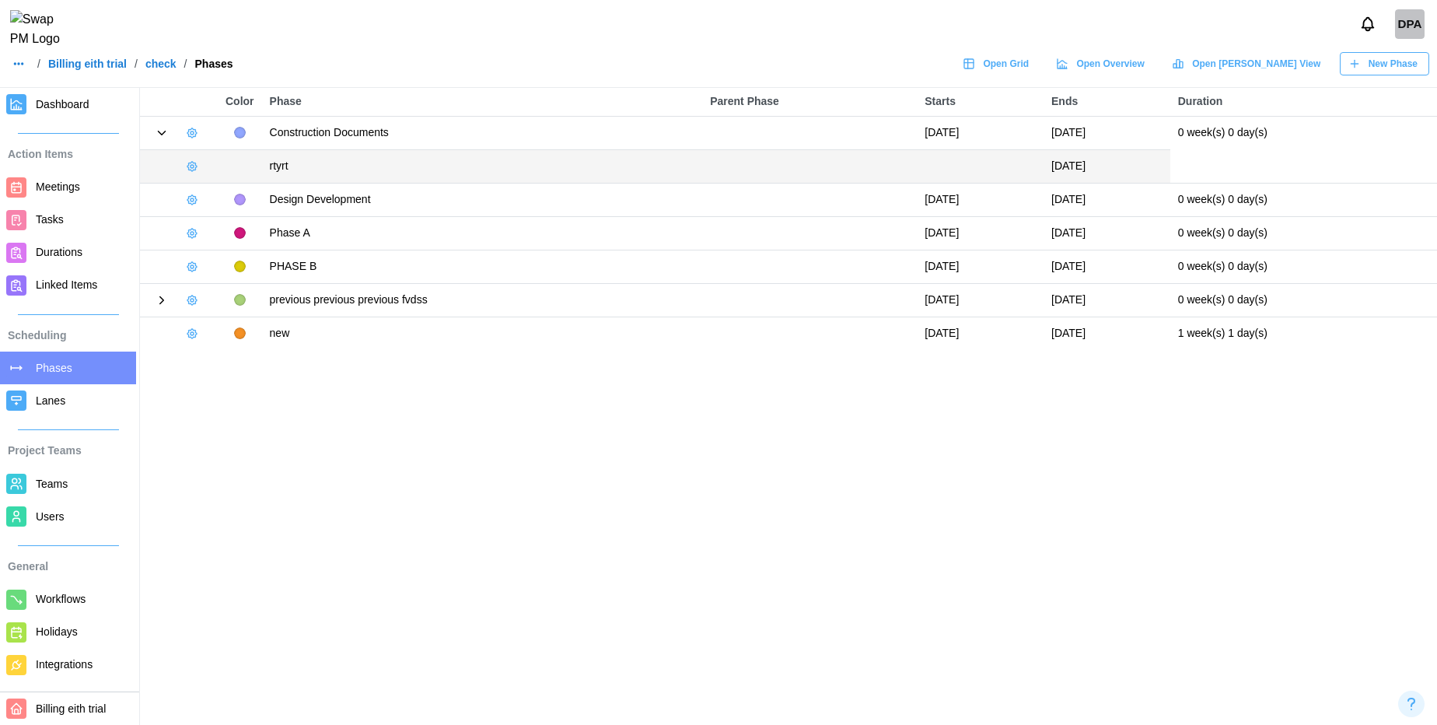
click at [194, 203] on icon "button" at bounding box center [192, 200] width 12 height 12
click at [225, 322] on button "New Milestone" at bounding box center [239, 315] width 109 height 28
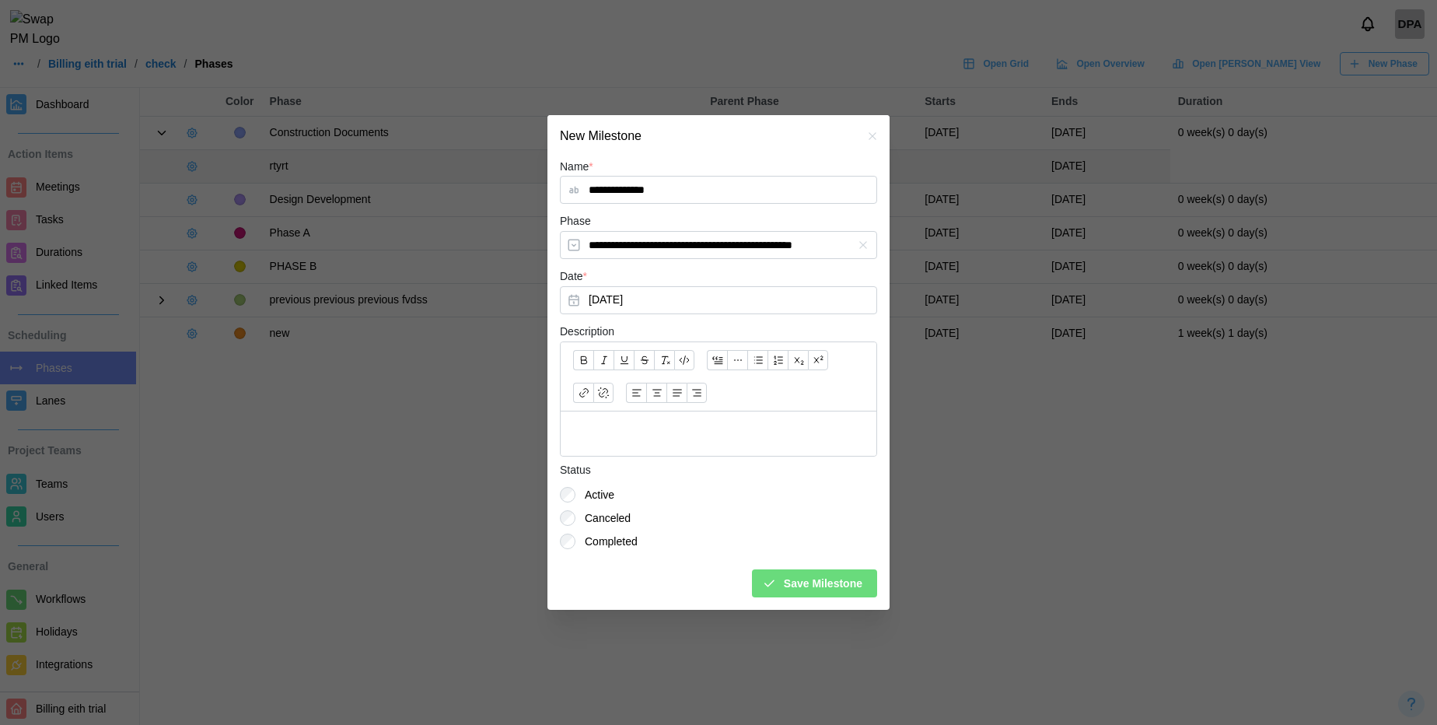
type input "**********"
click at [802, 588] on span "Save Milestone" at bounding box center [823, 583] width 79 height 26
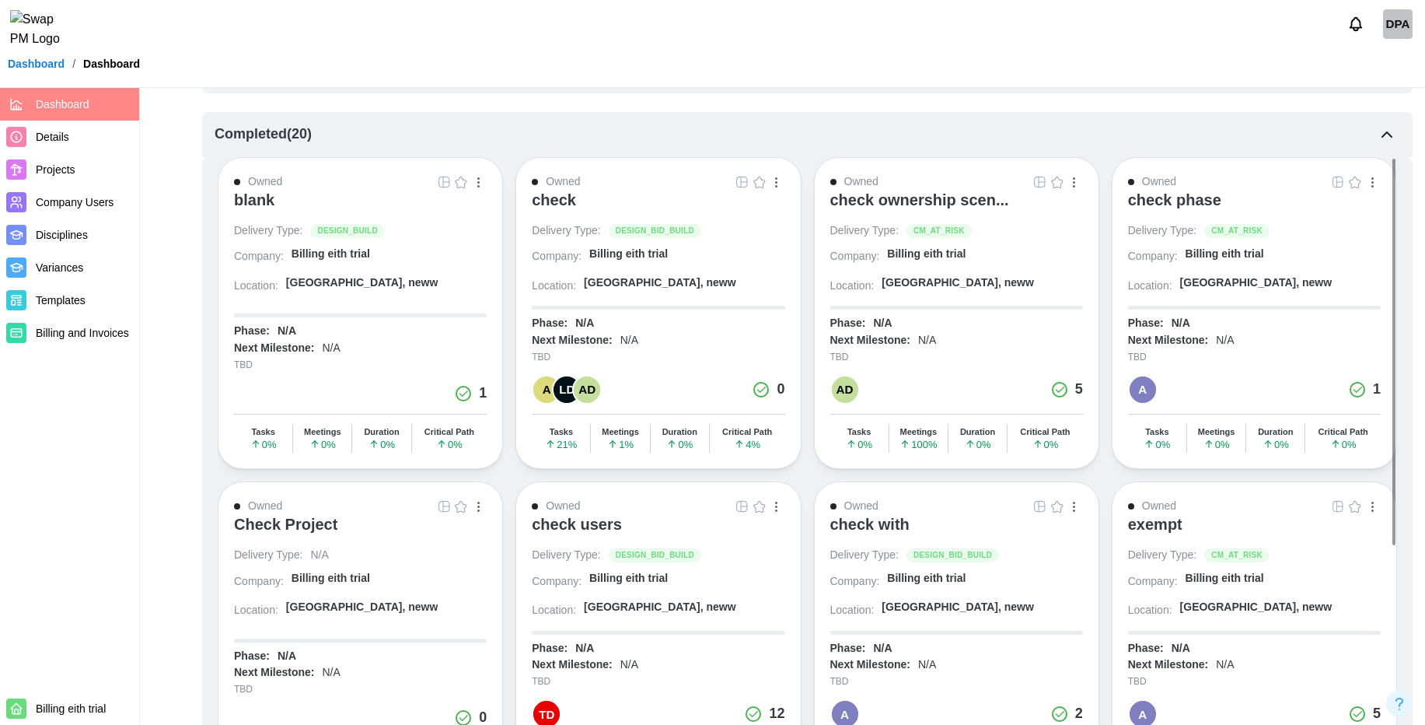
scroll to position [1819, 0]
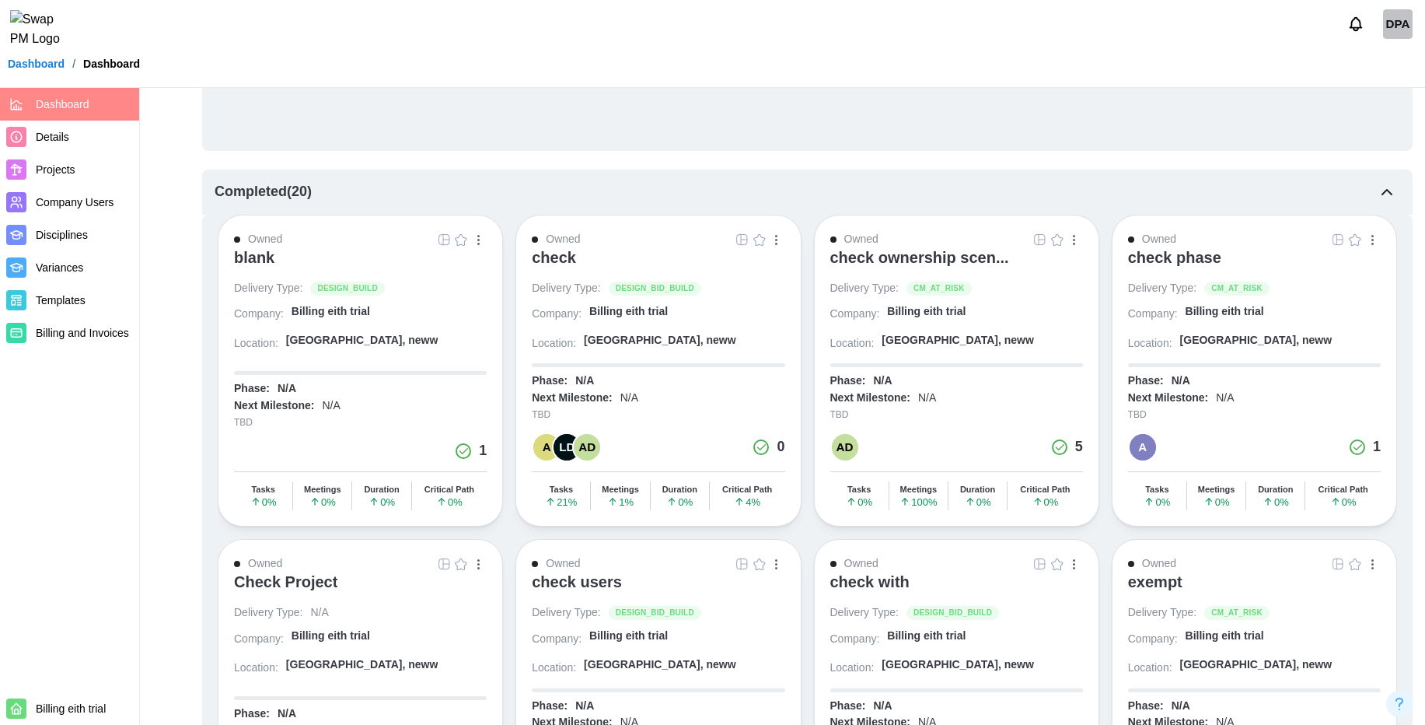
click at [781, 246] on button "button" at bounding box center [776, 239] width 17 height 17
click at [698, 357] on div "Save as template" at bounding box center [723, 356] width 98 height 12
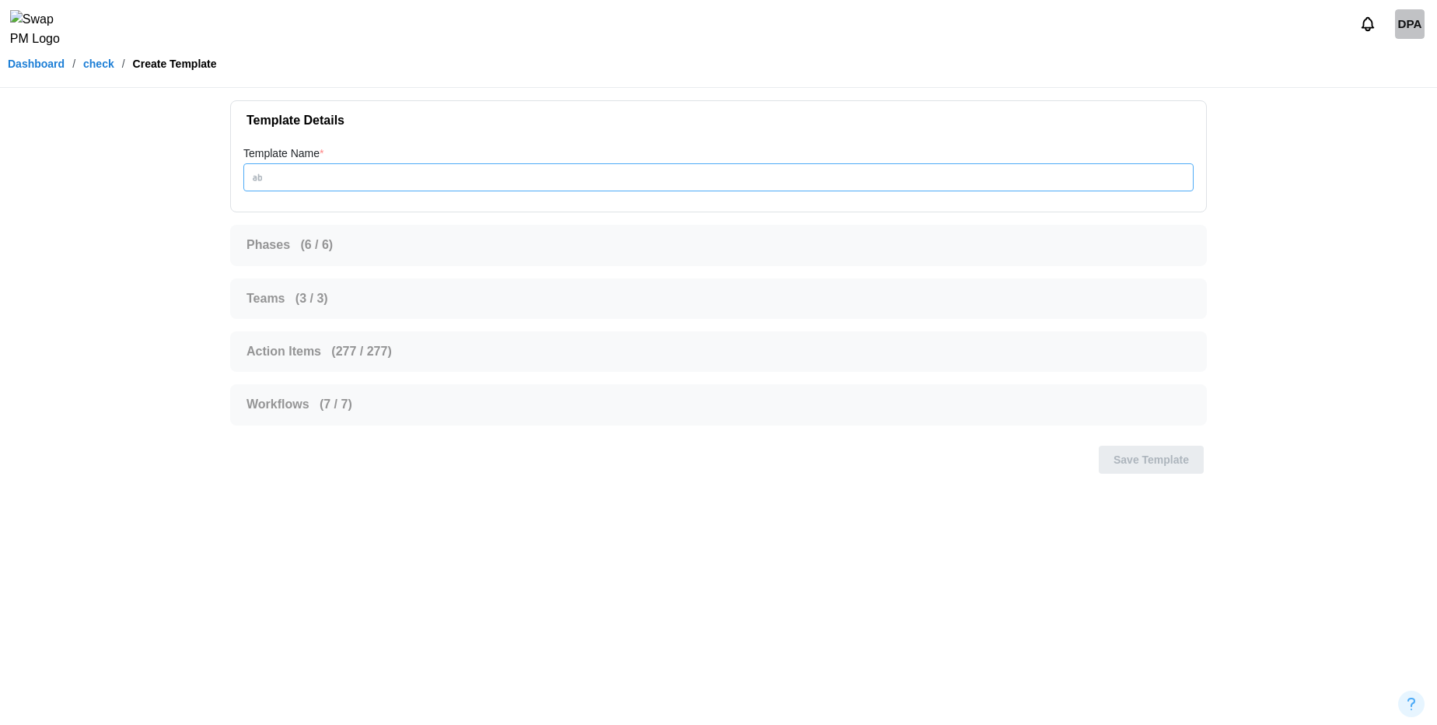
click at [319, 180] on input "Template Name *" at bounding box center [718, 177] width 950 height 28
click at [319, 180] on input "***" at bounding box center [718, 177] width 950 height 28
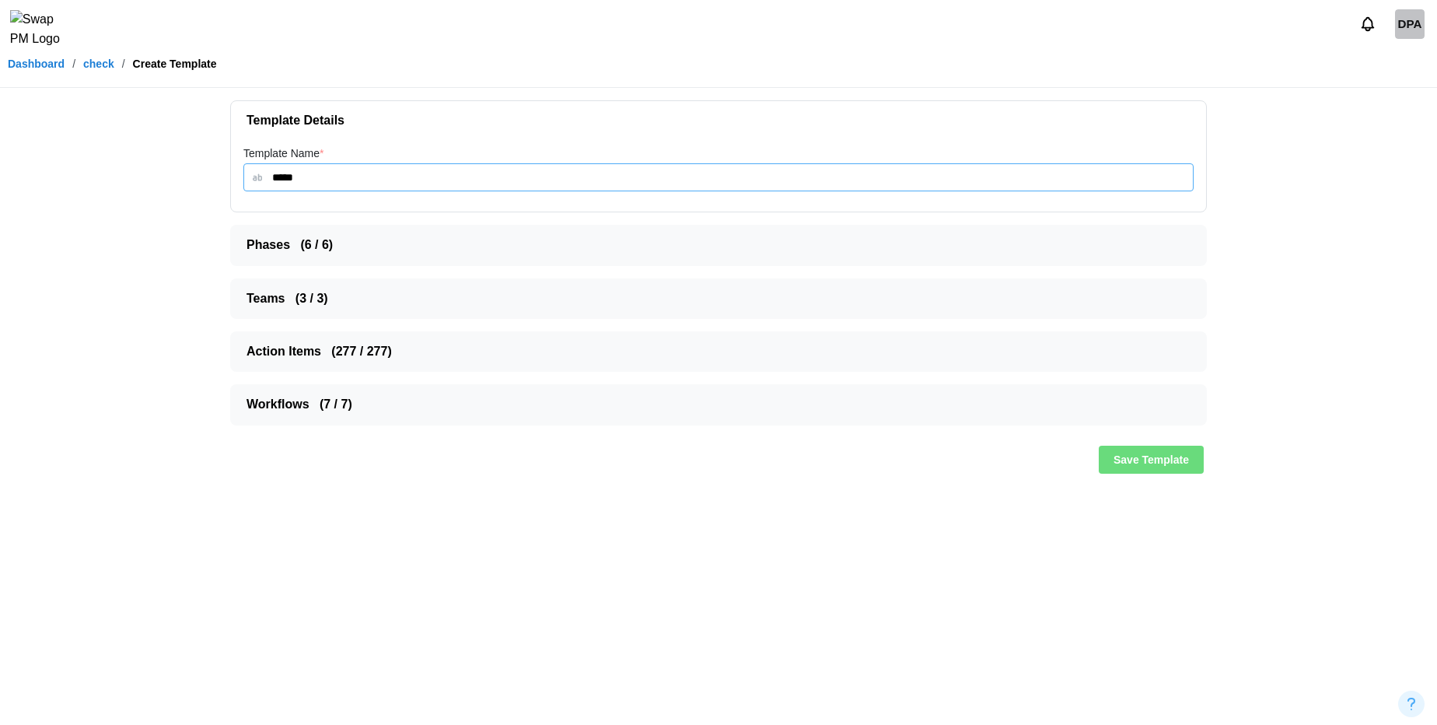
click at [319, 180] on input "****" at bounding box center [718, 177] width 950 height 28
type input "**********"
click at [540, 245] on span "Phases ( 6 / 6 )" at bounding box center [713, 245] width 932 height 39
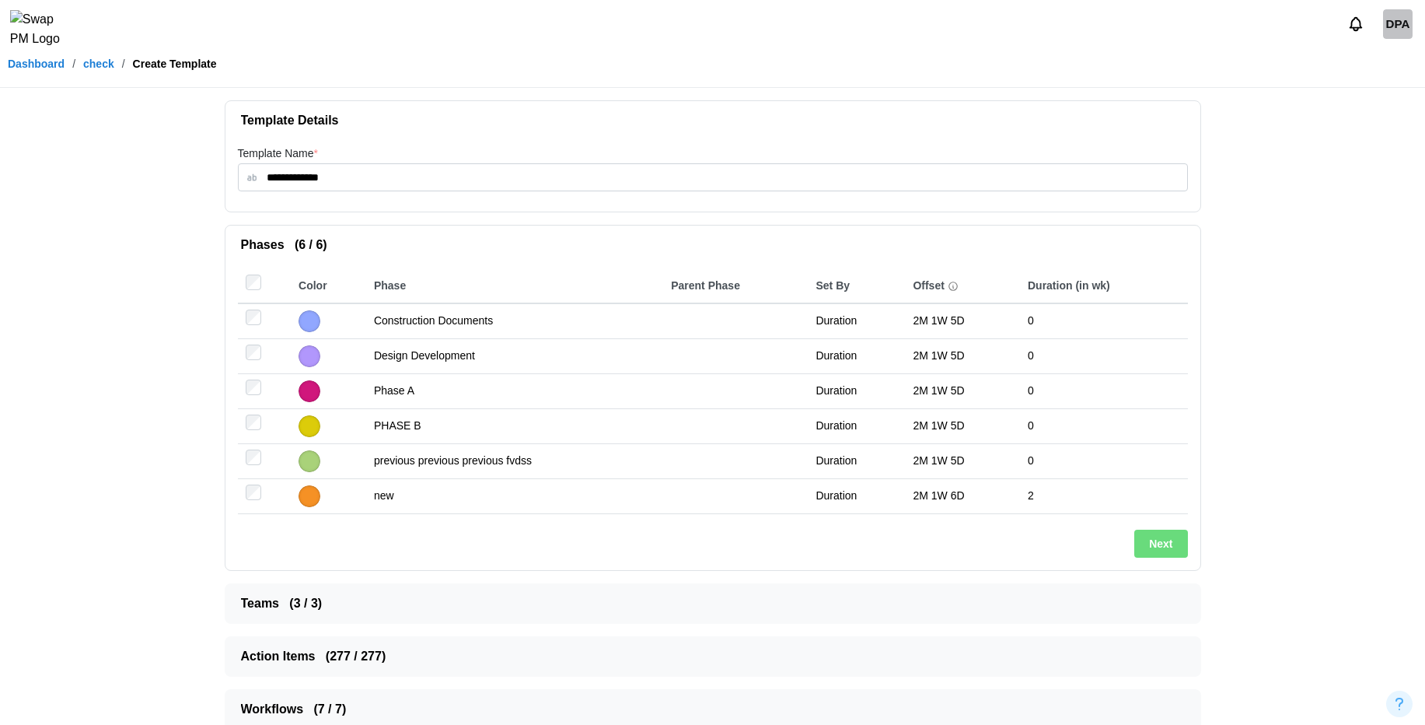
click at [1156, 552] on span "Next" at bounding box center [1160, 543] width 23 height 26
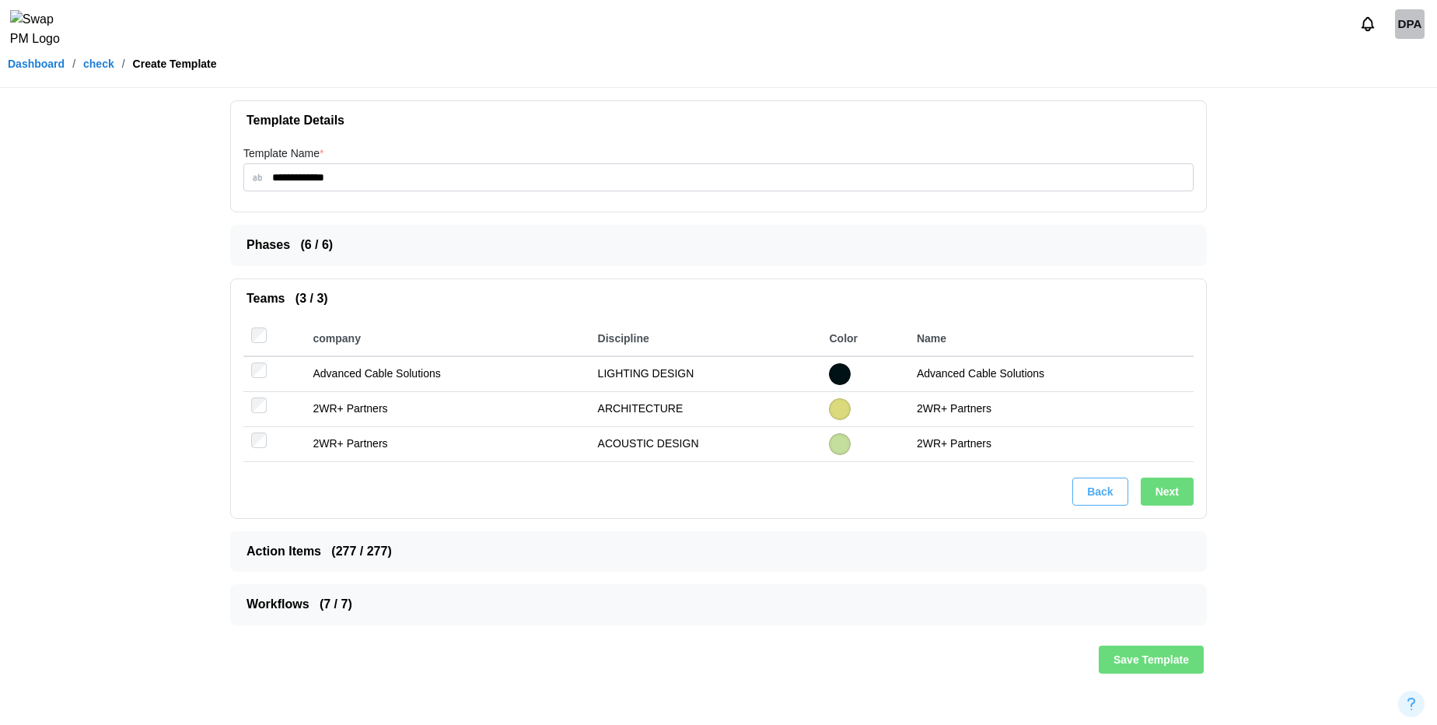
click at [1166, 482] on span "Next" at bounding box center [1167, 491] width 23 height 26
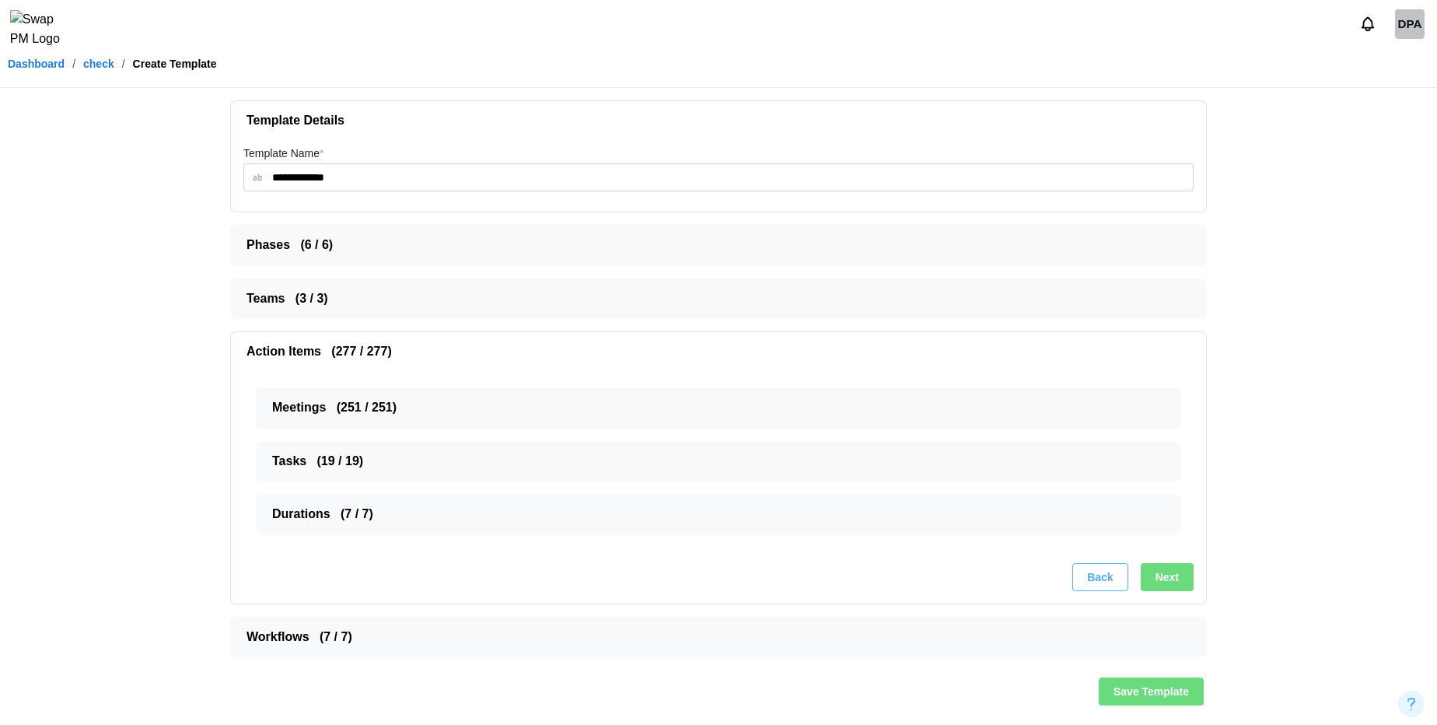
click at [1186, 574] on button "Next" at bounding box center [1167, 577] width 53 height 28
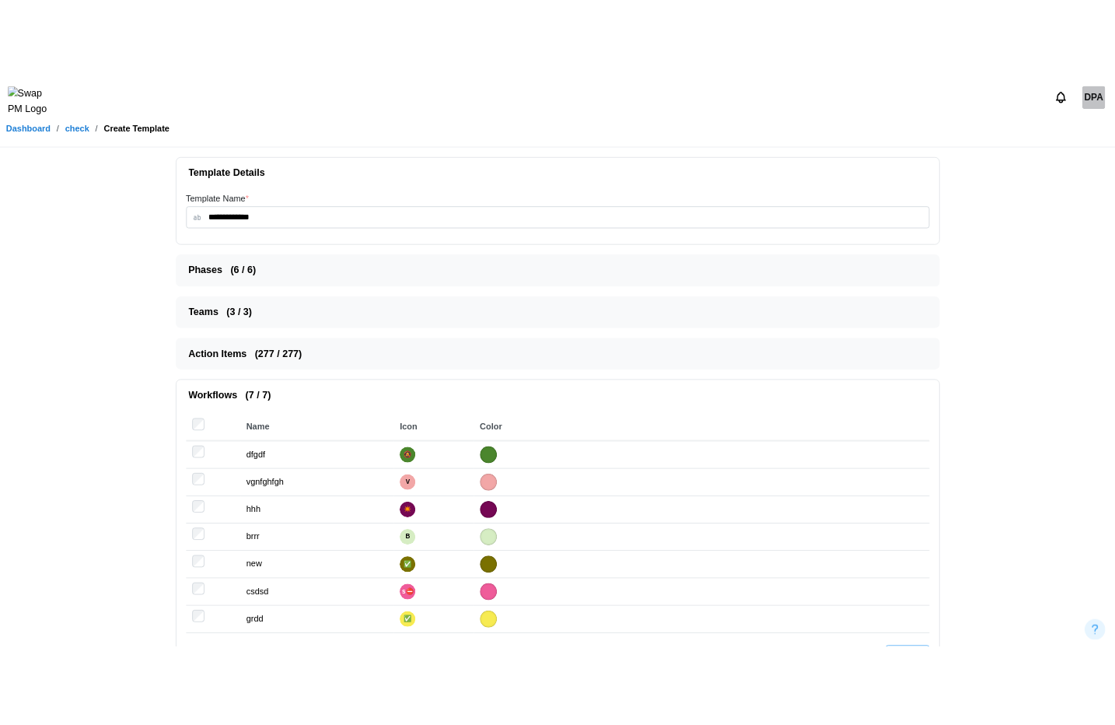
scroll to position [104, 0]
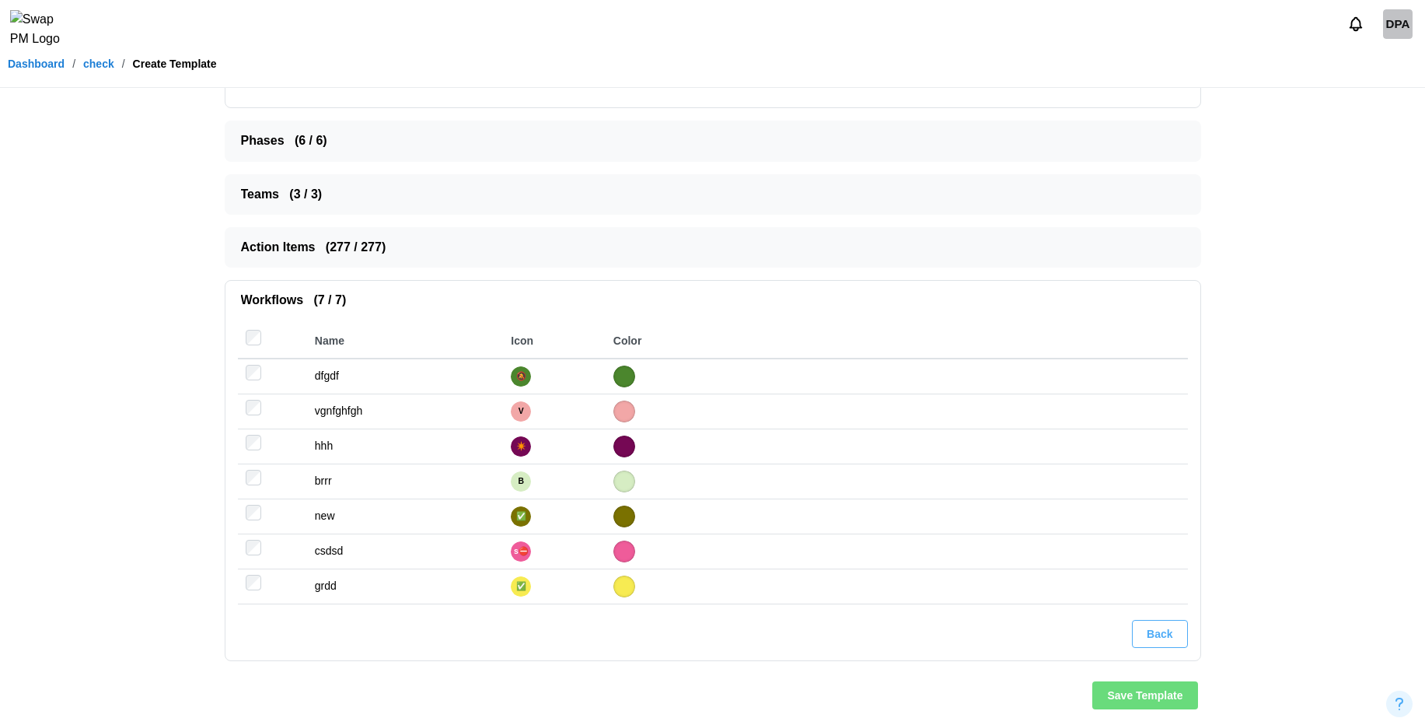
click at [1138, 698] on span "Save Template" at bounding box center [1144, 695] width 75 height 26
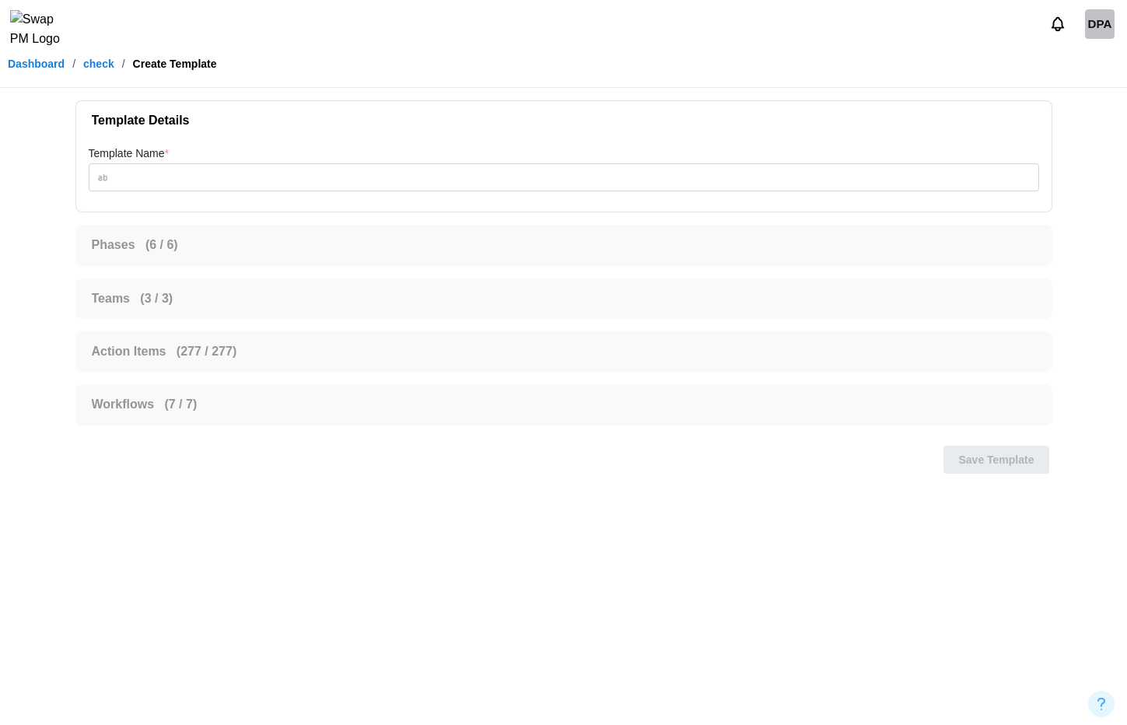
click at [94, 69] on link "check" at bounding box center [98, 63] width 31 height 11
click at [35, 69] on link "Dashboard" at bounding box center [36, 63] width 57 height 11
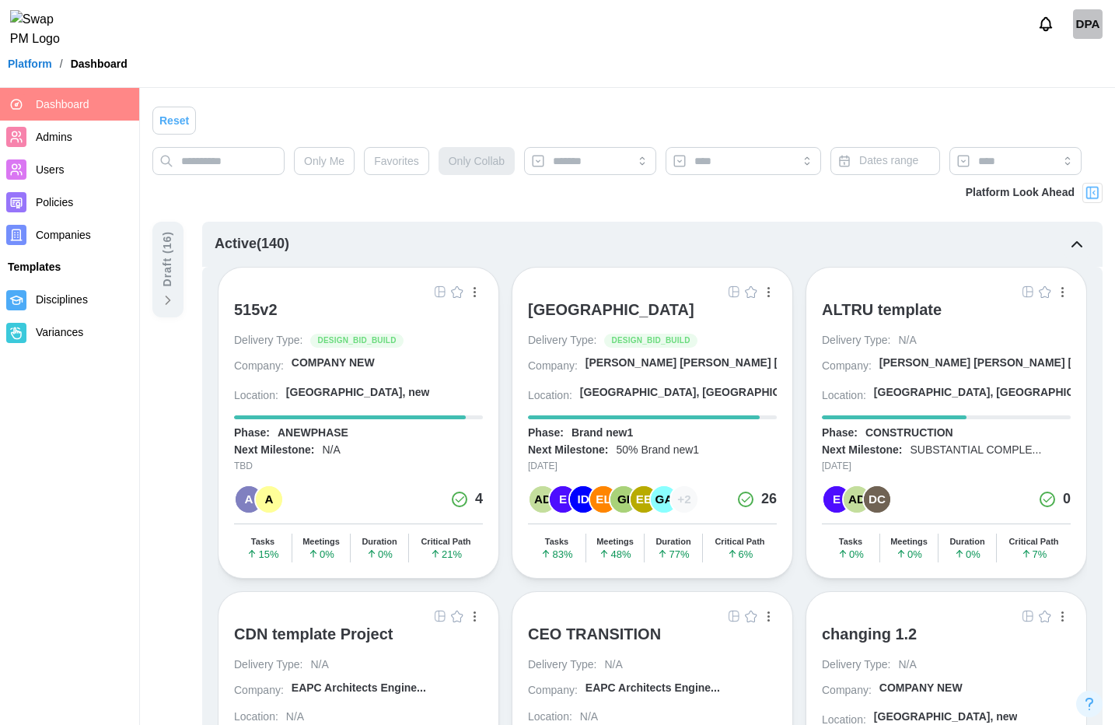
click at [471, 290] on button "button" at bounding box center [474, 291] width 17 height 17
click at [475, 292] on div "button" at bounding box center [475, 292] width 2 height 2
click at [475, 289] on div "button" at bounding box center [475, 292] width 2 height 10
click at [420, 400] on button "Save as template" at bounding box center [420, 408] width 117 height 28
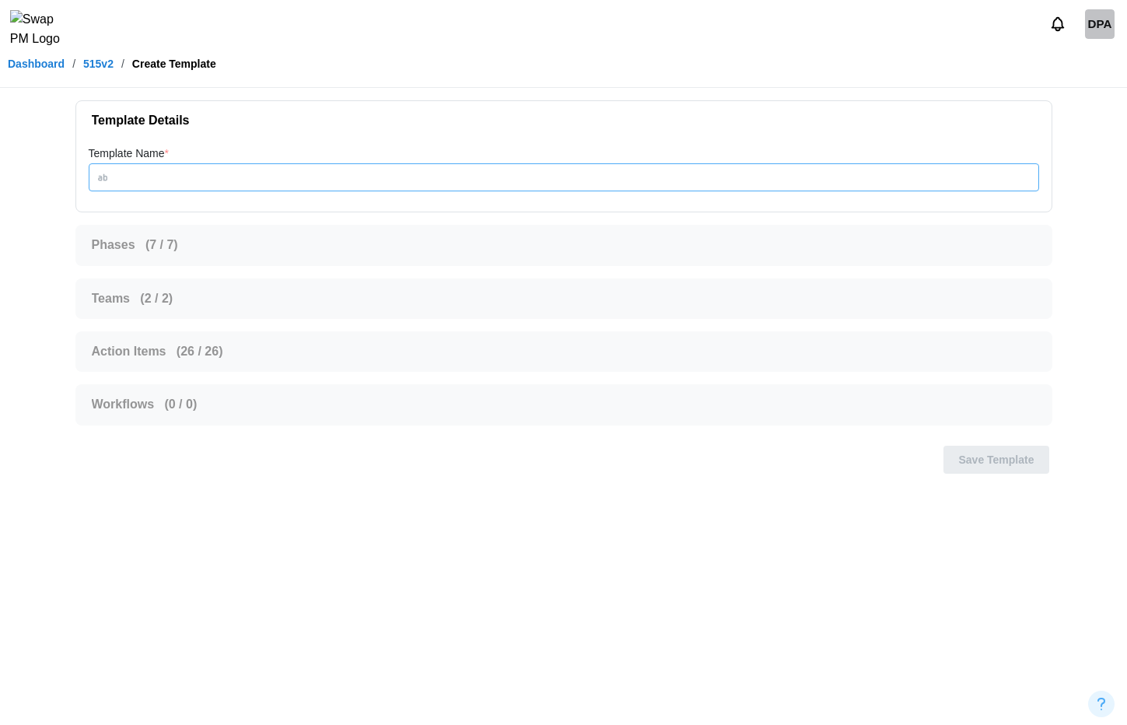
click at [254, 176] on input "Template Name *" at bounding box center [564, 177] width 950 height 28
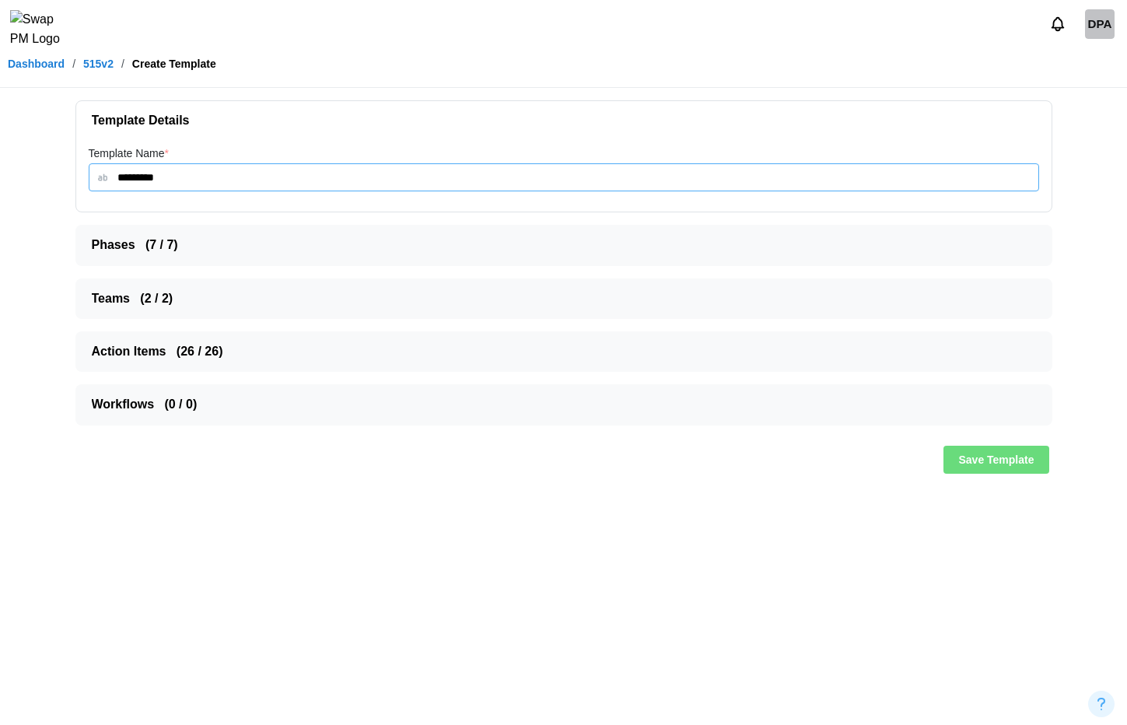
type input "**********"
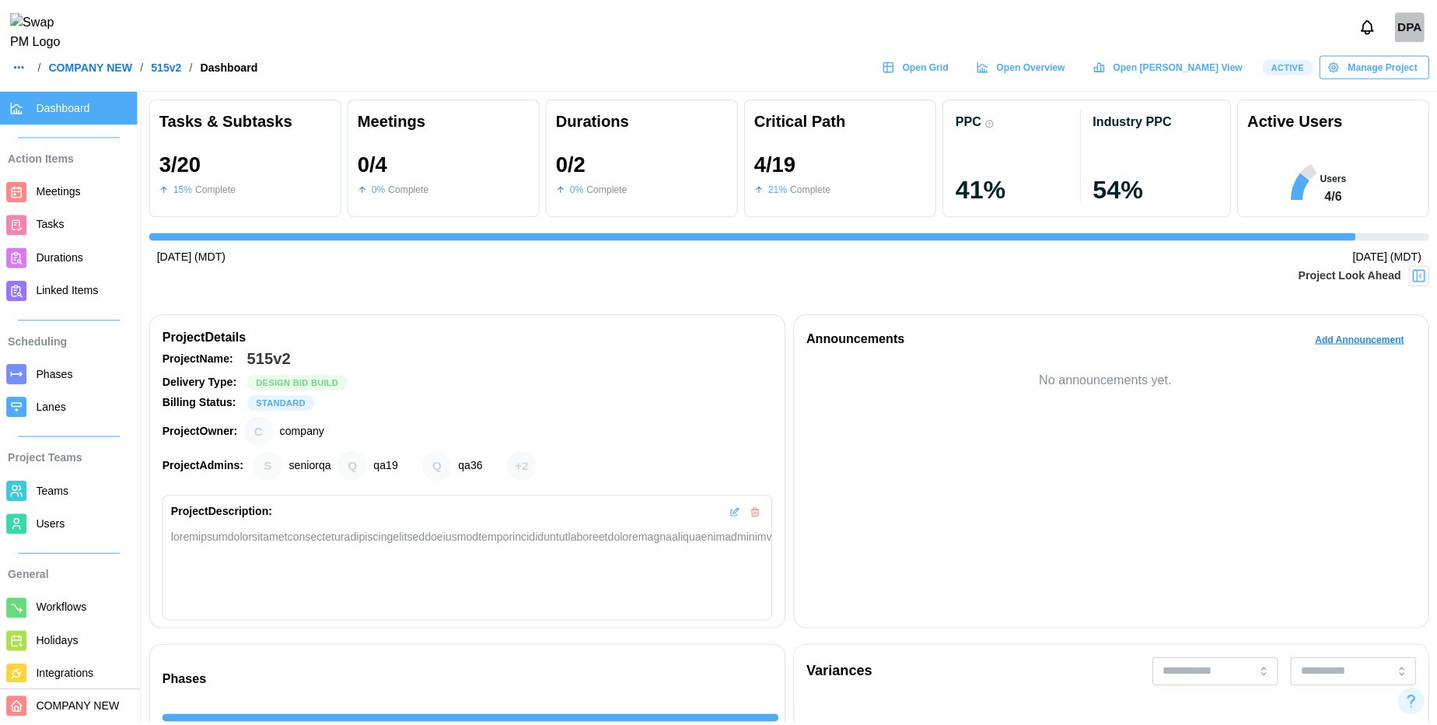
scroll to position [0, 1471]
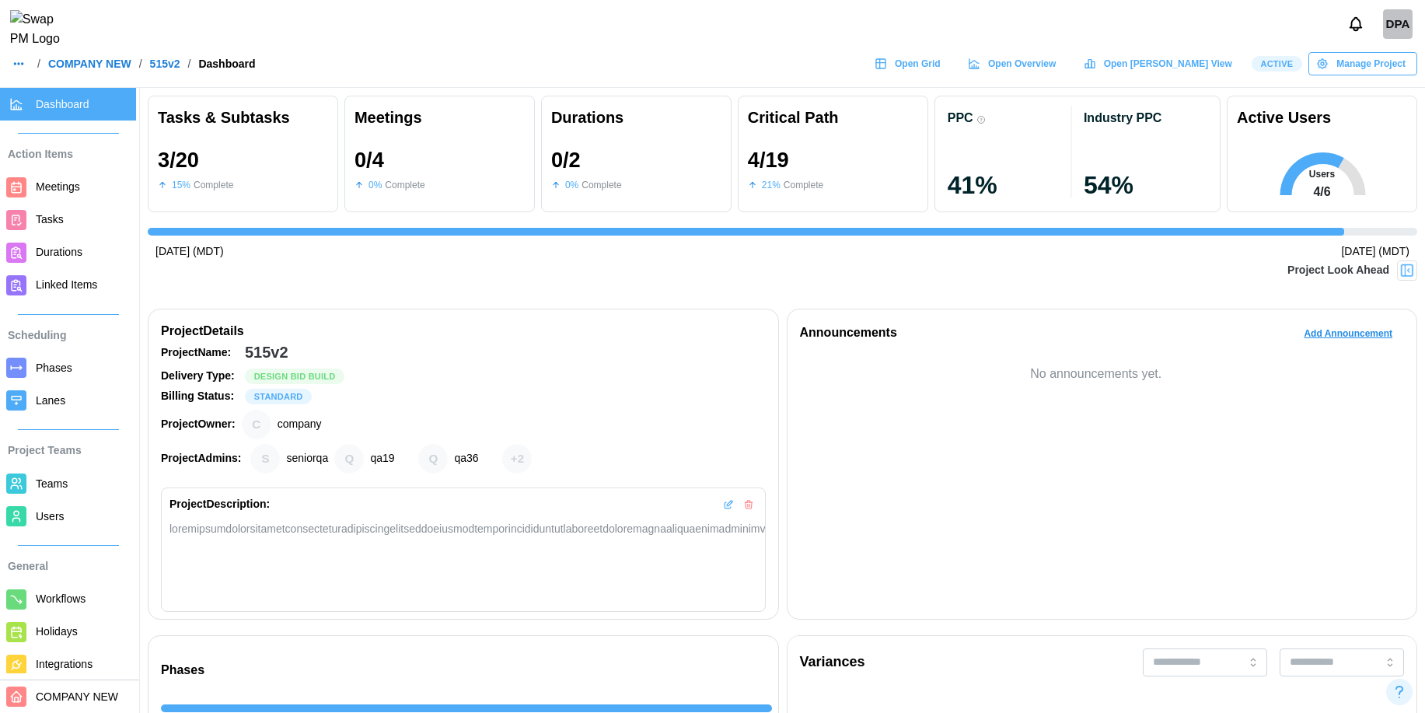
click at [75, 370] on span "Phases" at bounding box center [83, 367] width 94 height 19
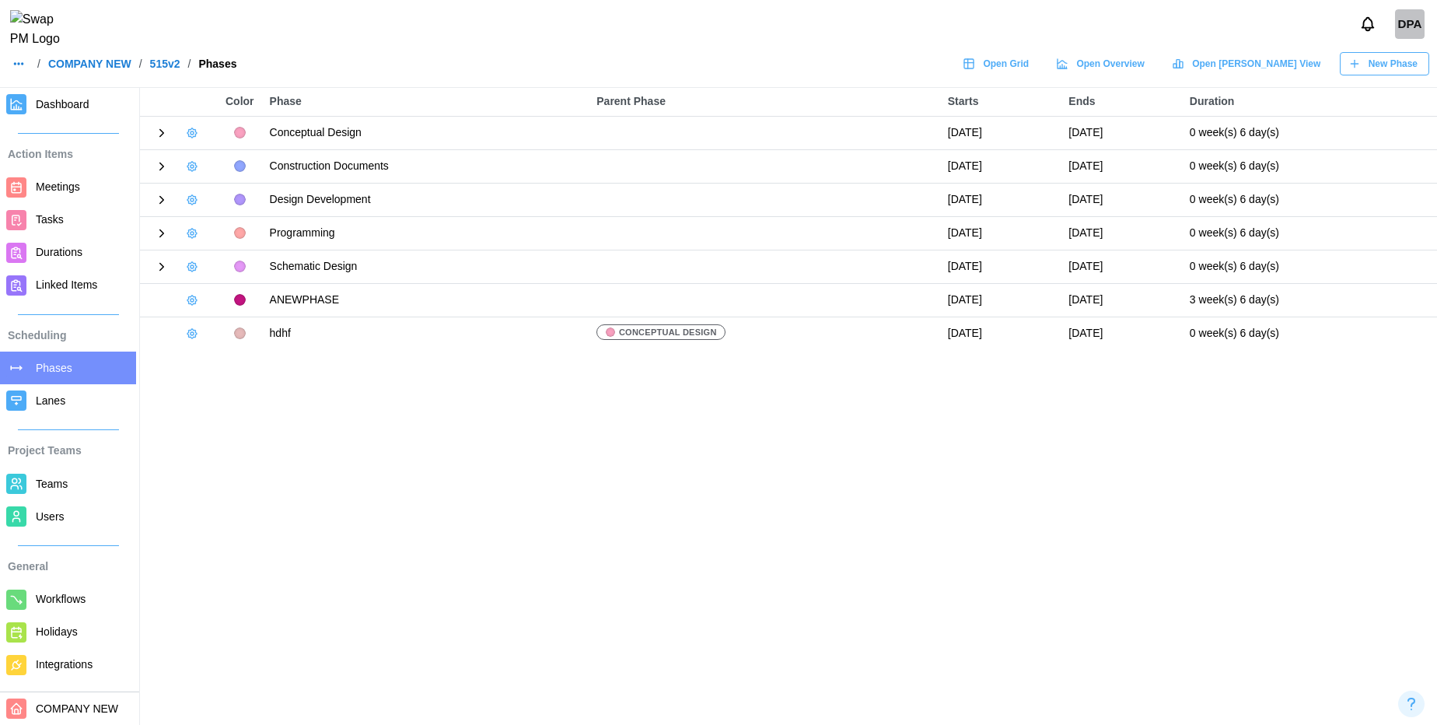
click at [161, 231] on icon at bounding box center [162, 232] width 4 height 7
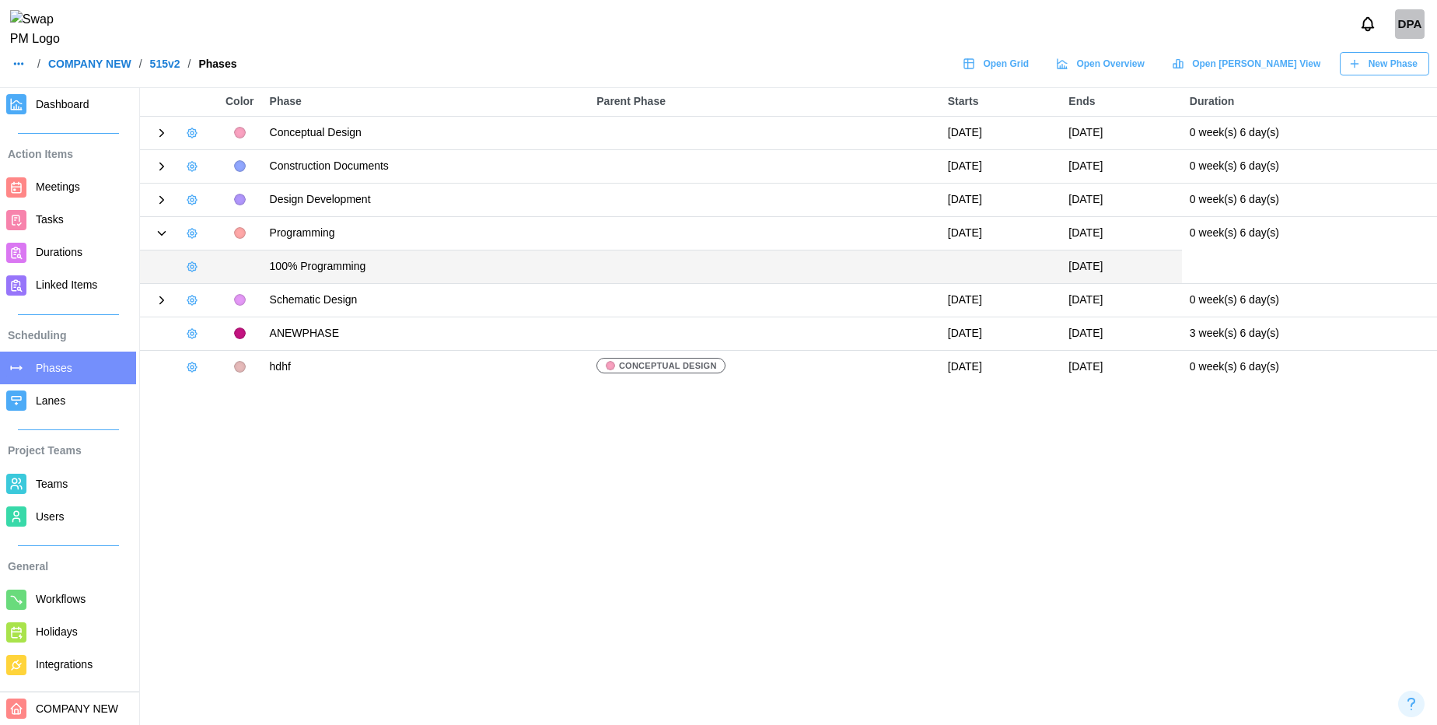
click at [194, 331] on icon "button" at bounding box center [192, 333] width 12 height 12
click at [241, 442] on div "New Milestone" at bounding box center [249, 448] width 72 height 12
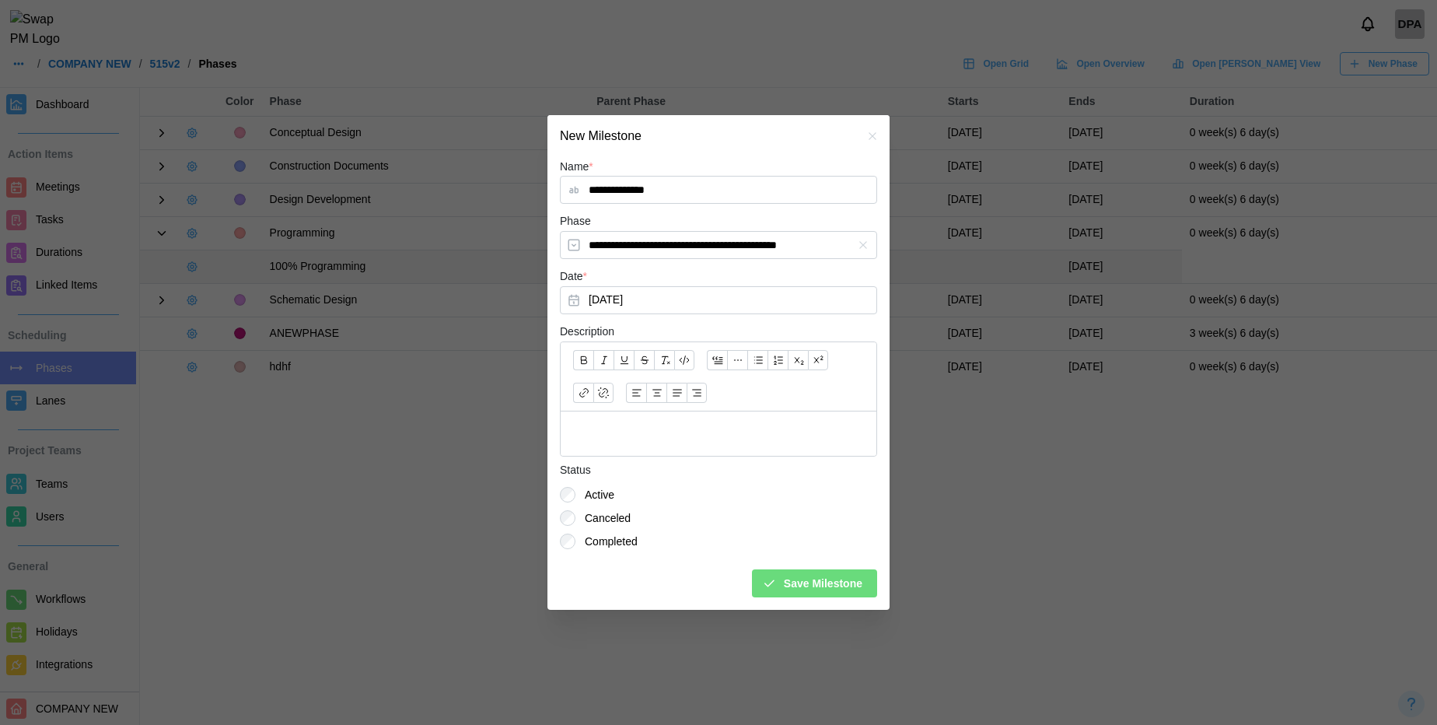
type input "**********"
click at [788, 584] on span "Save Milestone" at bounding box center [823, 583] width 79 height 26
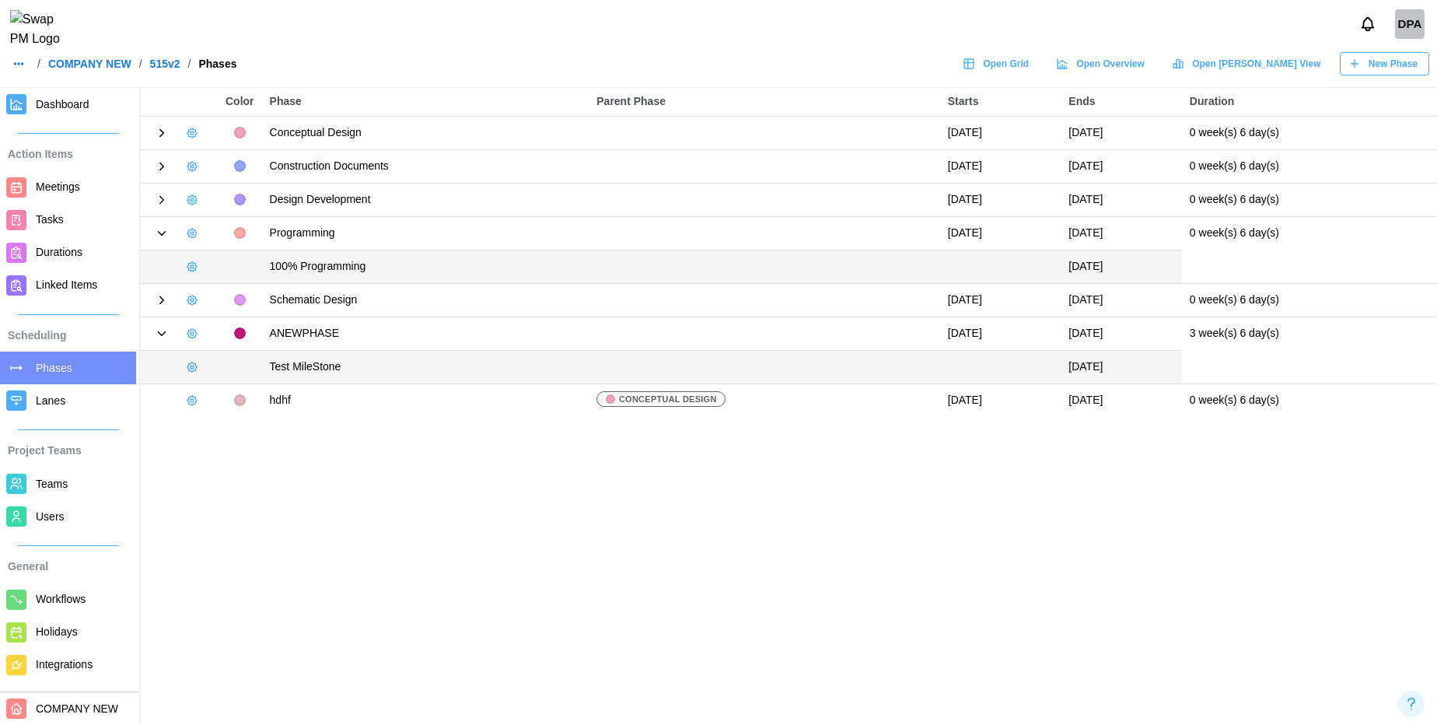
click at [458, 600] on main "Color Phase Parent Phase Starts Ends Duration Conceptual Design [DATE] [DATE] 0…" at bounding box center [718, 362] width 1437 height 725
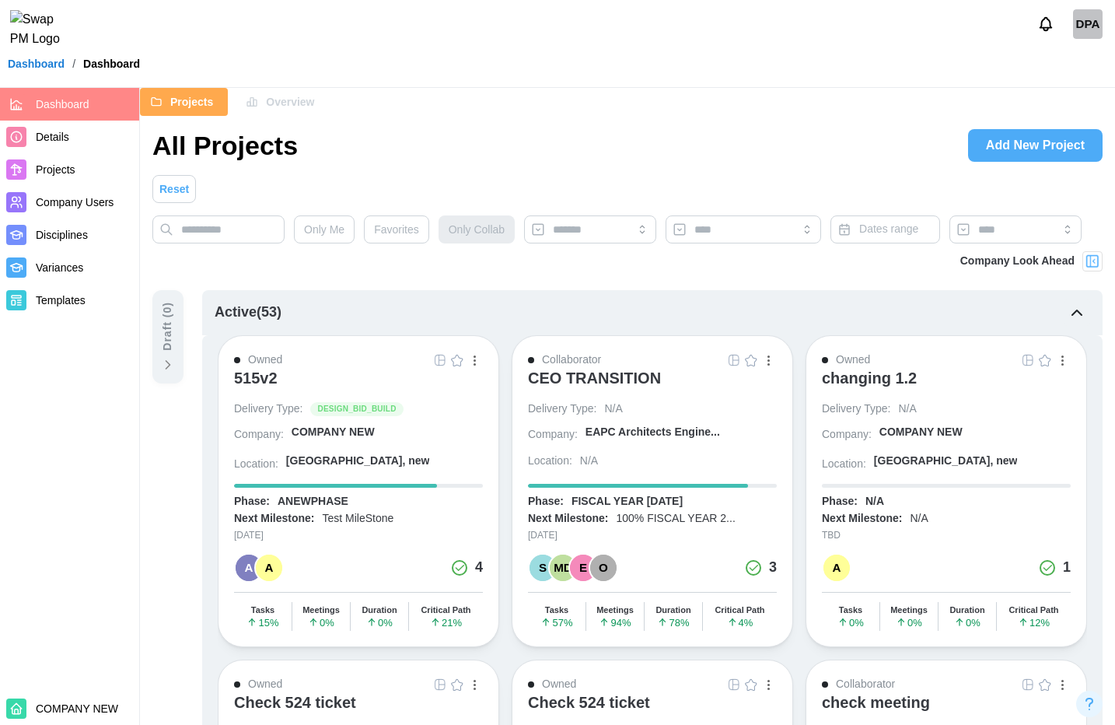
click at [475, 361] on div "button" at bounding box center [475, 360] width 2 height 2
click at [428, 477] on div "Save as template" at bounding box center [421, 476] width 98 height 12
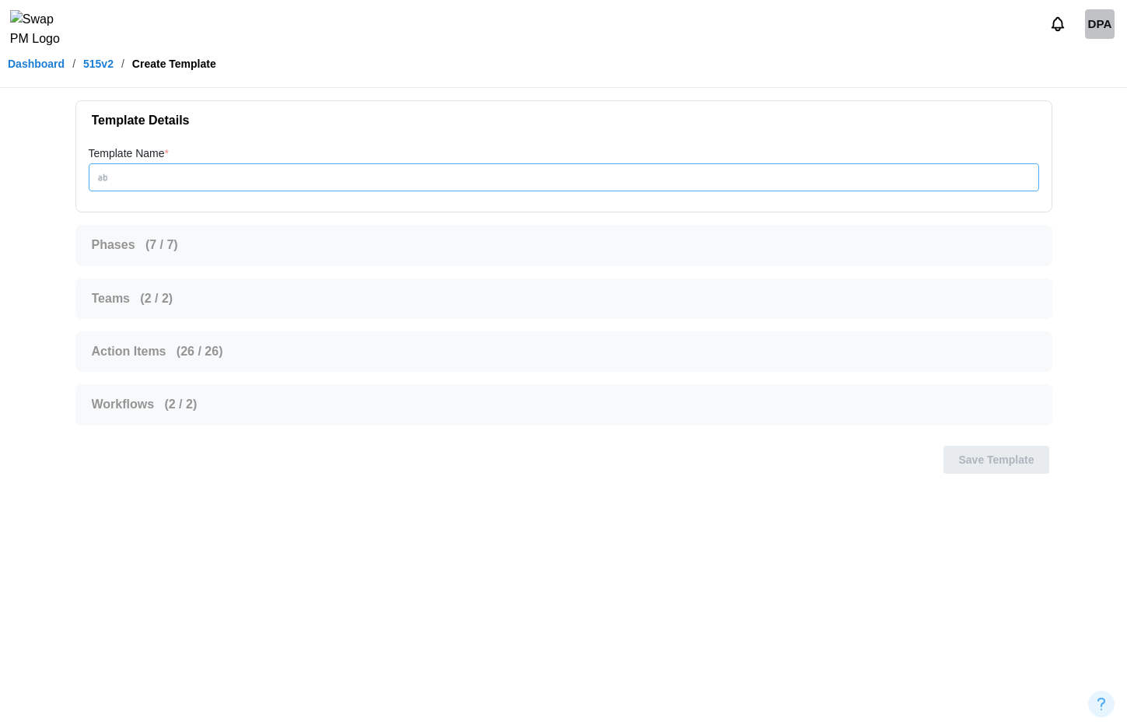
click at [410, 176] on input "Template Name *" at bounding box center [564, 177] width 950 height 28
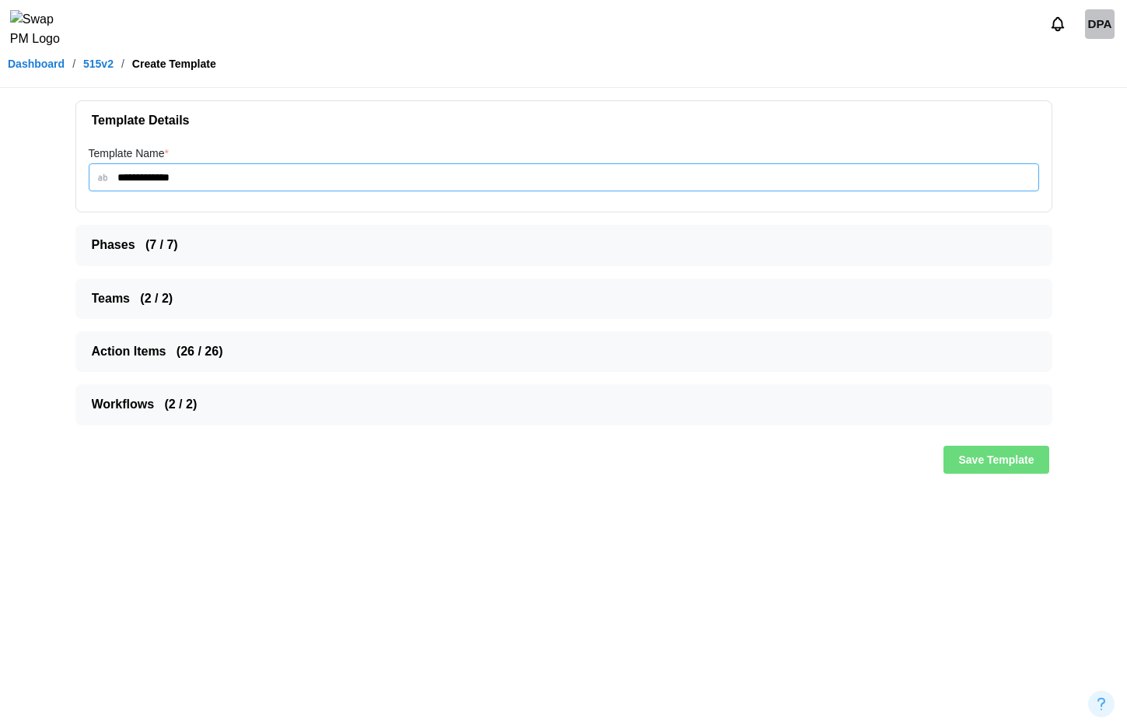
type input "**********"
click at [514, 221] on div "**********" at bounding box center [564, 263] width 1002 height 350
click at [388, 236] on span "Phases ( 7 / 7 )" at bounding box center [558, 245] width 932 height 39
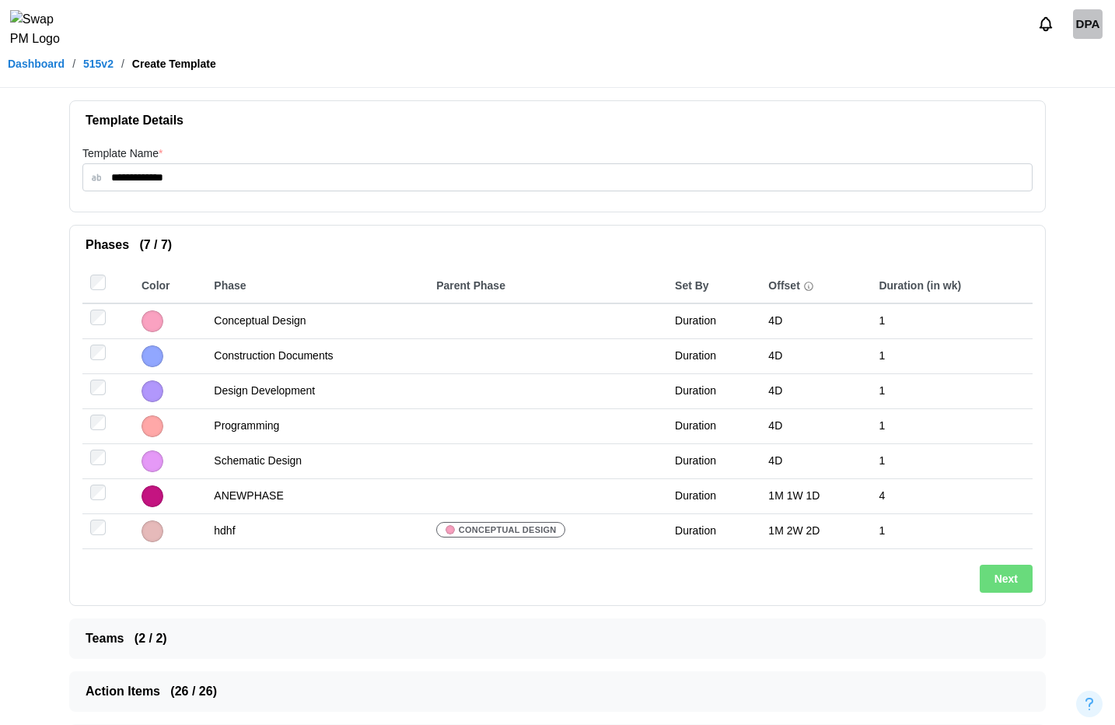
scroll to position [104, 0]
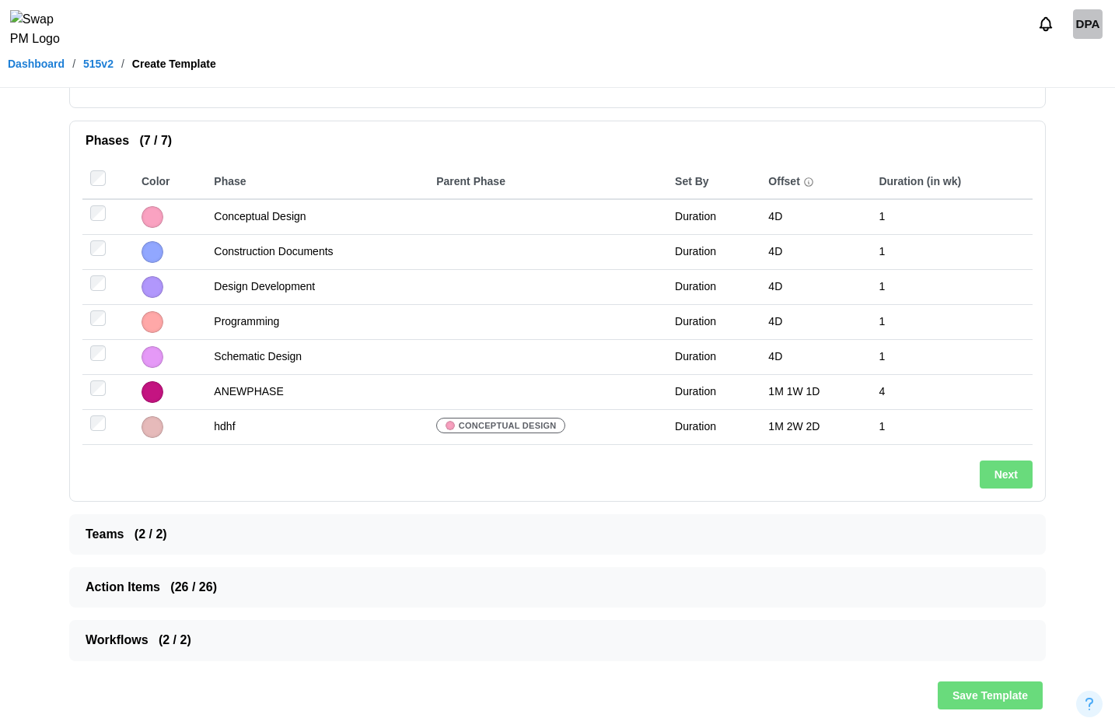
click at [290, 593] on span "Action Items ( 26 / 26 )" at bounding box center [552, 587] width 932 height 39
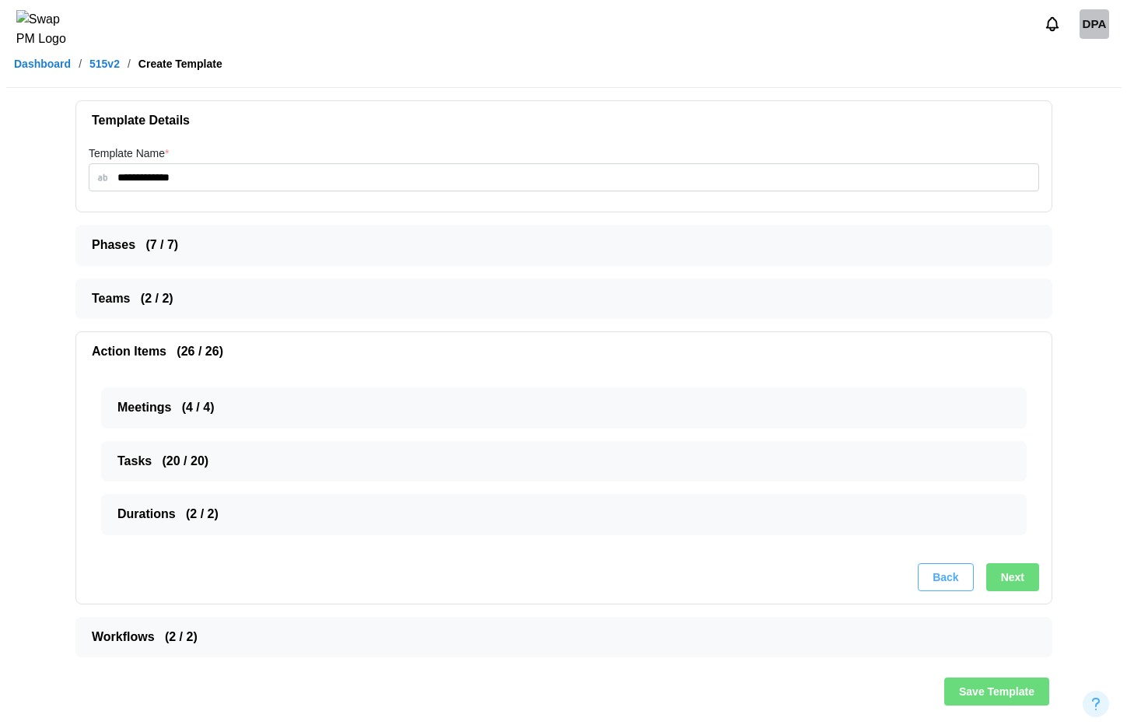
scroll to position [0, 0]
click at [1002, 685] on span "Save Template" at bounding box center [995, 691] width 75 height 26
click at [759, 247] on span "Phases ( 7 / 7 )" at bounding box center [558, 245] width 932 height 39
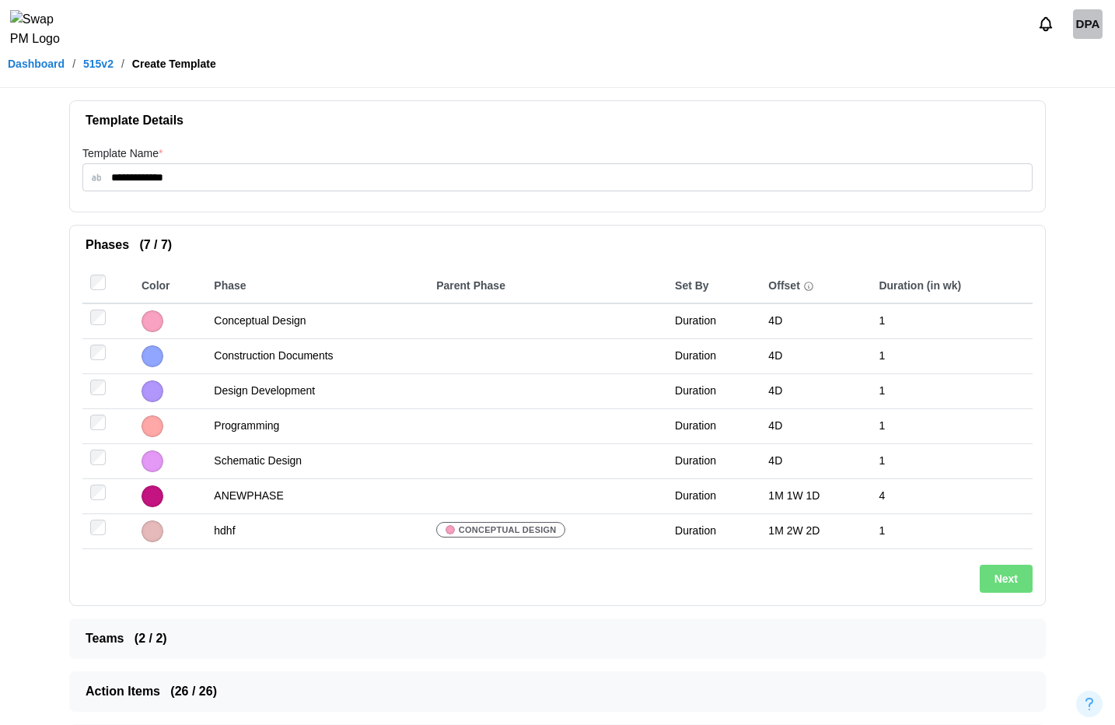
click at [1001, 574] on span "Next" at bounding box center [1006, 578] width 23 height 26
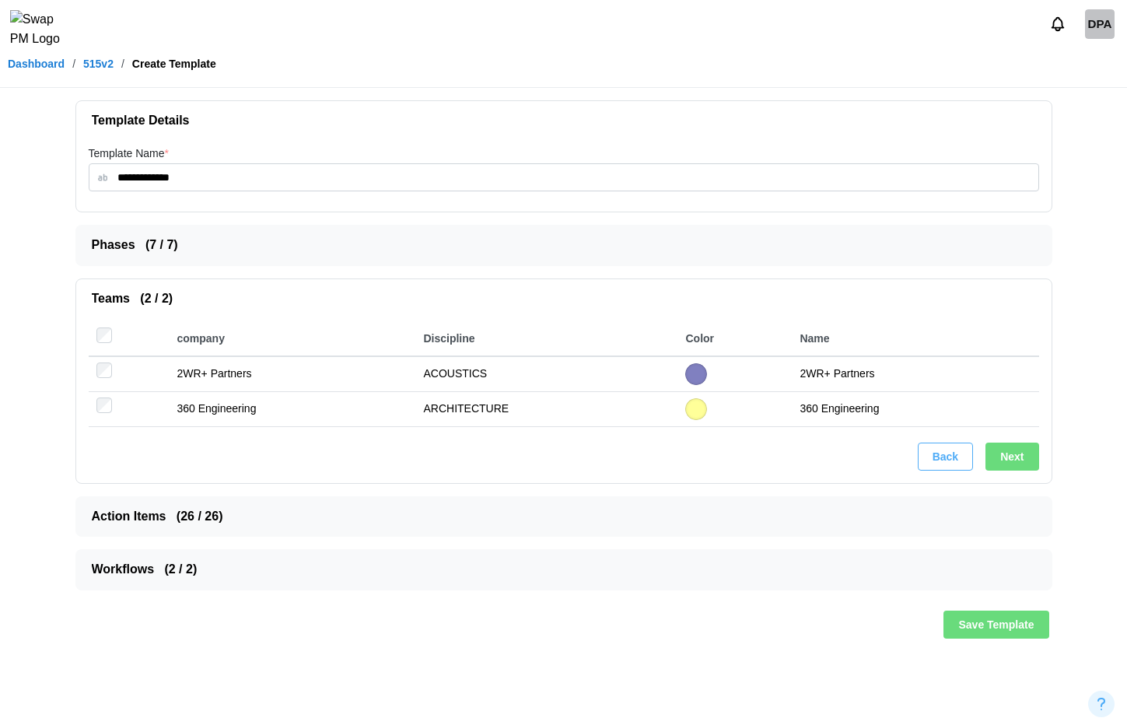
click at [1007, 466] on span "Next" at bounding box center [1011, 456] width 23 height 26
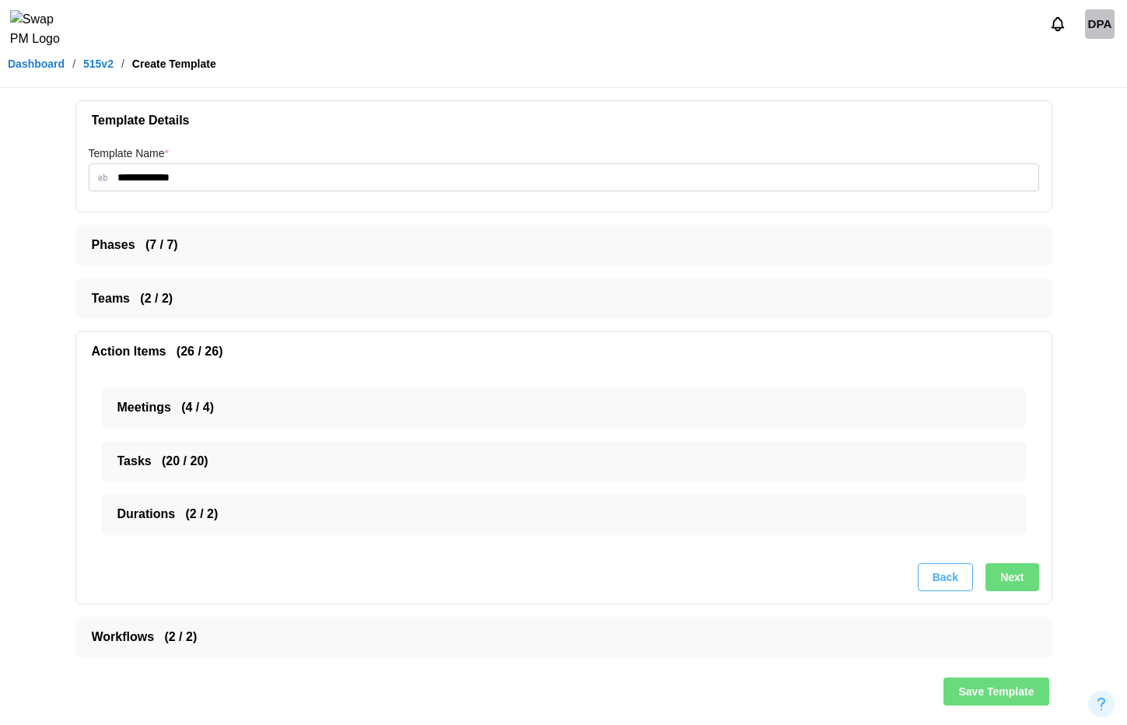
click at [1004, 571] on span "Next" at bounding box center [1011, 577] width 23 height 26
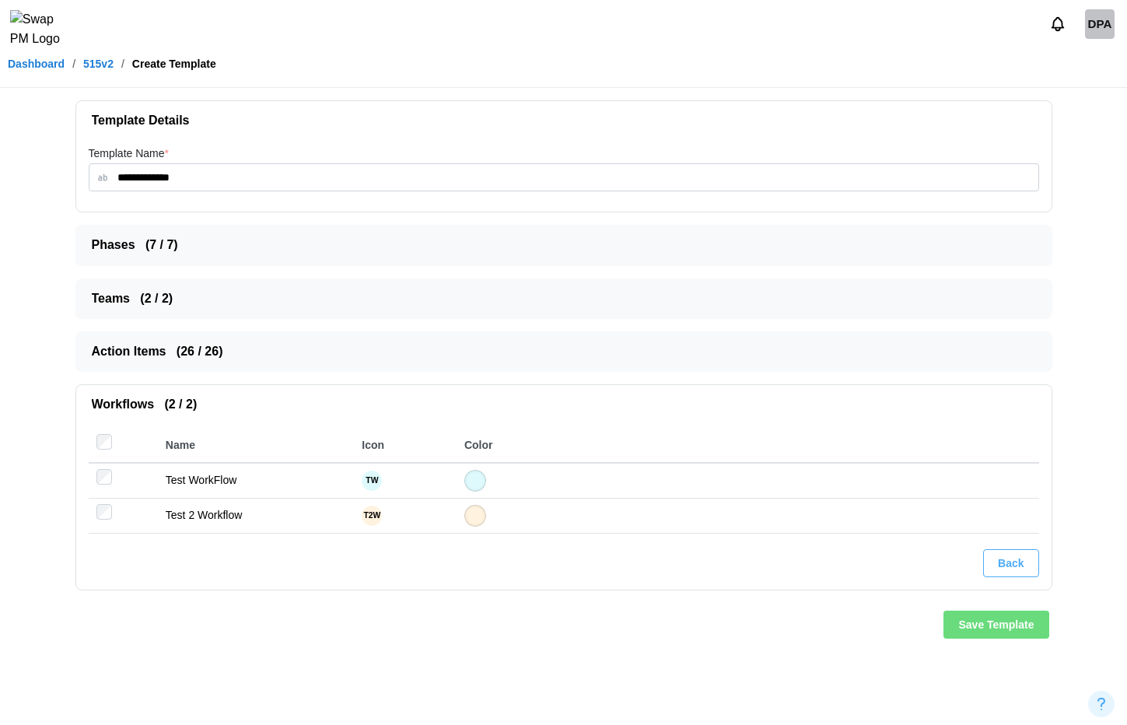
click at [1021, 623] on span "Save Template" at bounding box center [995, 624] width 75 height 26
drag, startPoint x: 235, startPoint y: 180, endPoint x: 107, endPoint y: 171, distance: 128.7
click at [107, 171] on input "**********" at bounding box center [564, 177] width 950 height 28
type input "**********"
click at [975, 619] on span "Save Template" at bounding box center [995, 624] width 75 height 26
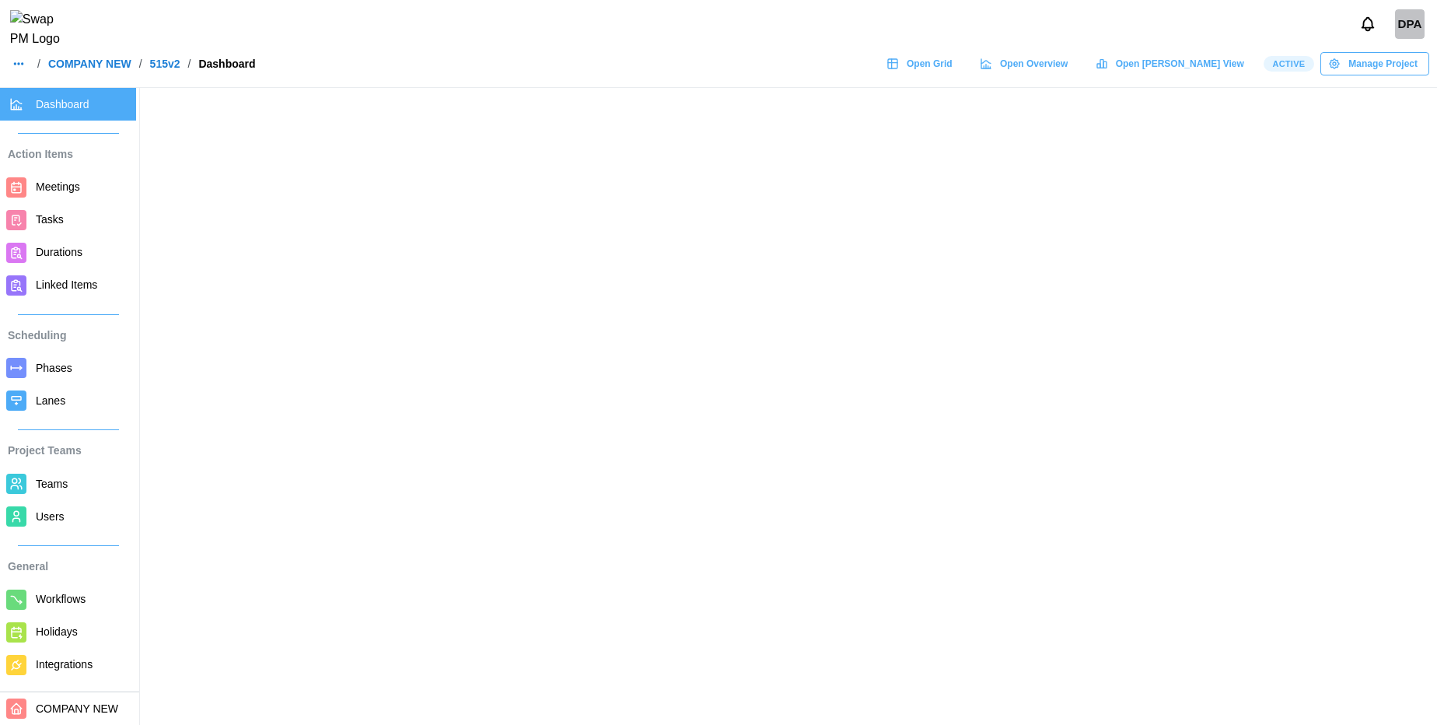
click at [51, 609] on span "Workflows" at bounding box center [83, 598] width 94 height 19
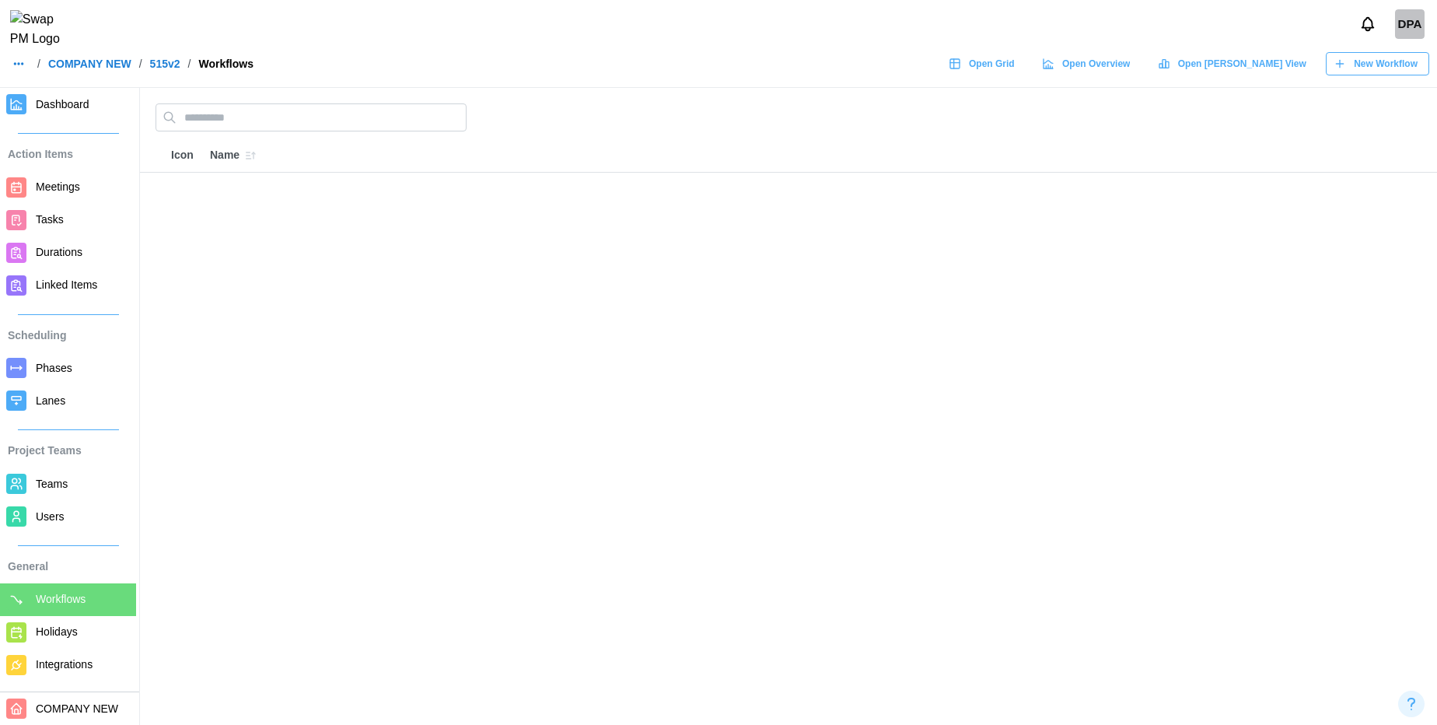
click at [1355, 66] on span "New Workflow" at bounding box center [1386, 64] width 64 height 22
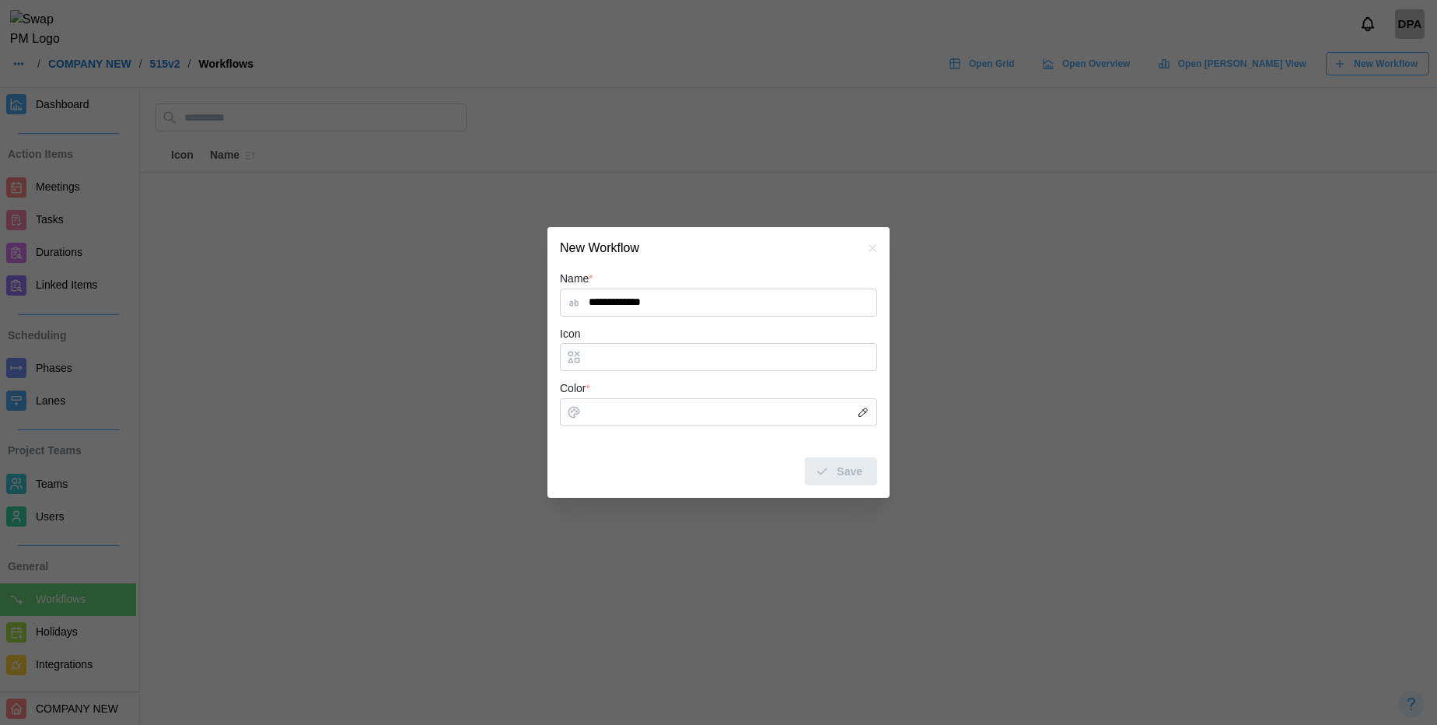
type input "**********"
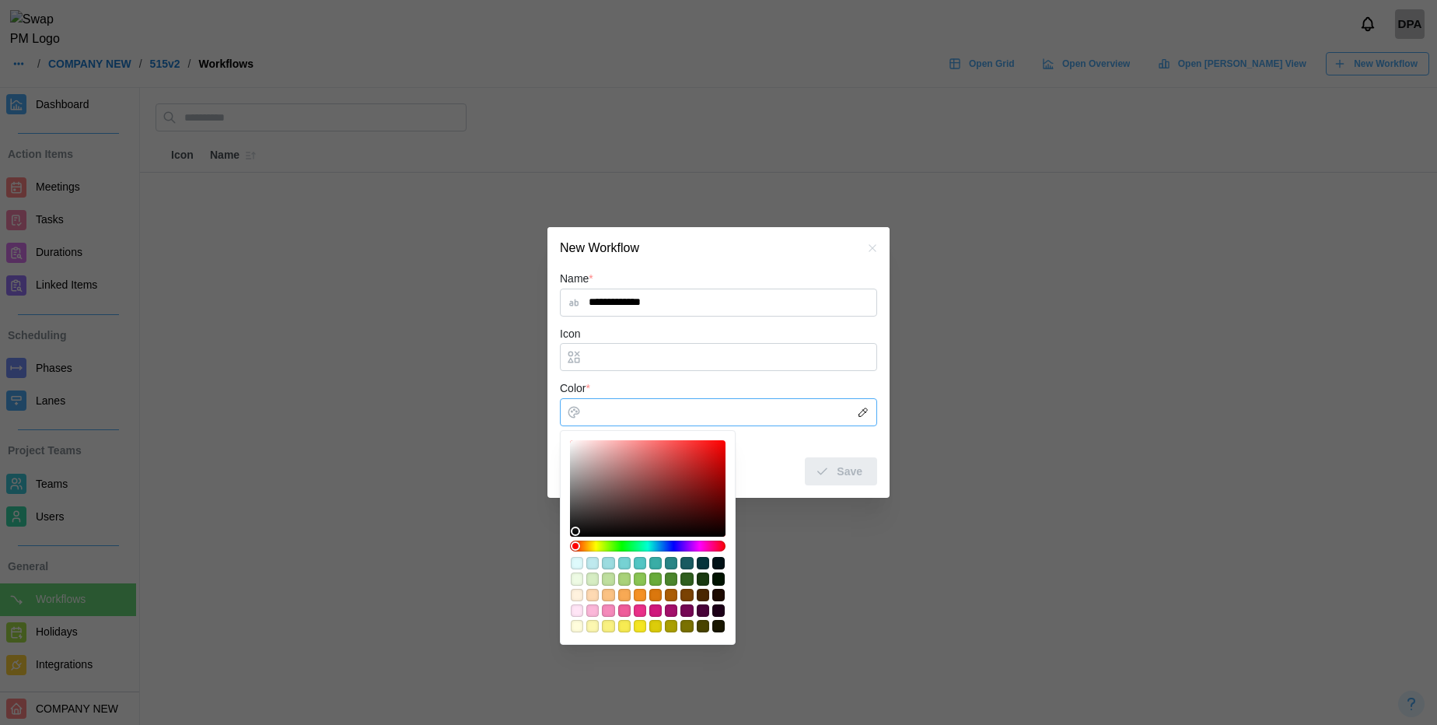
click at [610, 412] on input "Color *" at bounding box center [718, 412] width 317 height 28
click at [571, 568] on div "#defafc" at bounding box center [577, 563] width 12 height 12
type input "*******"
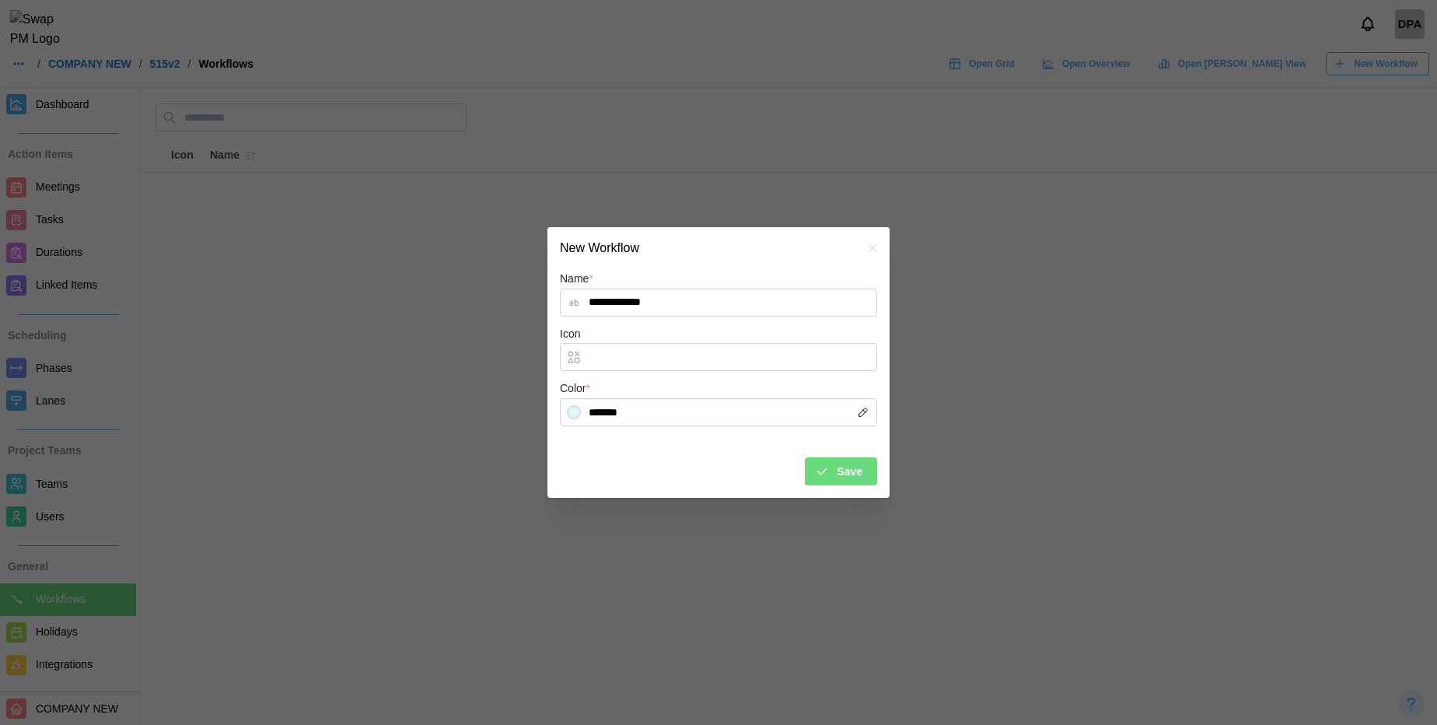
click at [854, 456] on div "Save" at bounding box center [718, 465] width 317 height 40
click at [845, 477] on span "Save" at bounding box center [850, 471] width 26 height 26
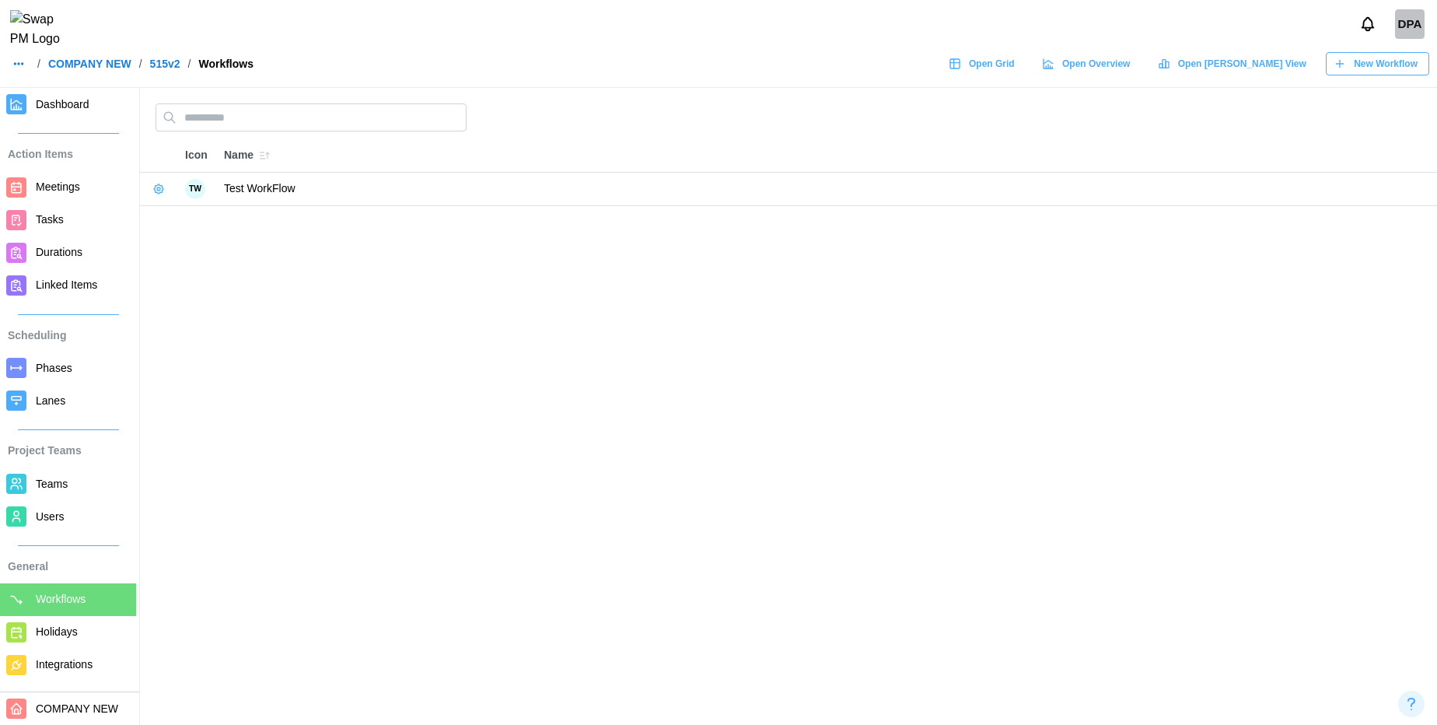
click at [1380, 71] on span "New Workflow" at bounding box center [1386, 64] width 64 height 22
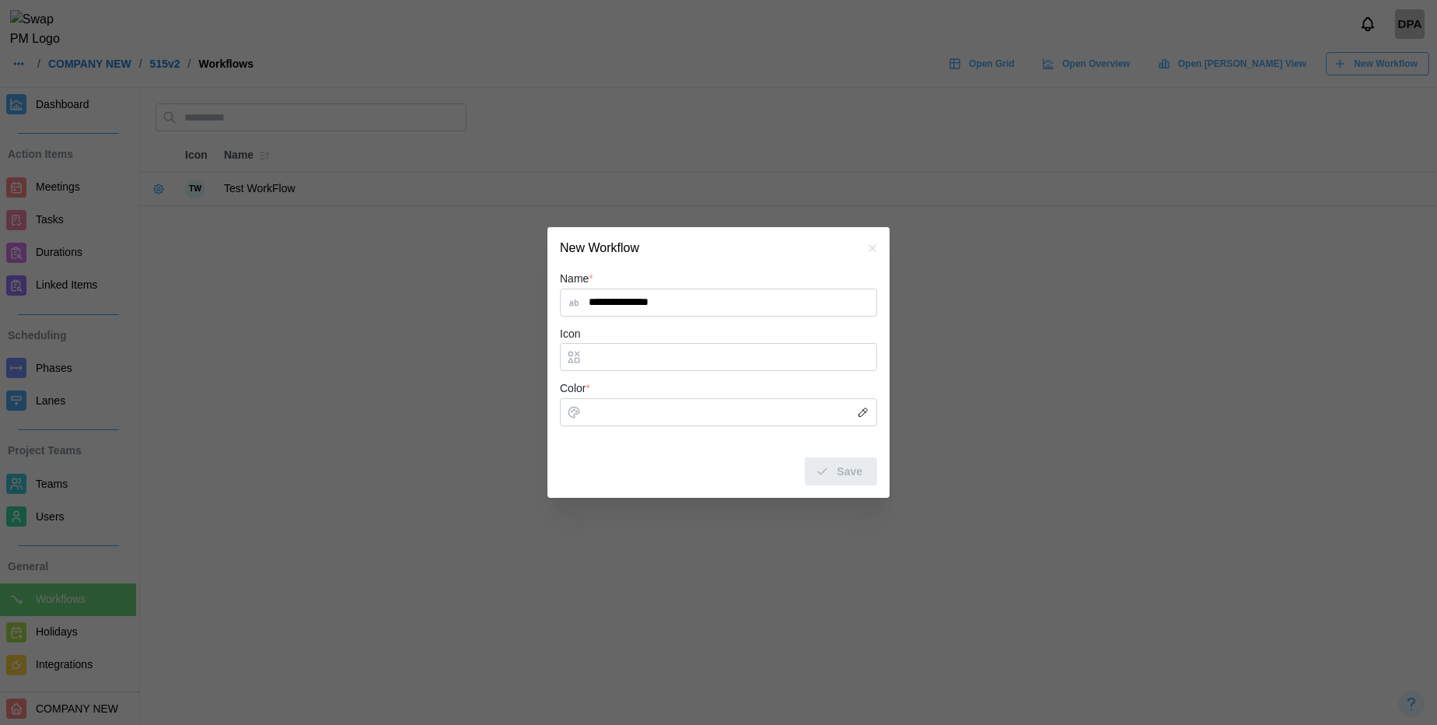
type input "**********"
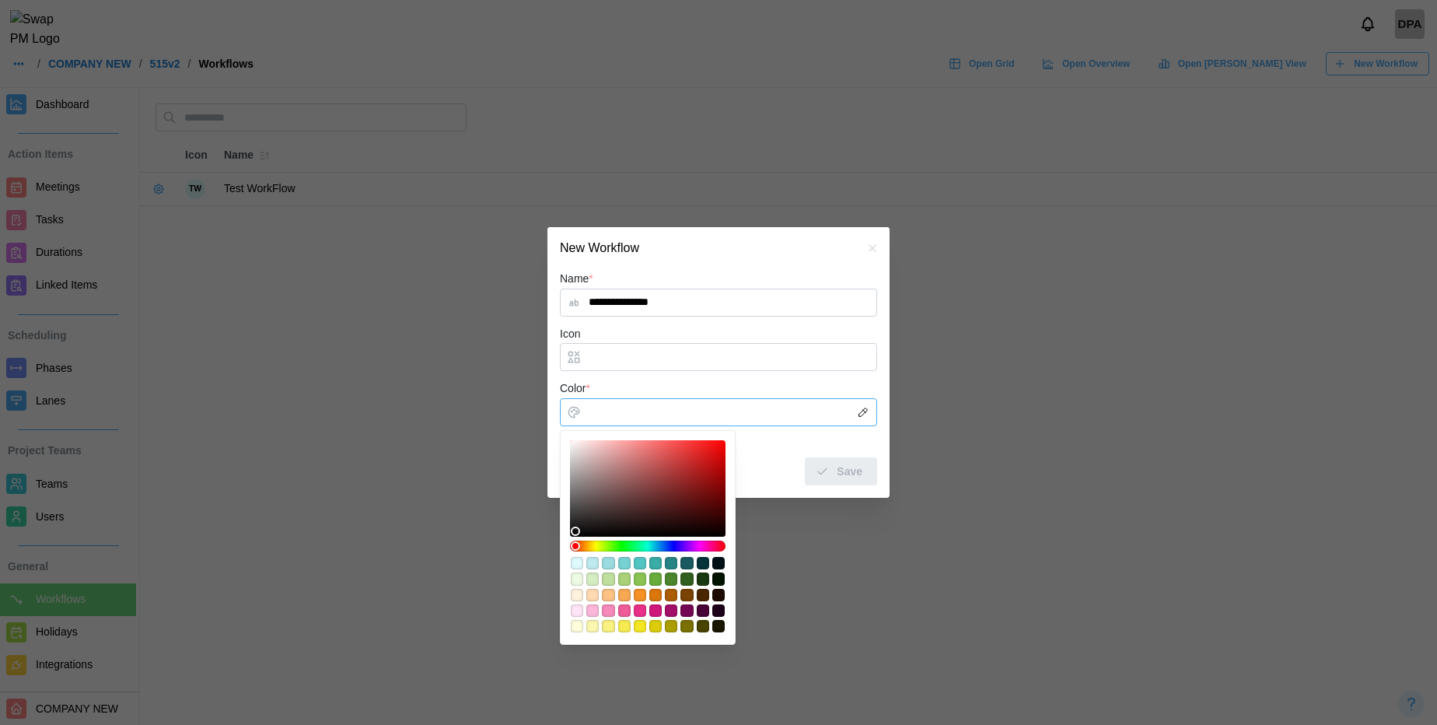
click at [624, 415] on input "Color *" at bounding box center [718, 412] width 317 height 28
click at [579, 600] on div "#fff2de" at bounding box center [577, 595] width 12 height 12
type input "*******"
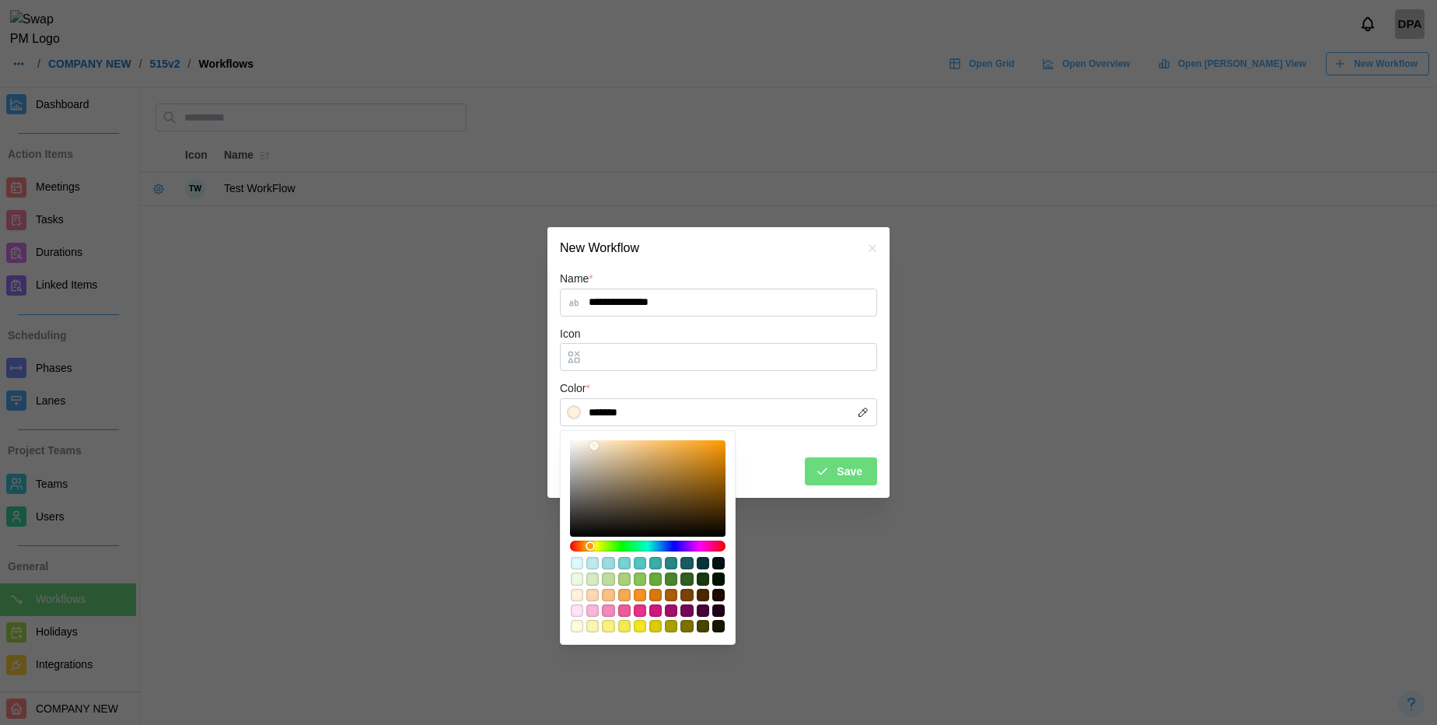
click at [829, 462] on div "Save" at bounding box center [838, 471] width 47 height 26
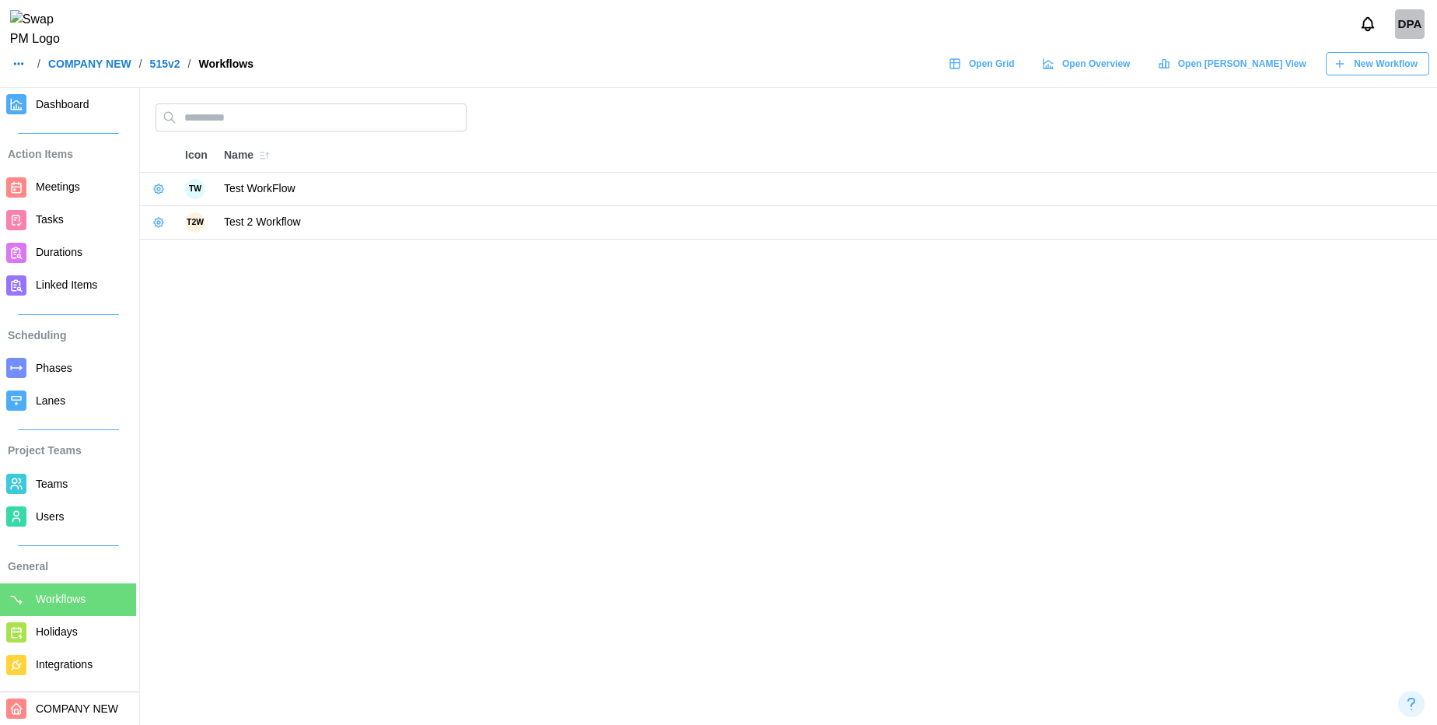
click at [327, 461] on main "Icon Name TW Test WorkFlow T2W Test 2 Workflow" at bounding box center [718, 362] width 1437 height 725
click at [44, 369] on span "Phases" at bounding box center [54, 368] width 37 height 12
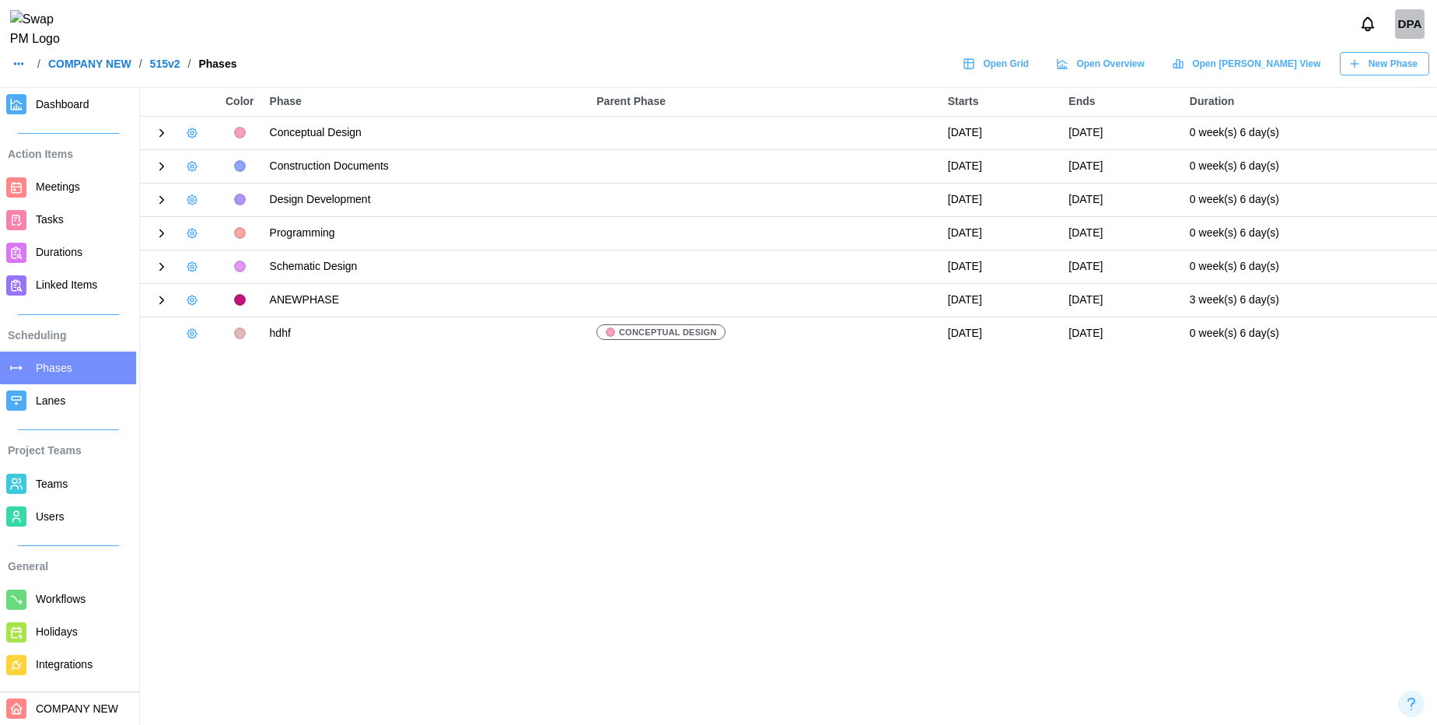
click at [191, 329] on icon "button" at bounding box center [192, 333] width 12 height 12
click at [228, 448] on div "New Milestone" at bounding box center [249, 448] width 72 height 12
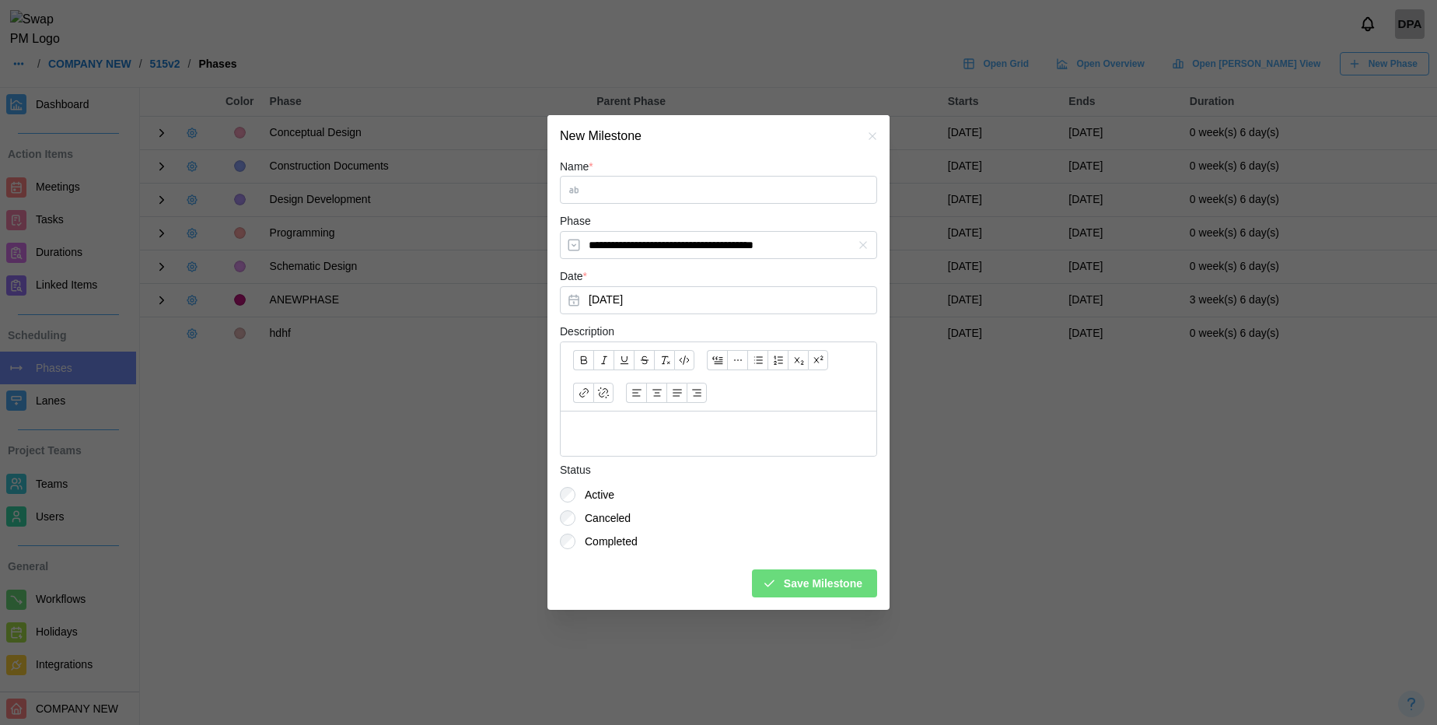
click at [866, 137] on icon "button" at bounding box center [872, 136] width 12 height 12
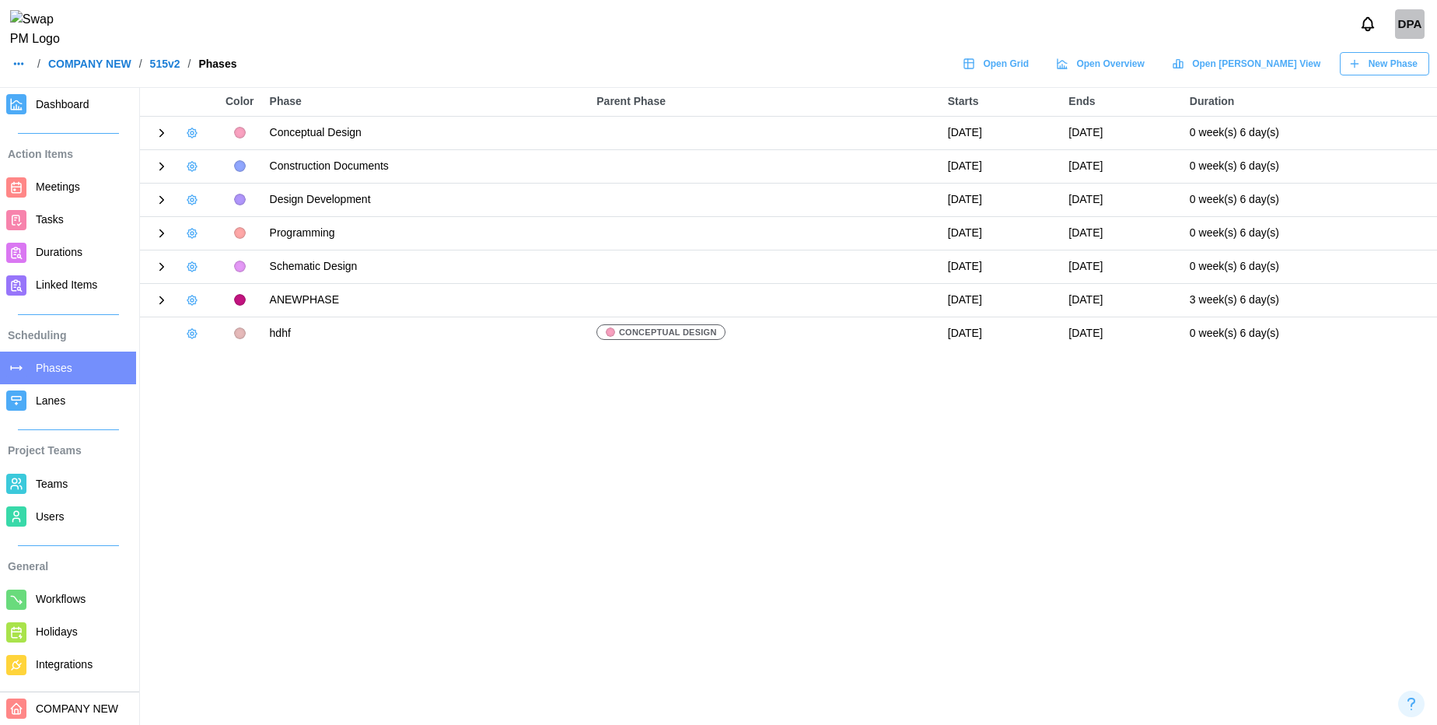
click at [192, 336] on icon "button" at bounding box center [192, 333] width 12 height 12
click at [230, 453] on div "New Milestone" at bounding box center [249, 448] width 72 height 12
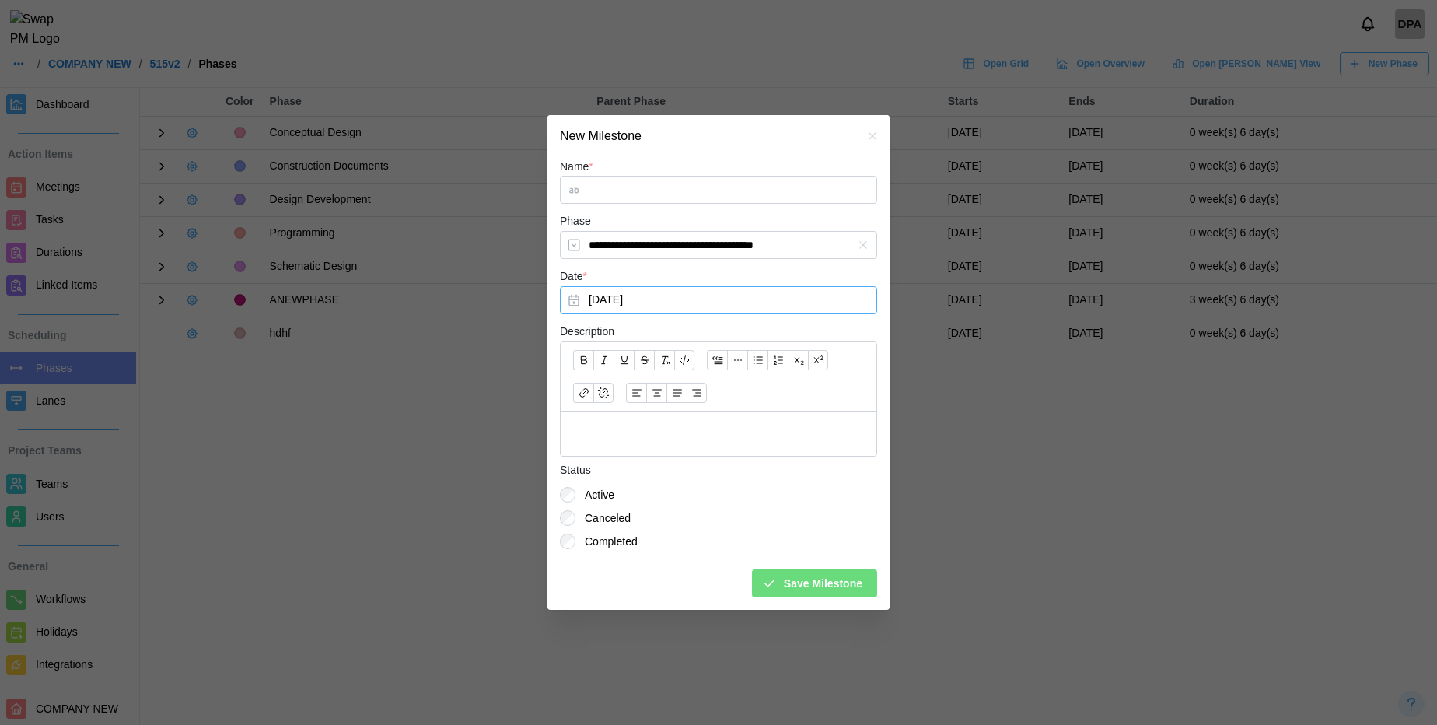
click at [567, 299] on button "[DATE]" at bounding box center [718, 300] width 317 height 28
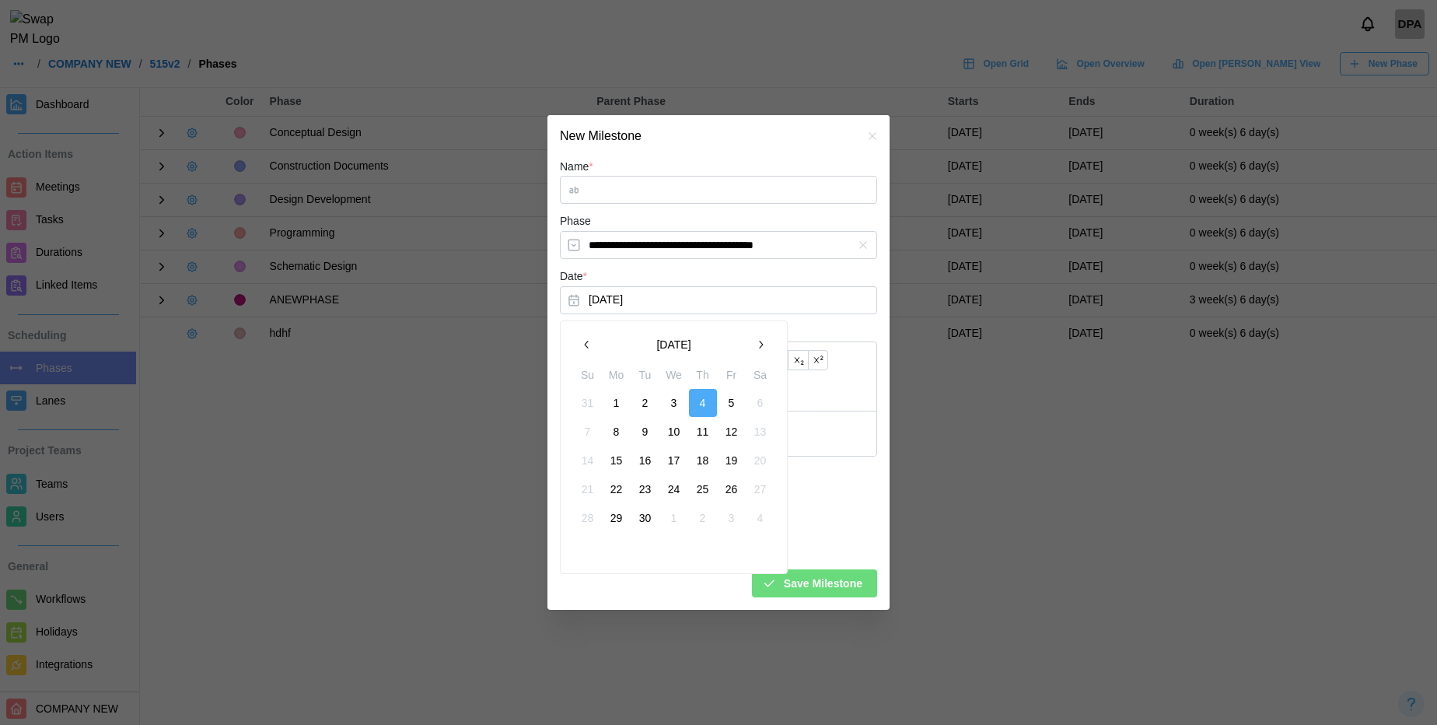
click at [724, 406] on button "5" at bounding box center [732, 403] width 28 height 28
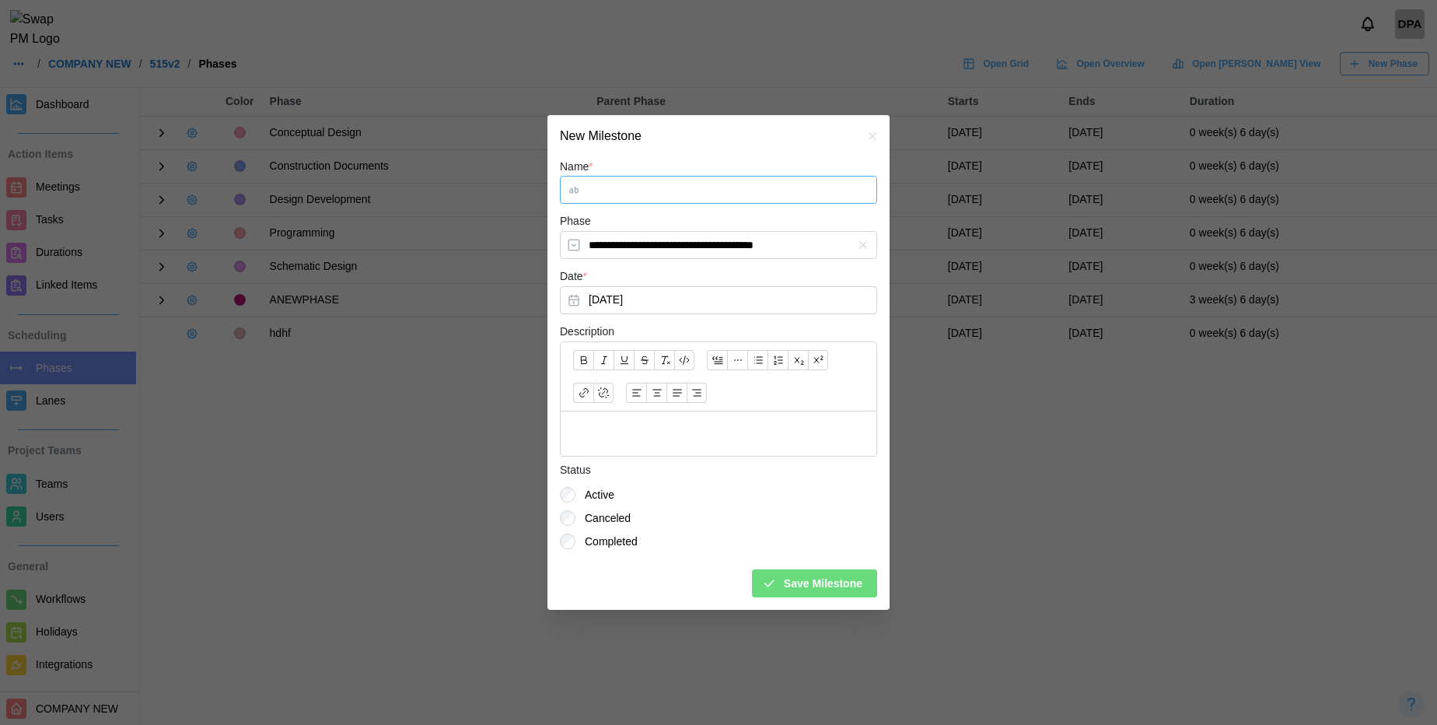
click at [612, 182] on input "Name *" at bounding box center [718, 190] width 317 height 28
type input "*****"
